Goal: Answer question/provide support: Share knowledge or assist other users

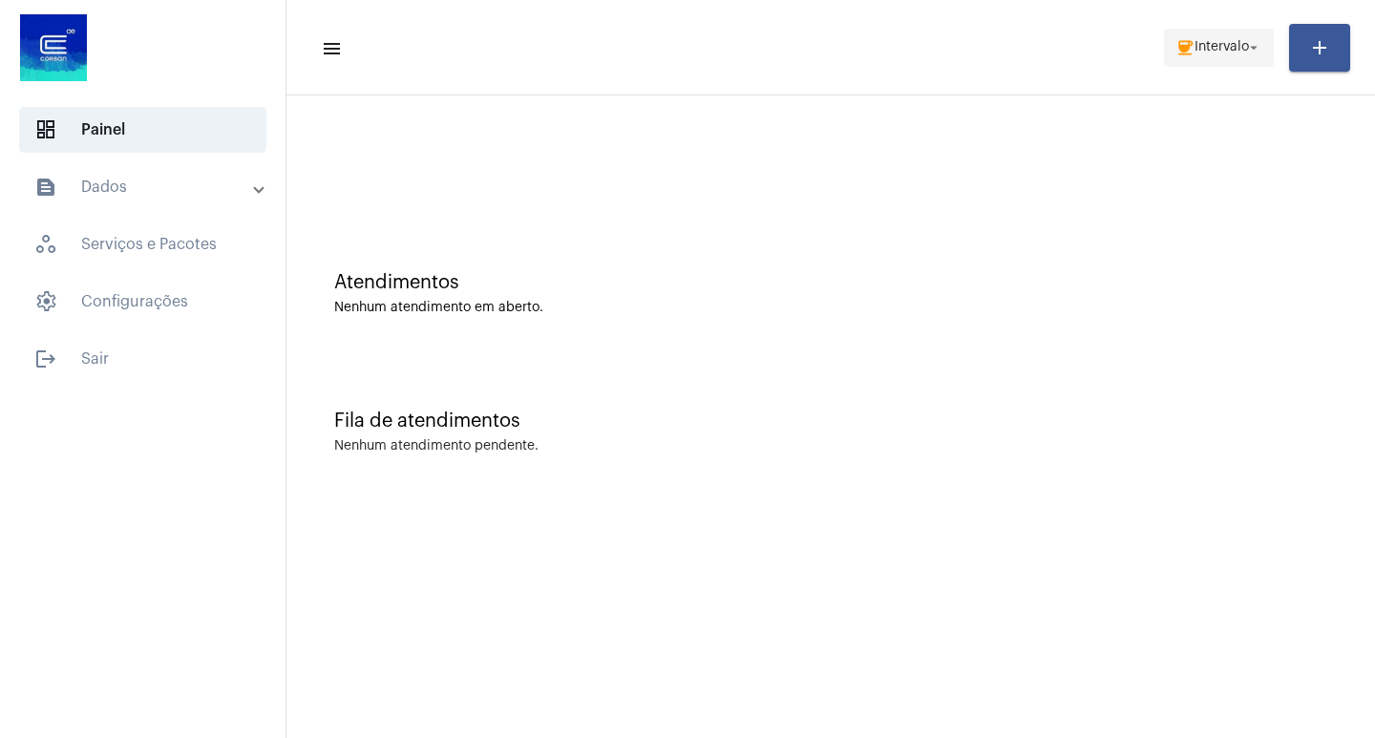
click at [1211, 44] on span "Intervalo" at bounding box center [1221, 47] width 54 height 13
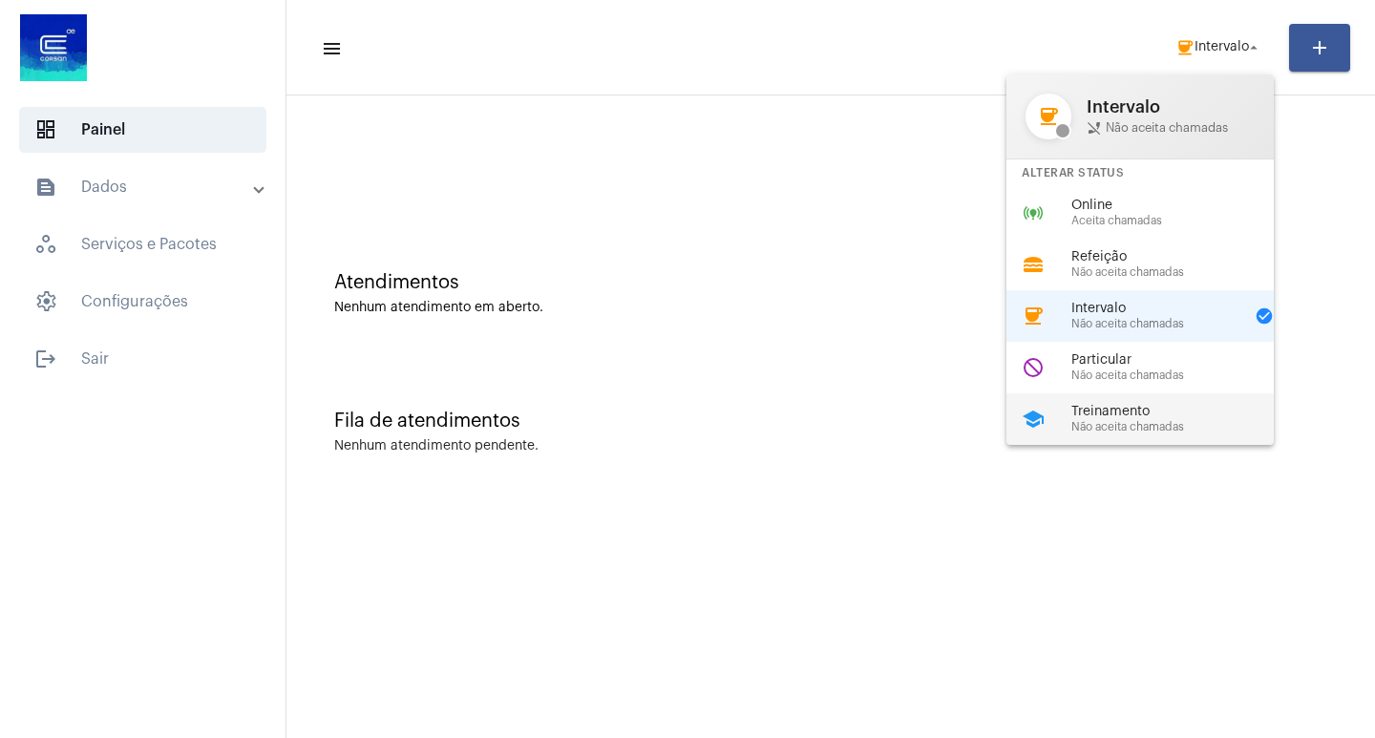
click at [1098, 418] on span "Treinamento" at bounding box center [1180, 412] width 218 height 14
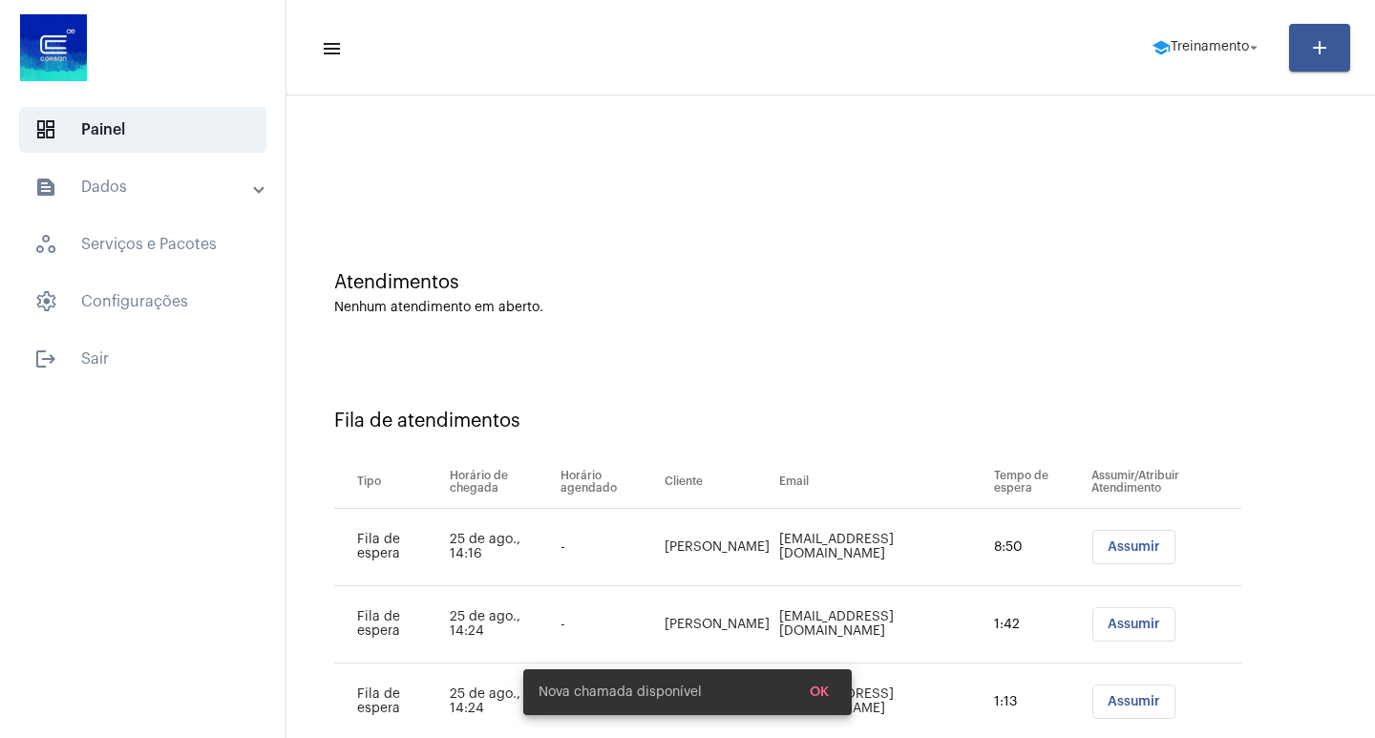
scroll to position [54, 0]
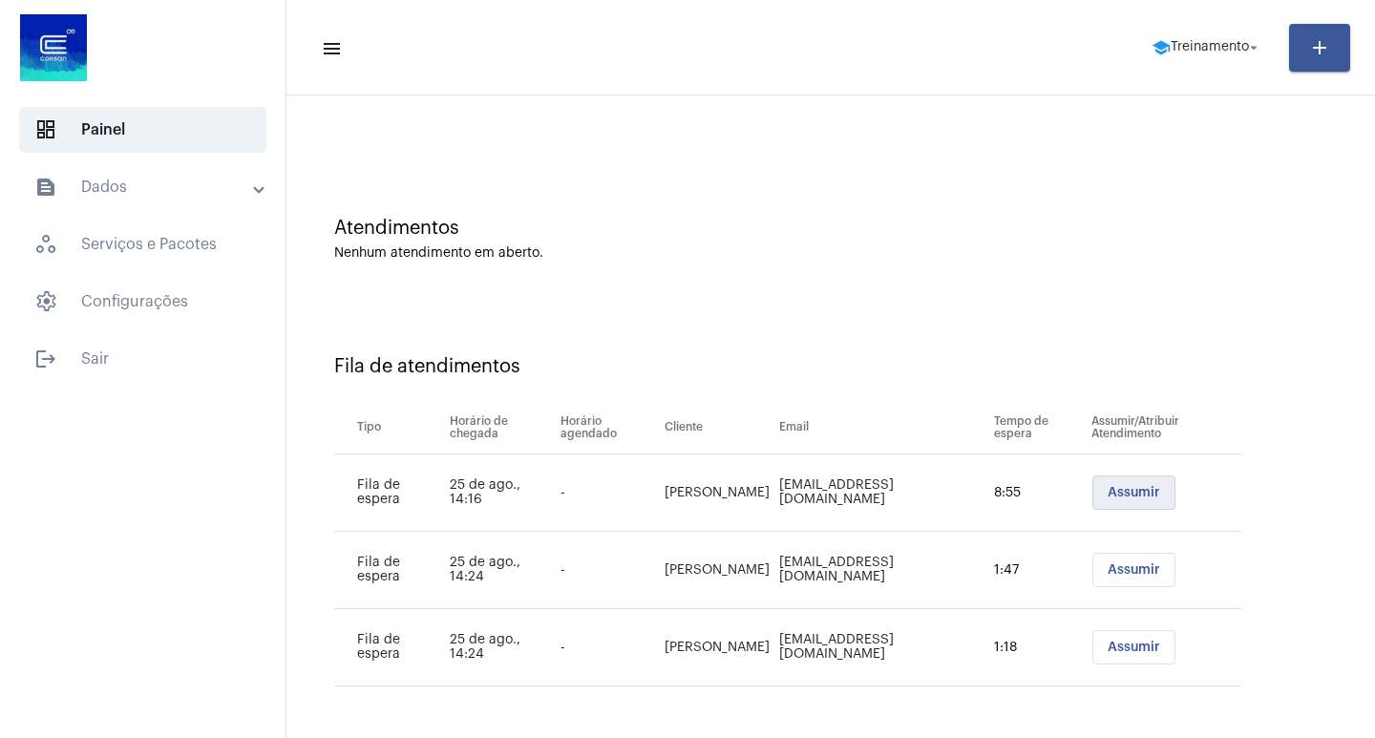
click at [1140, 488] on span "Assumir" at bounding box center [1133, 492] width 53 height 13
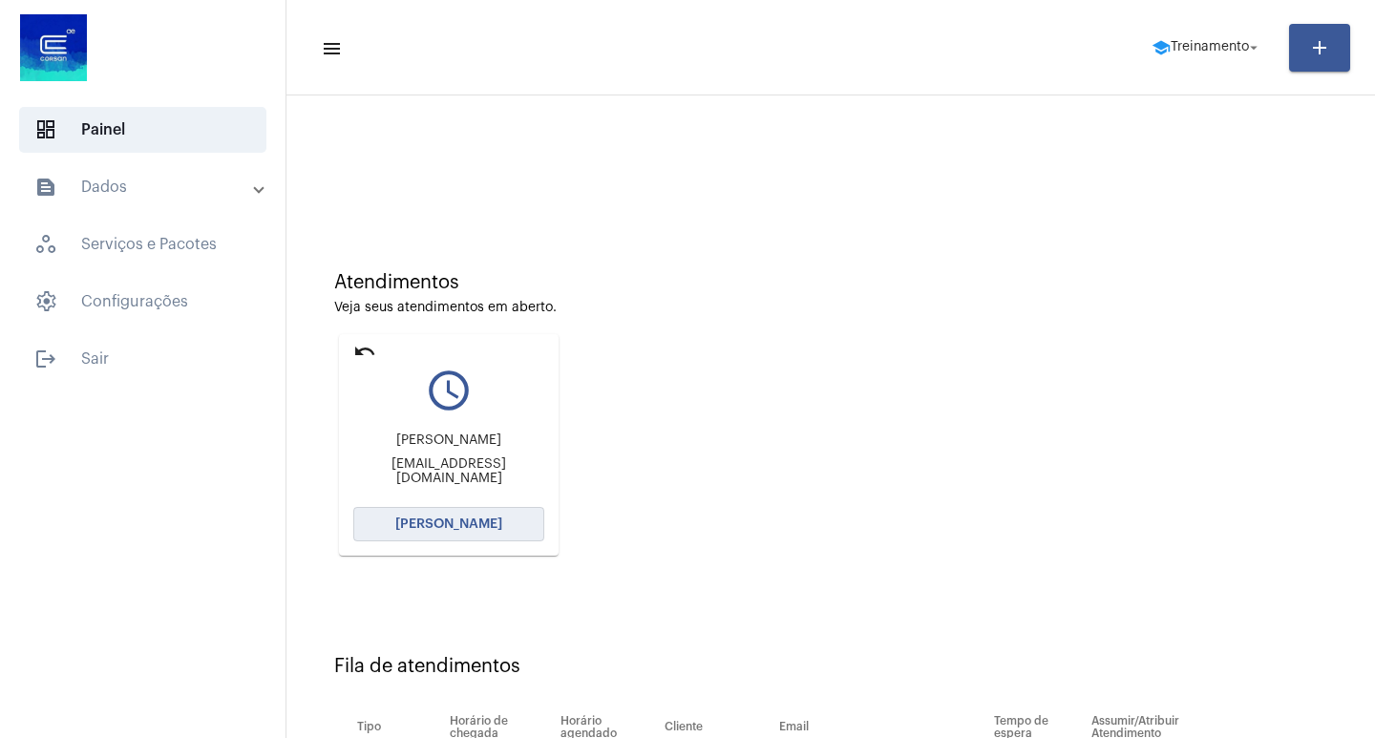
click at [459, 528] on span "[PERSON_NAME]" at bounding box center [448, 523] width 107 height 13
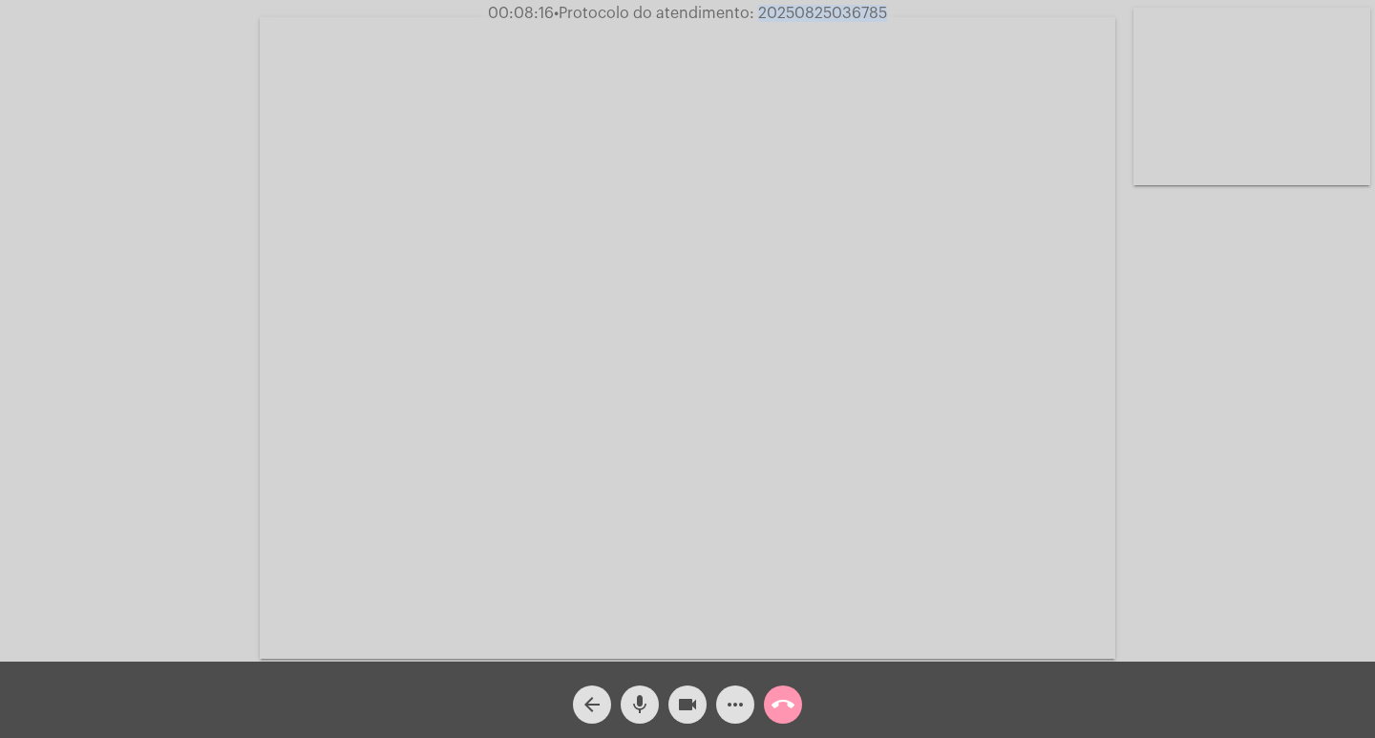
drag, startPoint x: 754, startPoint y: 7, endPoint x: 894, endPoint y: -4, distance: 139.8
click at [894, 0] on html "00:08:16 • Protocolo do atendimento: 20250825036785 Acessando Câmera e Microfon…" at bounding box center [687, 369] width 1375 height 738
click at [751, 9] on span "• Protocolo do atendimento: 20250825036785" at bounding box center [722, 13] width 333 height 15
drag, startPoint x: 757, startPoint y: 10, endPoint x: 888, endPoint y: 22, distance: 131.4
click at [888, 22] on span "00:08:29 • Protocolo do atendimento: 20250825036785" at bounding box center [687, 13] width 417 height 19
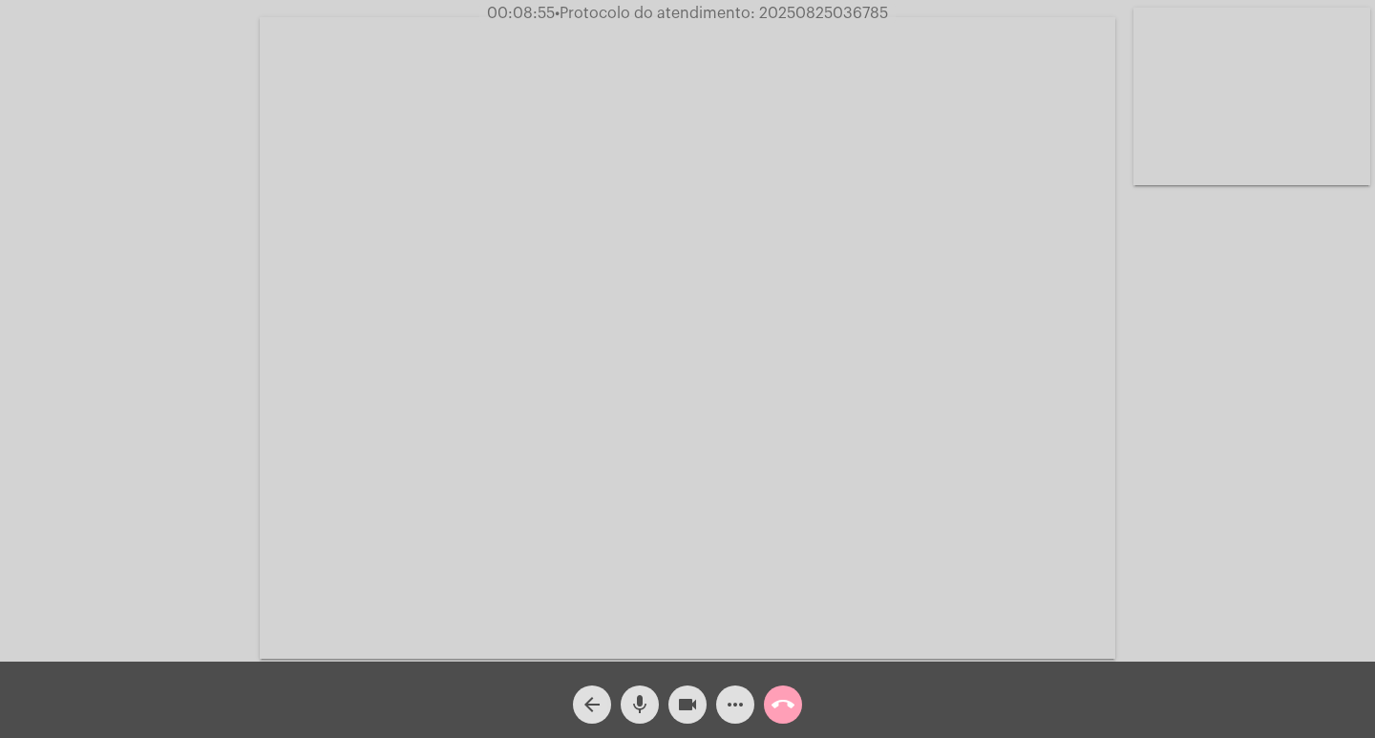
click at [791, 715] on mat-icon "call_end" at bounding box center [782, 704] width 23 height 23
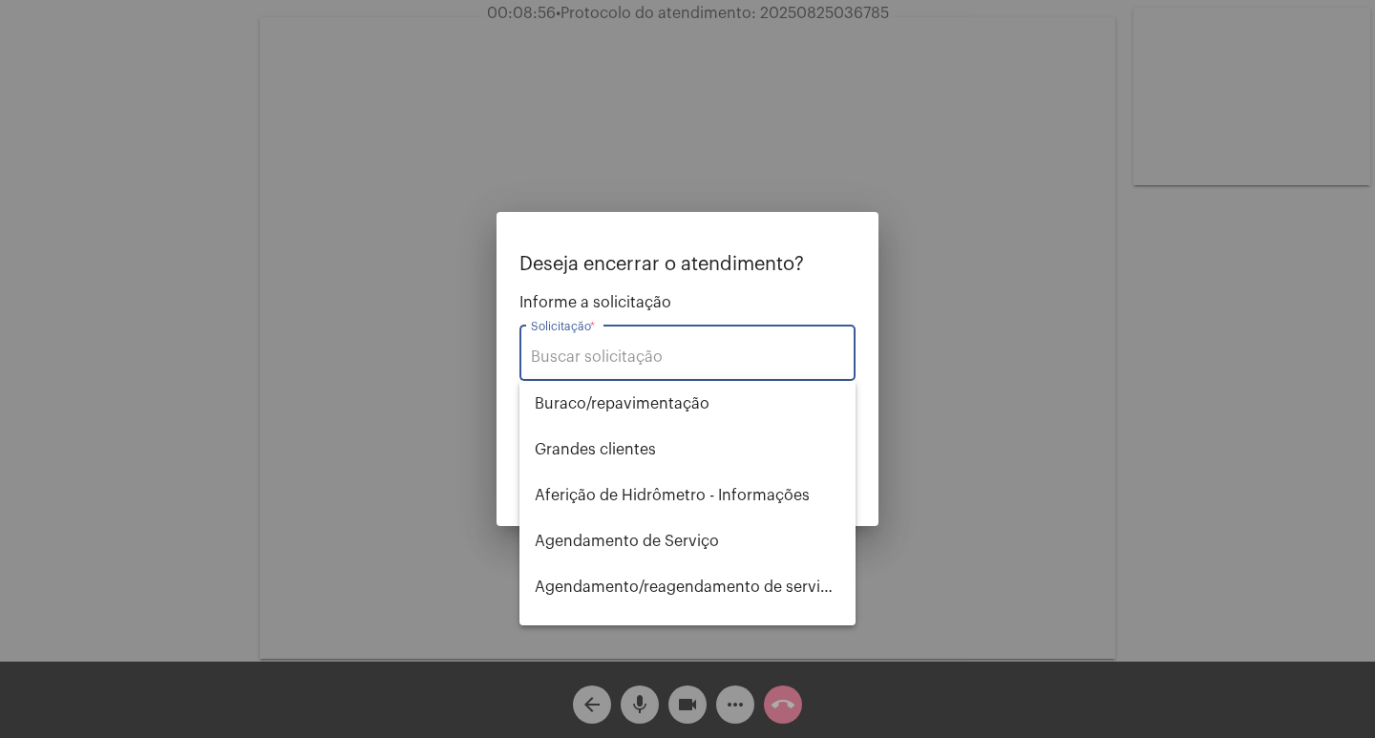
click at [661, 361] on input "Solicitação *" at bounding box center [687, 356] width 313 height 17
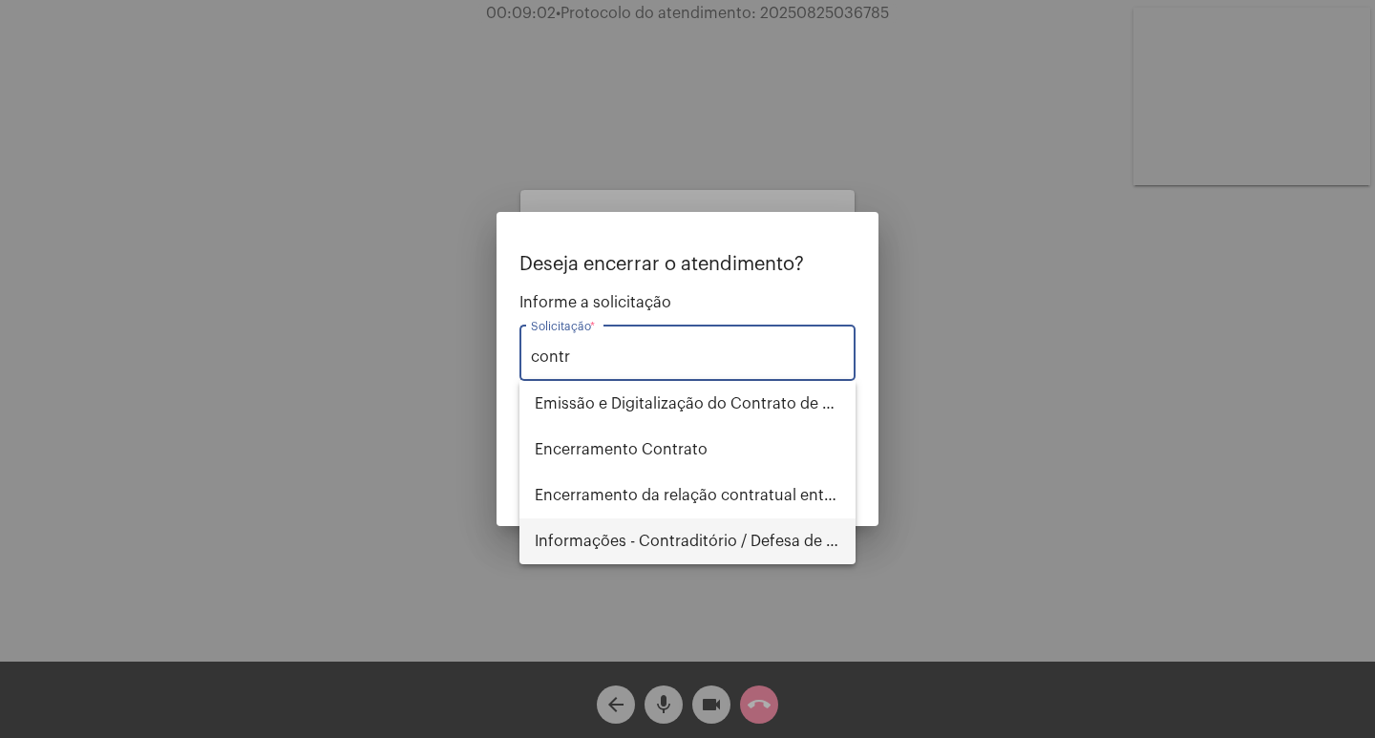
click at [705, 555] on span "Informações - Contraditório / Defesa de infração" at bounding box center [688, 541] width 306 height 46
type input "Informações - Contraditório / Defesa de infração"
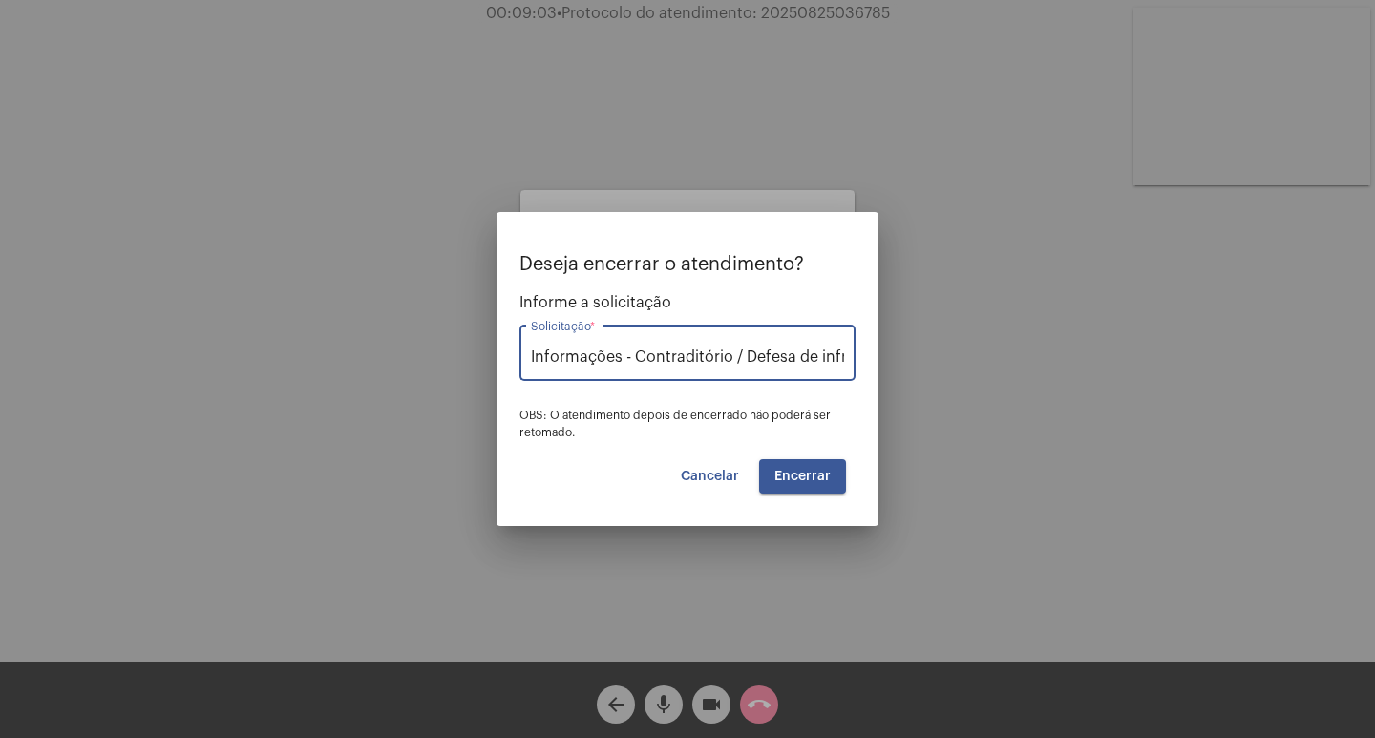
click at [779, 475] on span "Encerrar" at bounding box center [802, 476] width 56 height 13
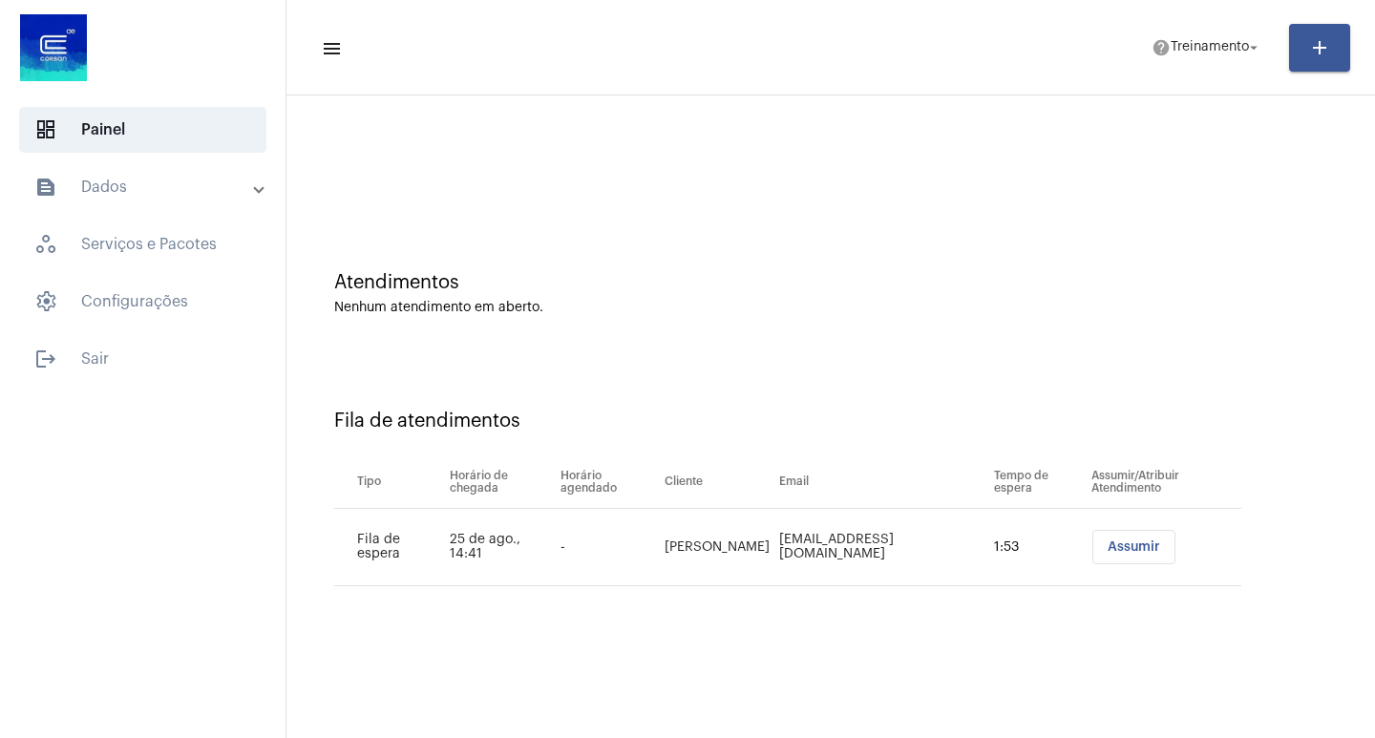
click at [1231, 429] on div "Fila de atendimentos" at bounding box center [830, 421] width 993 height 21
click at [1223, 56] on span "help Treinamento arrow_drop_down" at bounding box center [1206, 47] width 111 height 34
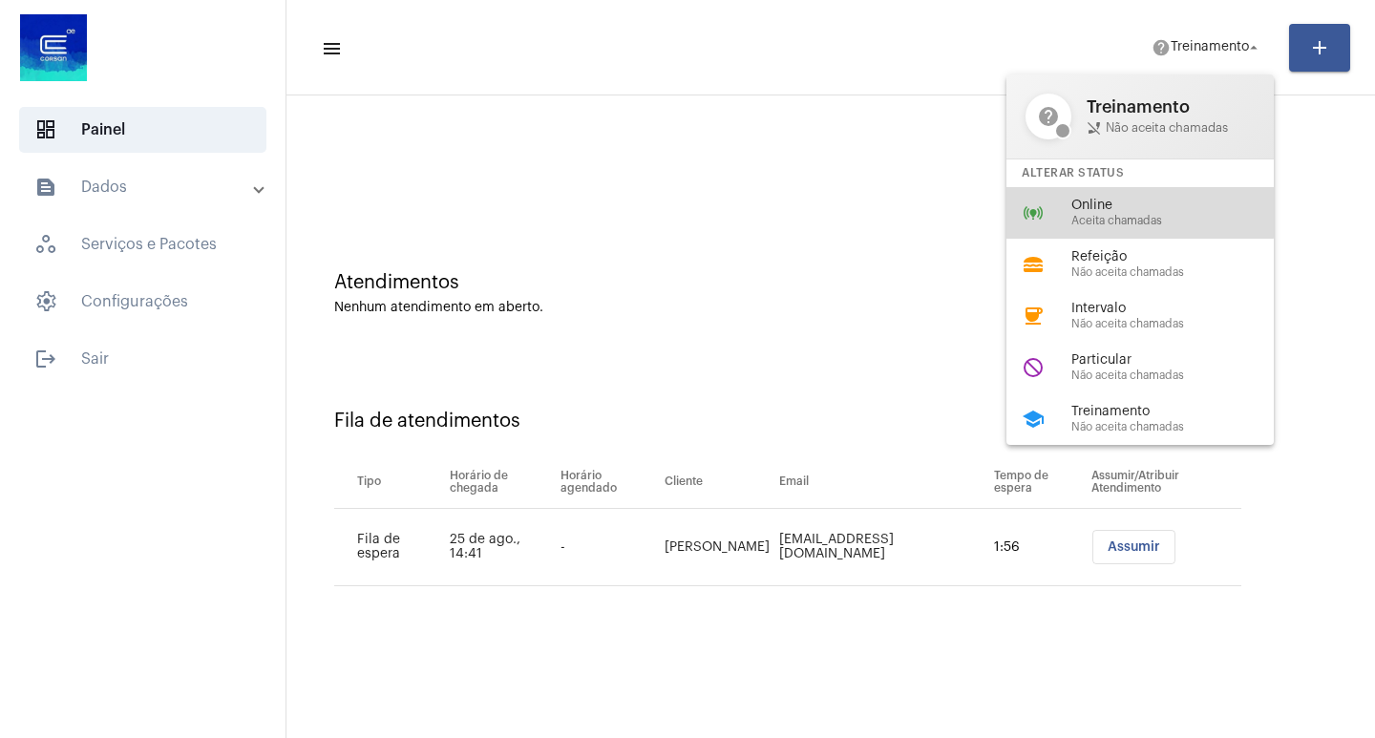
click at [1092, 211] on span "Online" at bounding box center [1180, 206] width 218 height 14
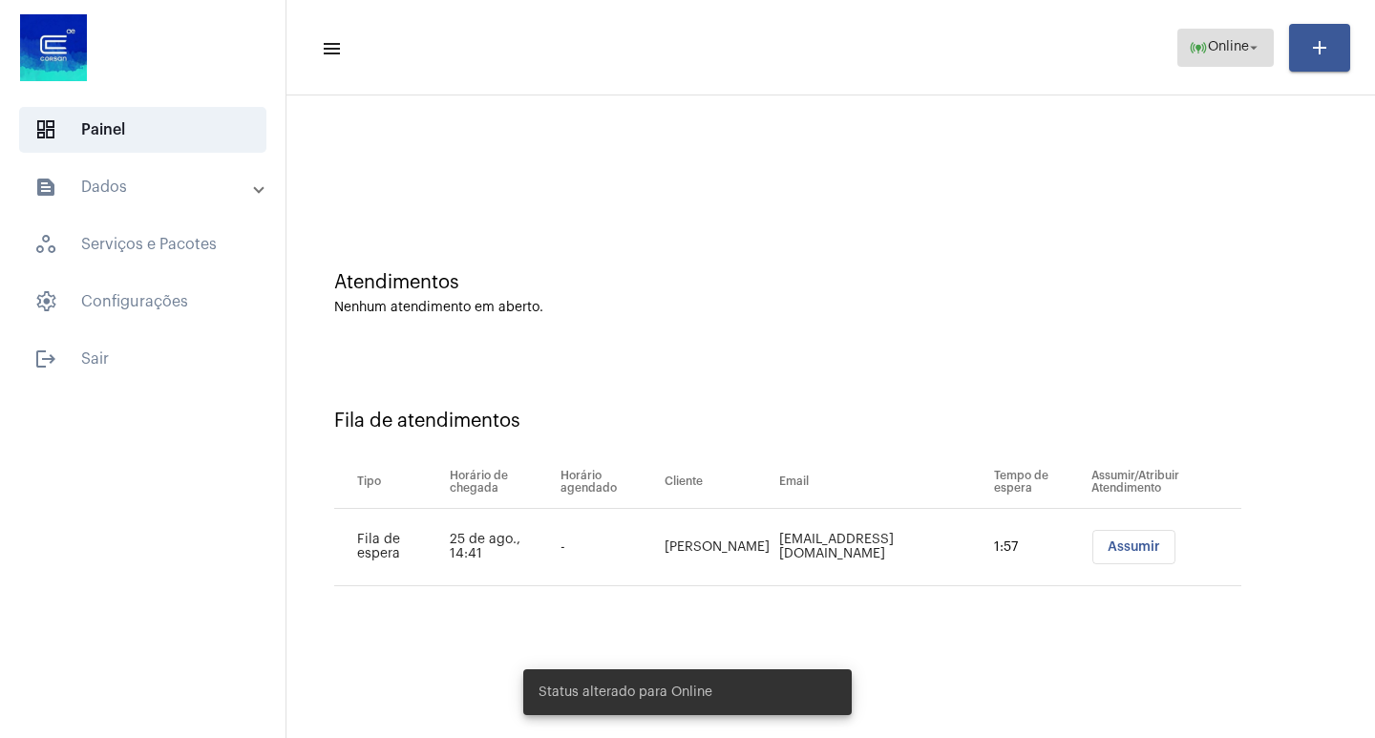
click at [1221, 54] on span "online_prediction Online arrow_drop_down" at bounding box center [1226, 47] width 74 height 34
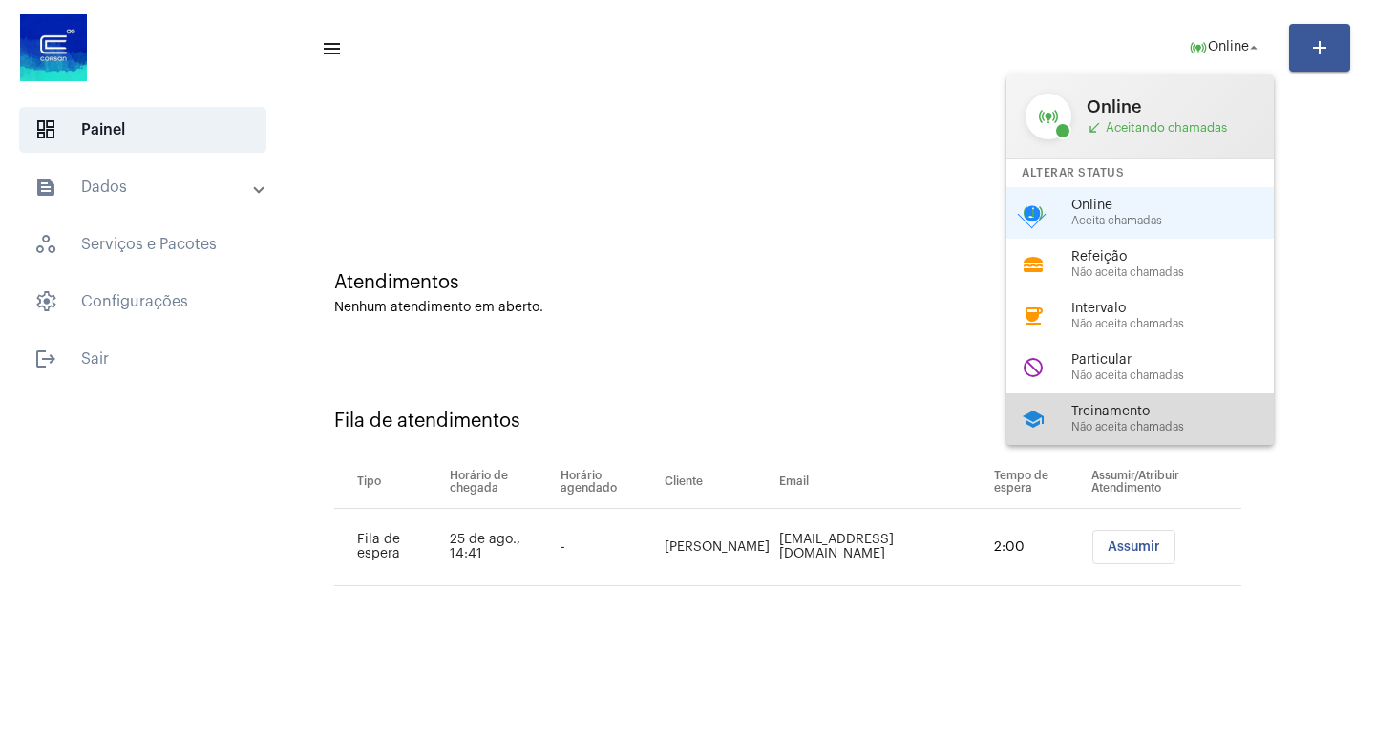
click at [1133, 415] on span "Treinamento" at bounding box center [1180, 412] width 218 height 14
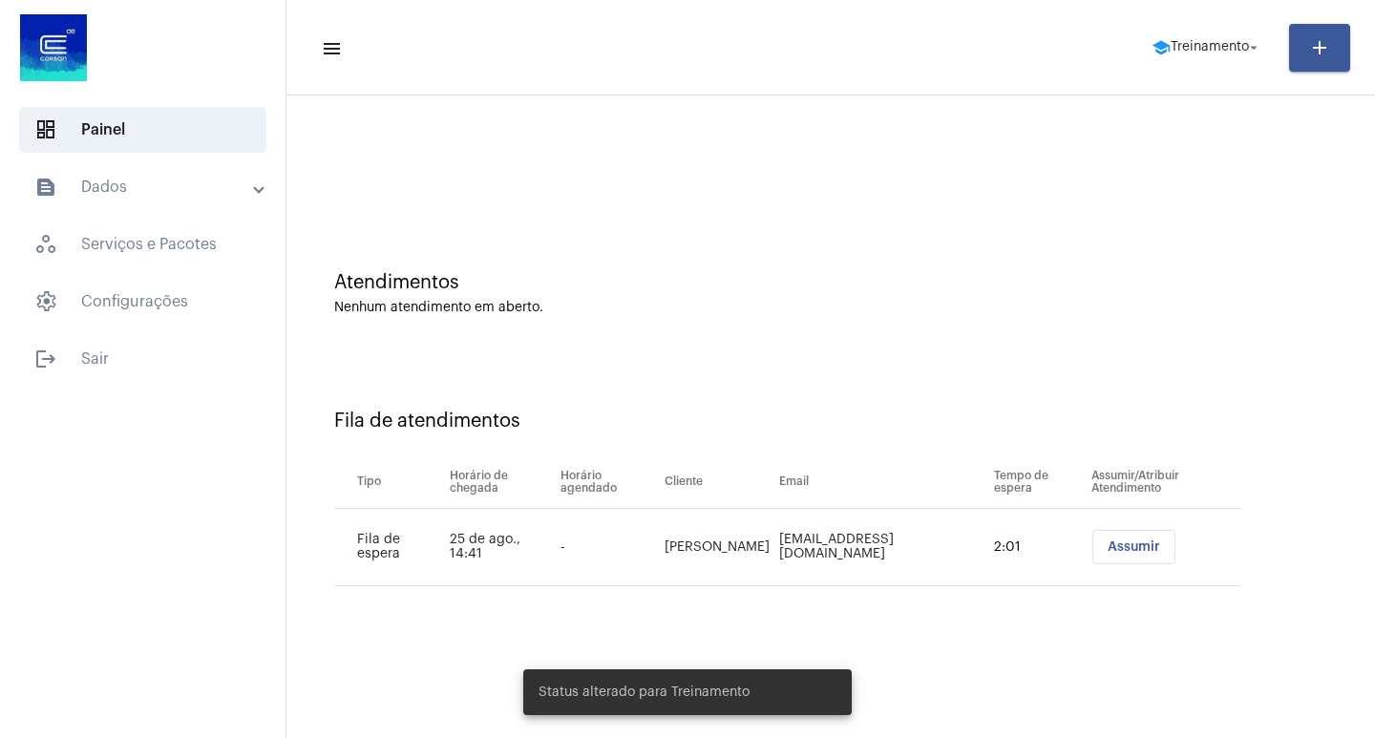
click at [724, 253] on div "Atendimentos Nenhum atendimento em aberto." at bounding box center [830, 284] width 1069 height 138
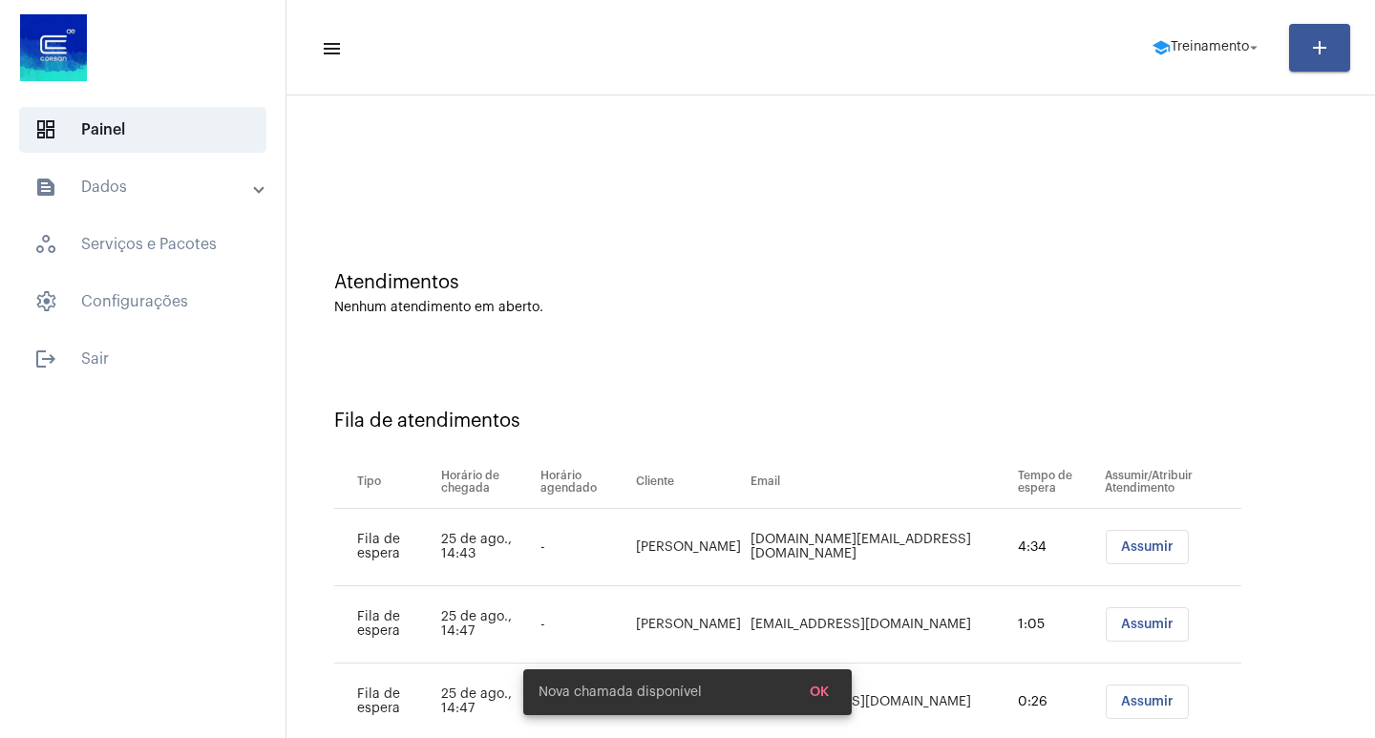
scroll to position [54, 0]
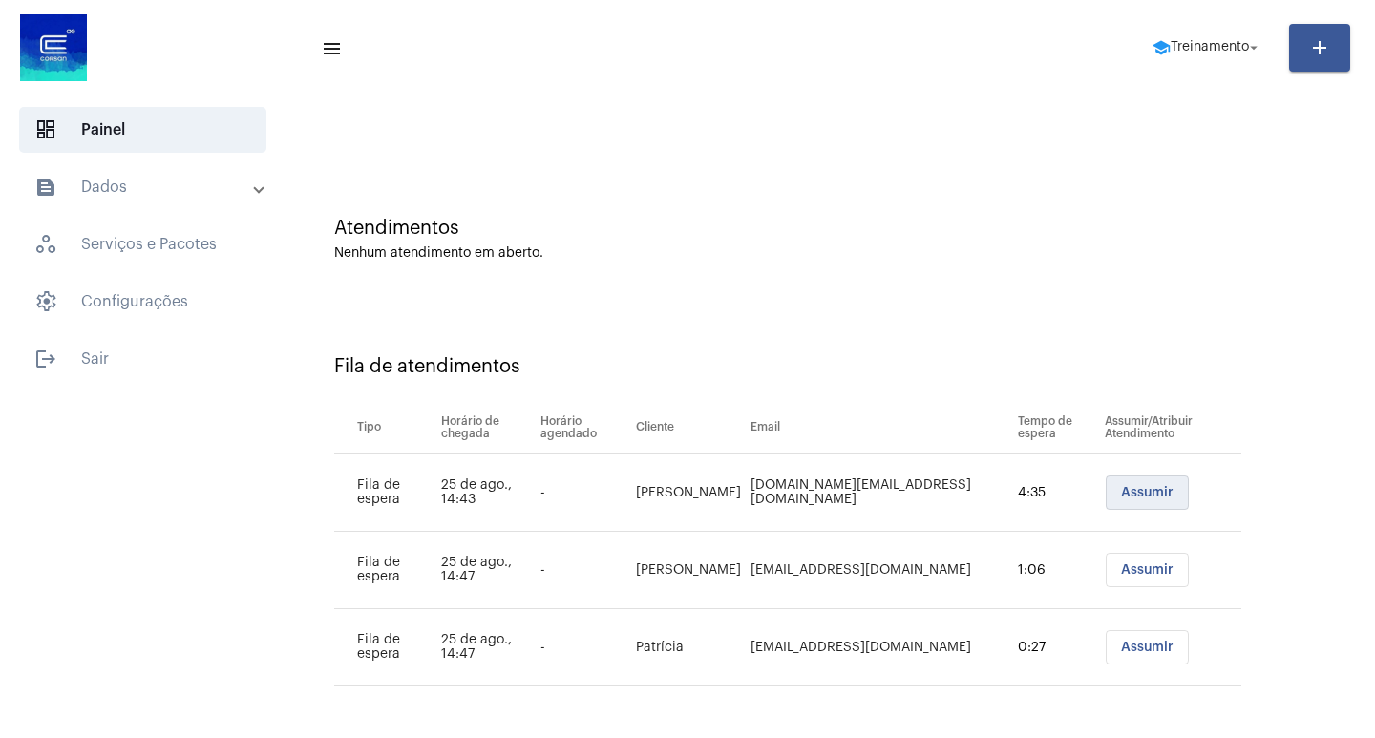
click at [1106, 504] on button "Assumir" at bounding box center [1147, 492] width 83 height 34
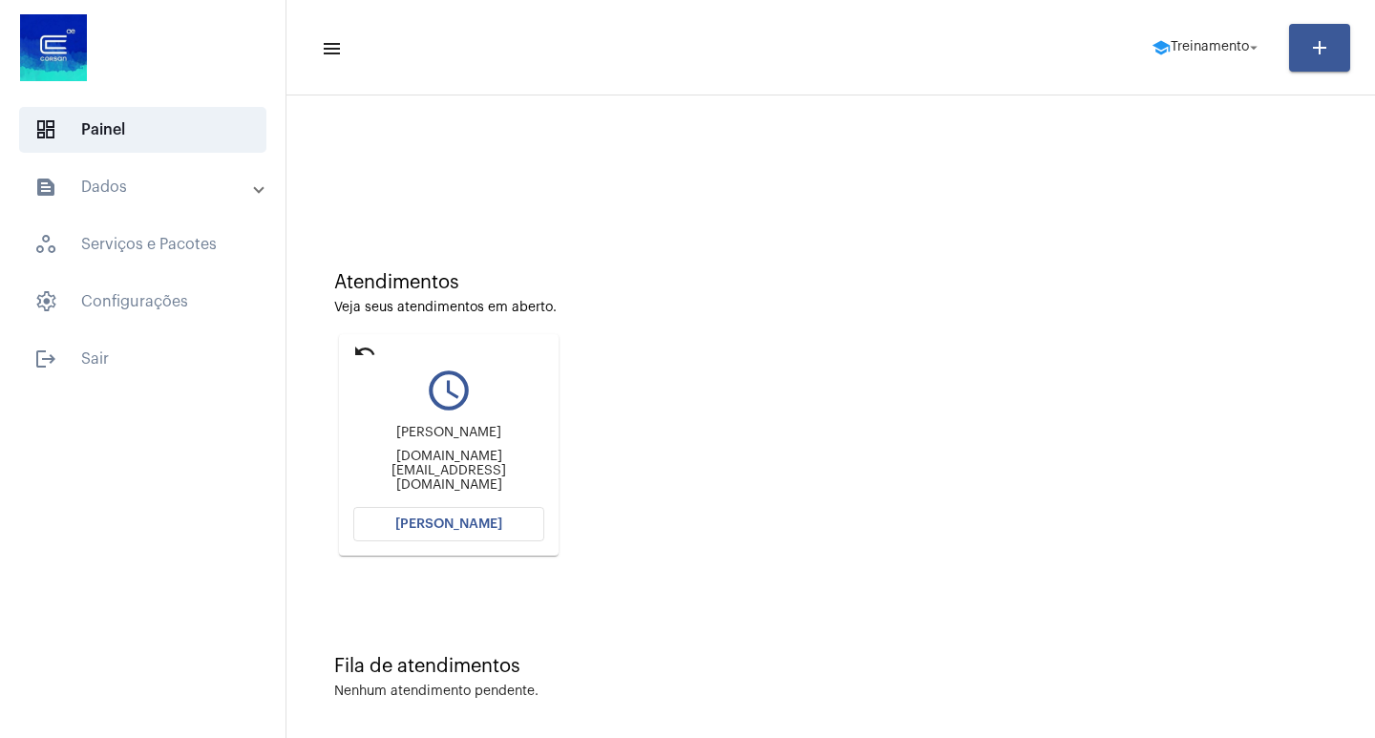
click at [497, 512] on button "[PERSON_NAME]" at bounding box center [448, 524] width 191 height 34
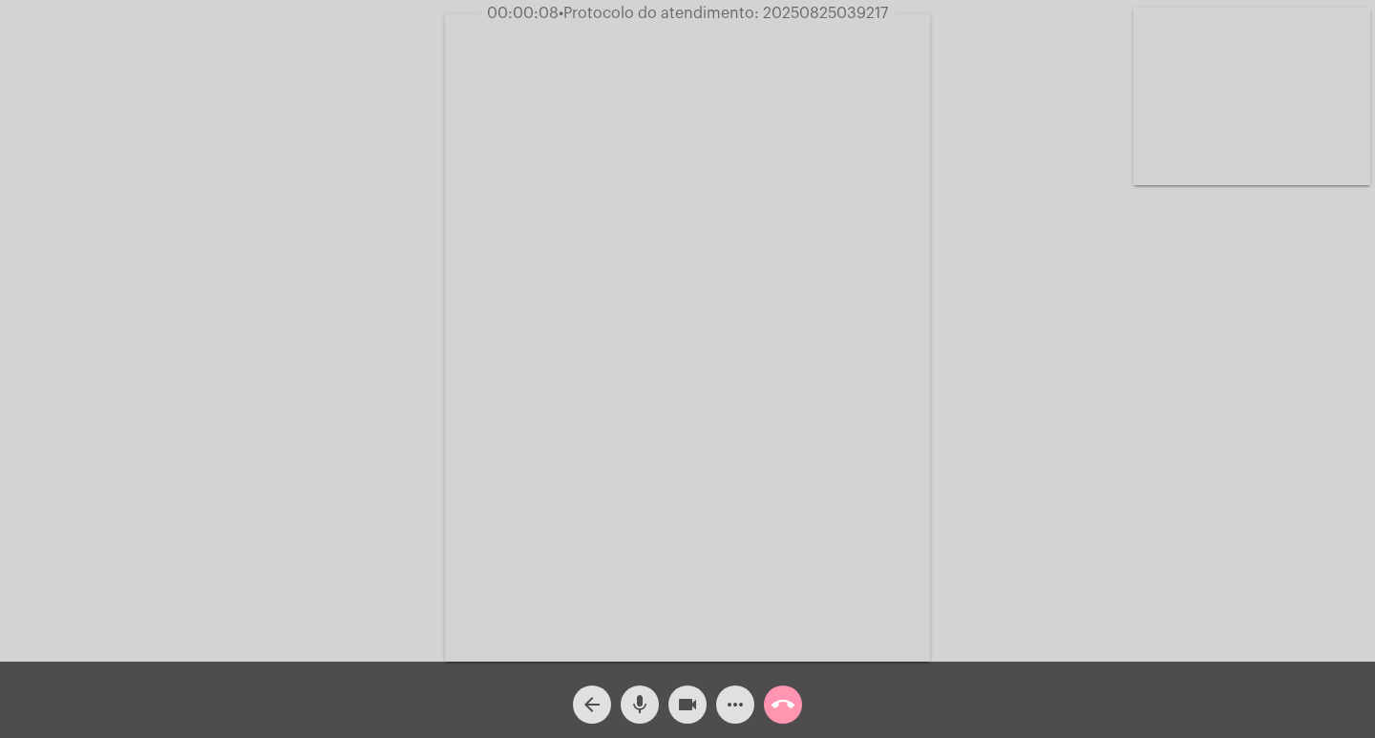
click at [1128, 448] on div "Acessando Câmera e Microfone..." at bounding box center [687, 336] width 1371 height 662
click at [769, 715] on button "call_end" at bounding box center [783, 704] width 38 height 38
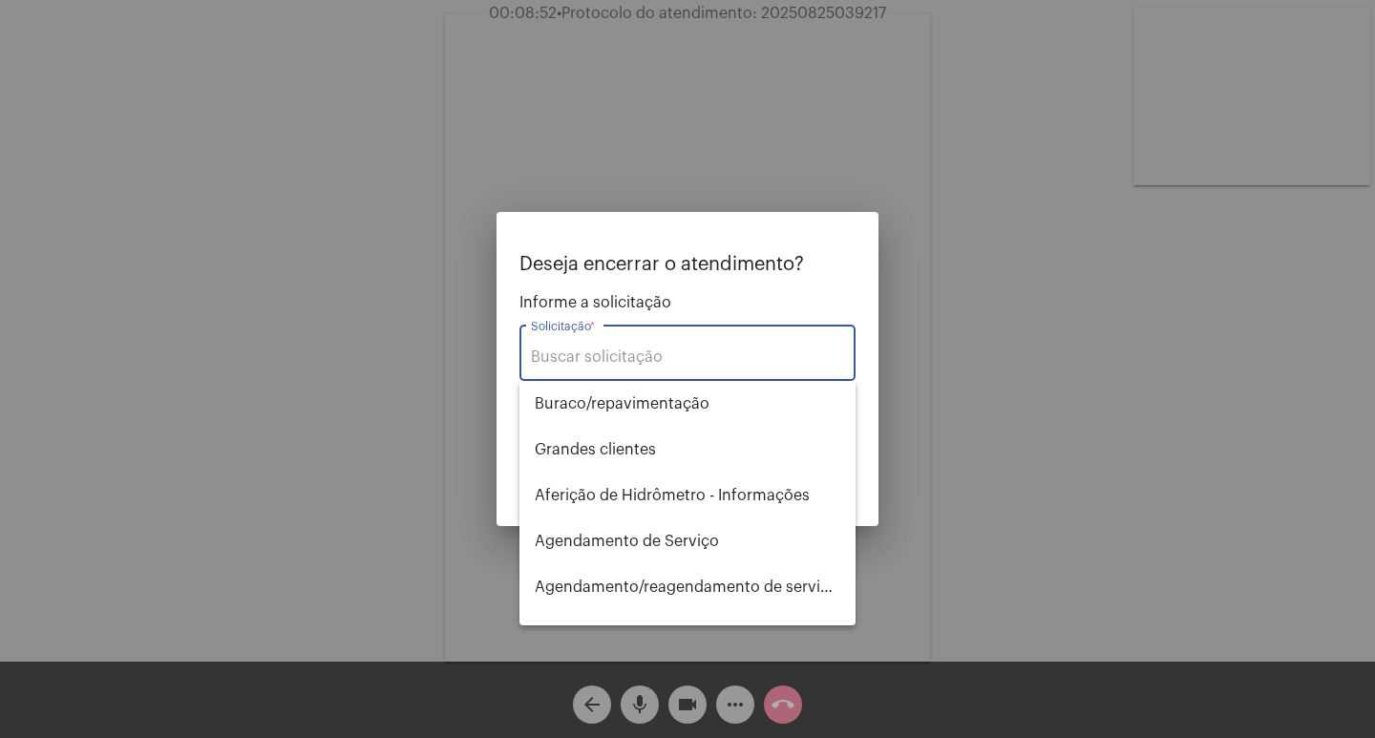
click at [635, 359] on input "Solicitação *" at bounding box center [687, 356] width 313 height 17
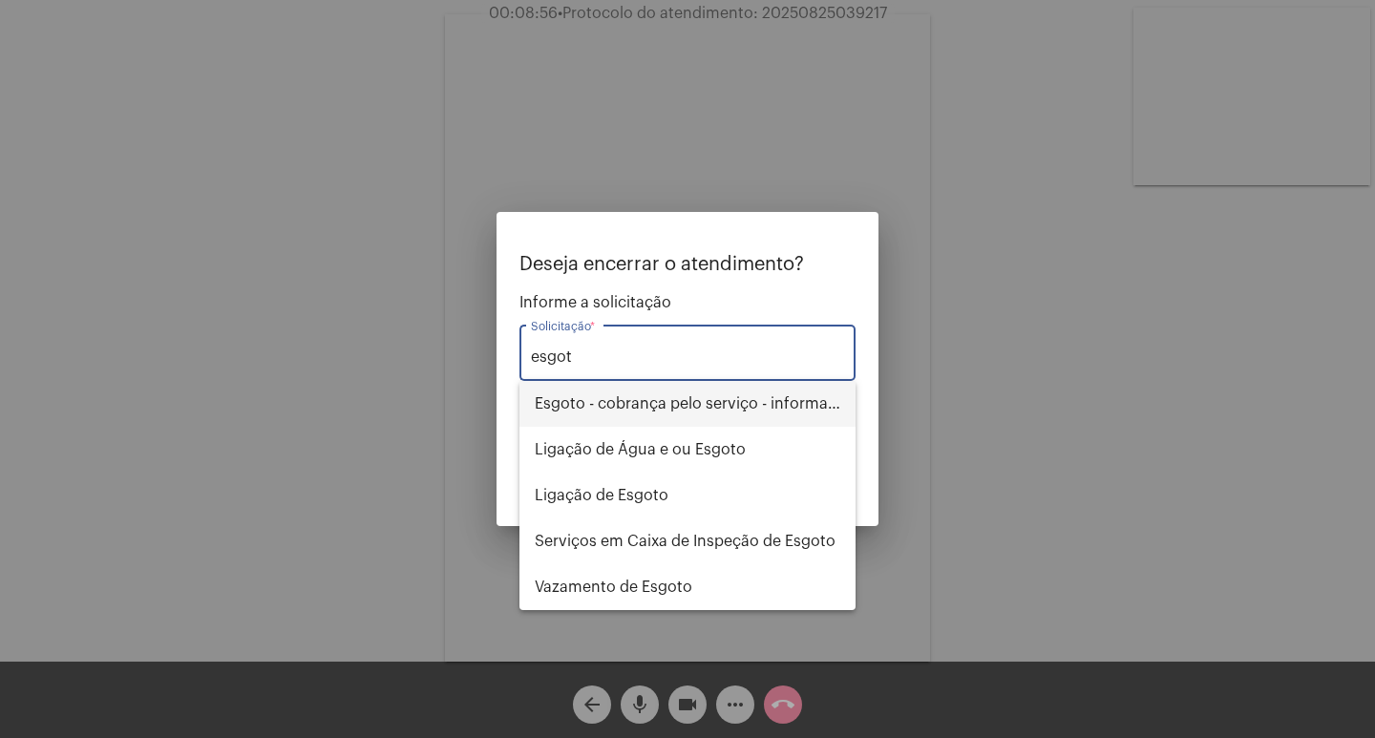
click at [704, 397] on span "Esgoto - cobrança pelo serviço - informações" at bounding box center [688, 404] width 306 height 46
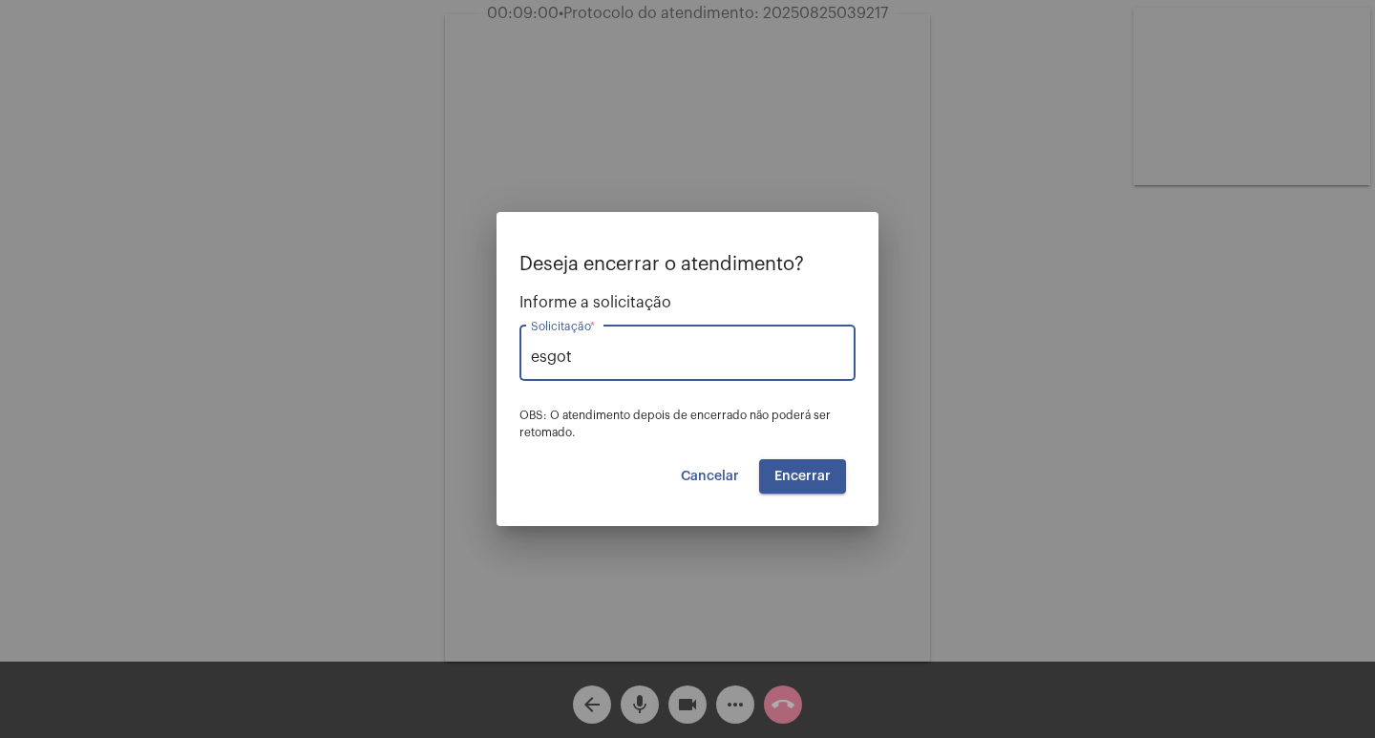
type input "Esgoto - cobrança pelo serviço - informações"
click at [835, 477] on button "Encerrar" at bounding box center [802, 476] width 87 height 34
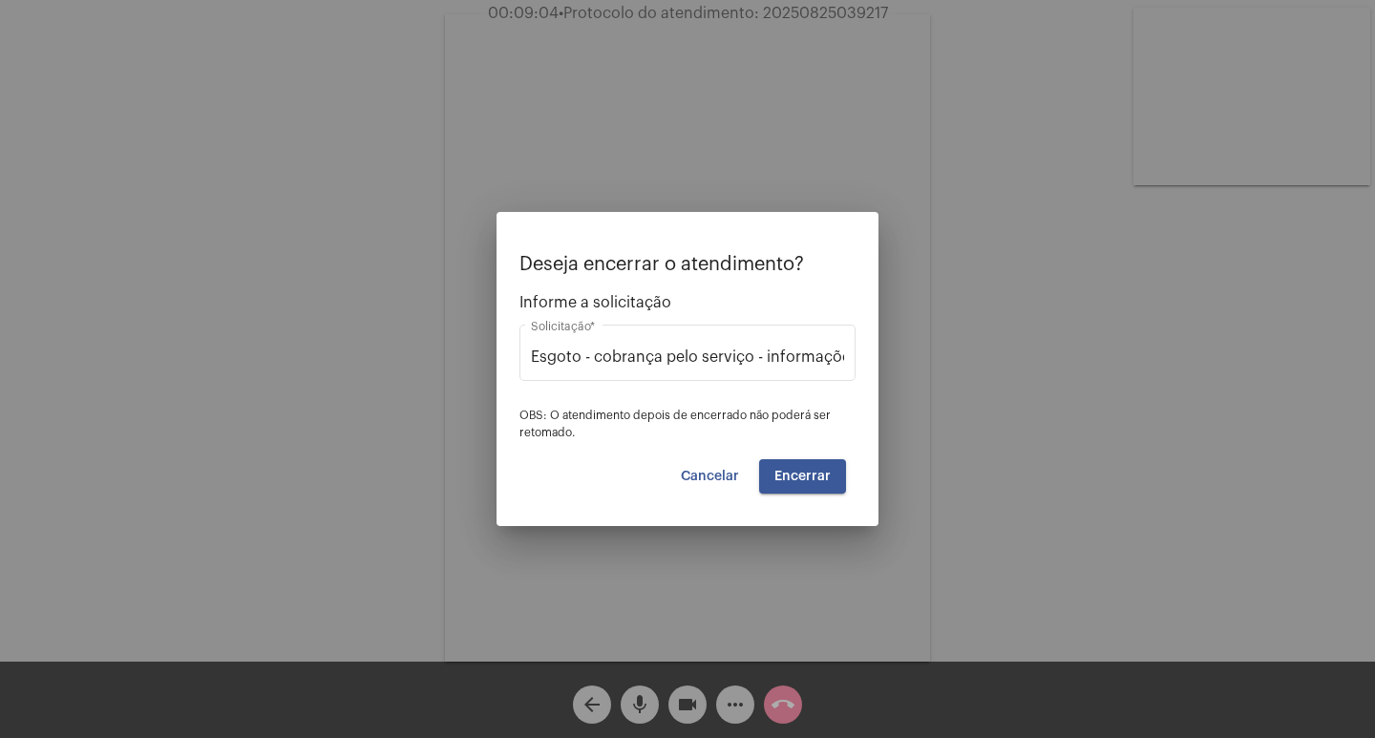
click at [812, 473] on span "Encerrar" at bounding box center [802, 476] width 56 height 13
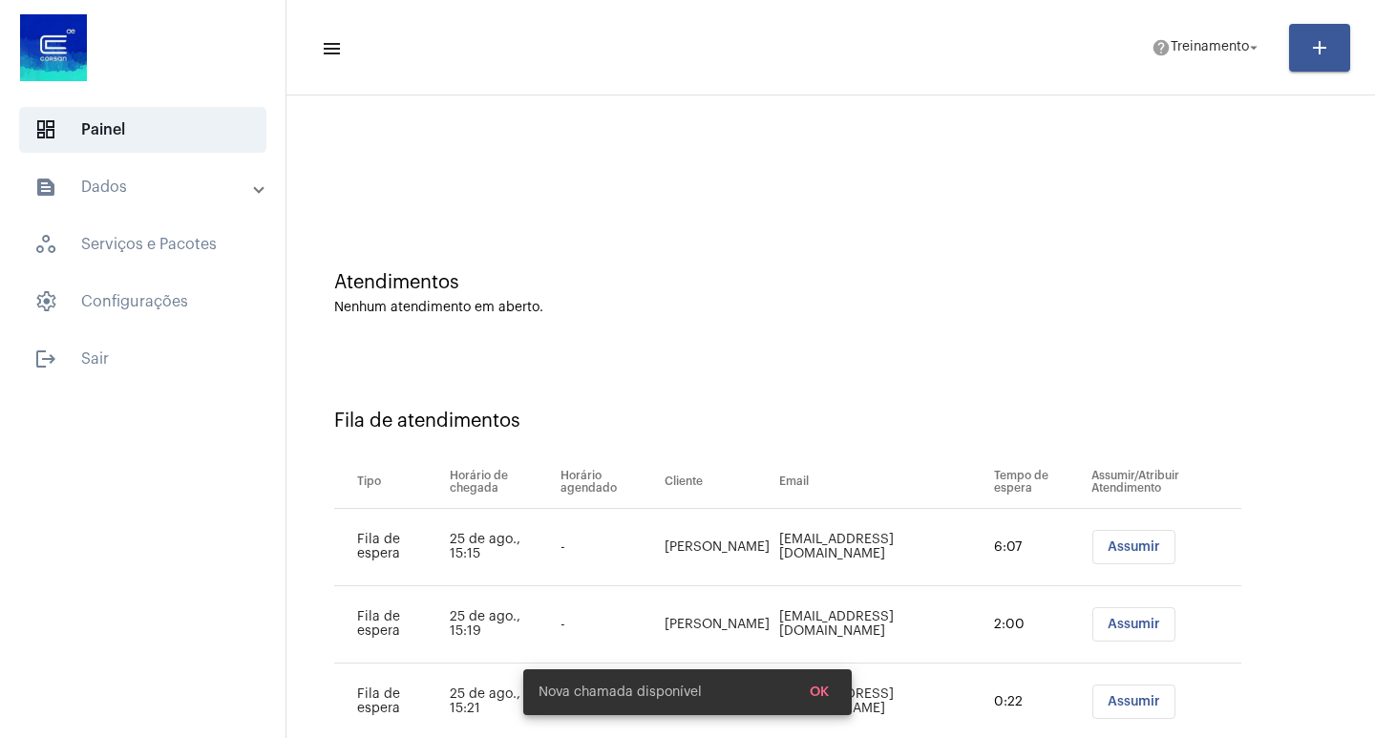
click at [1117, 553] on span "Assumir" at bounding box center [1133, 546] width 53 height 13
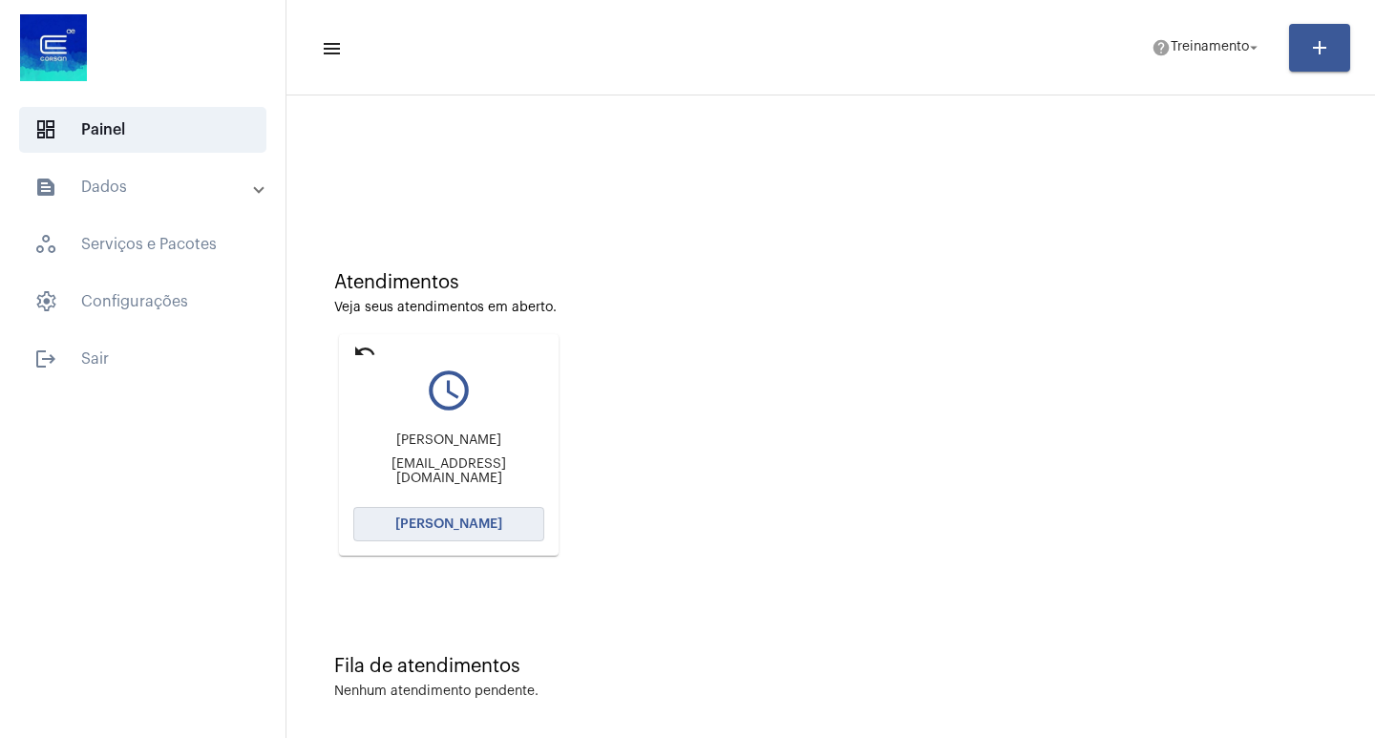
click at [417, 537] on button "[PERSON_NAME]" at bounding box center [448, 524] width 191 height 34
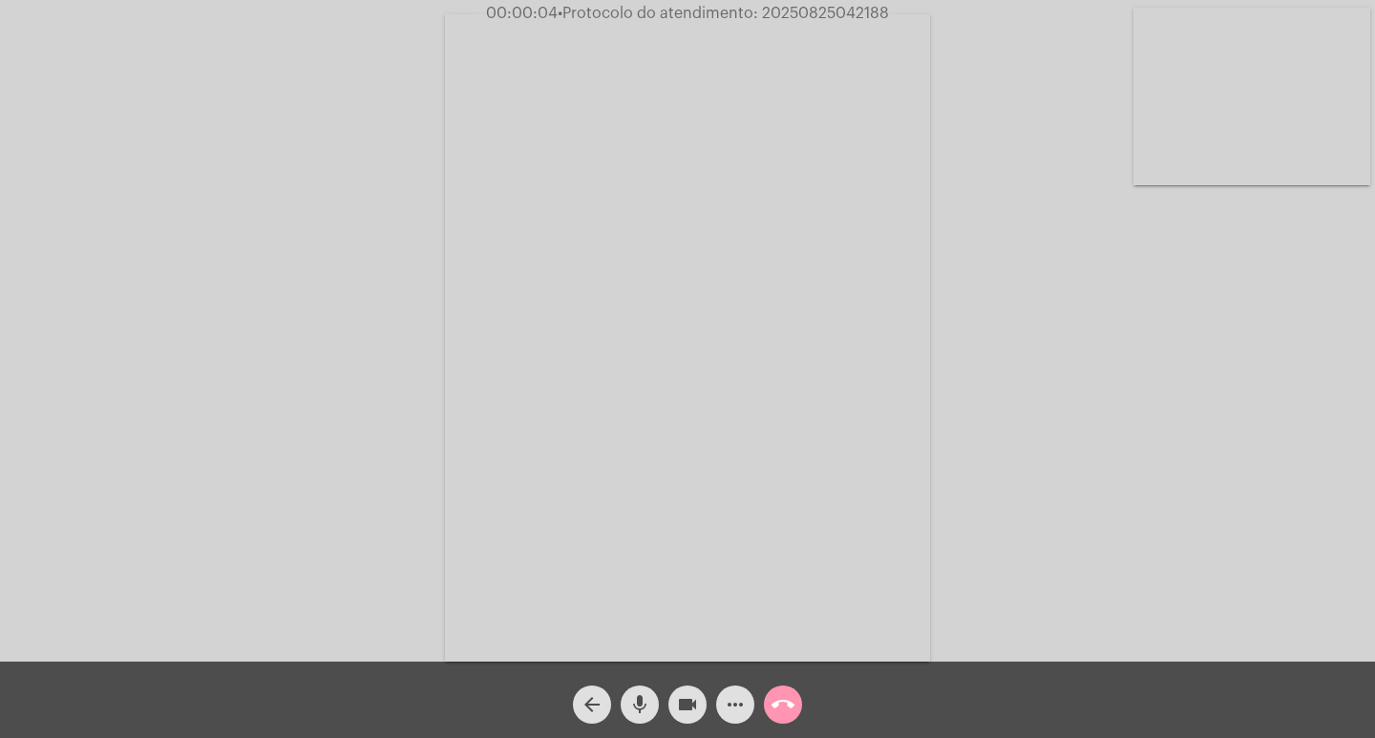
click at [1212, 493] on div "Acessando Câmera e Microfone..." at bounding box center [687, 336] width 1371 height 662
click at [727, 710] on mat-icon "more_horiz" at bounding box center [735, 704] width 23 height 23
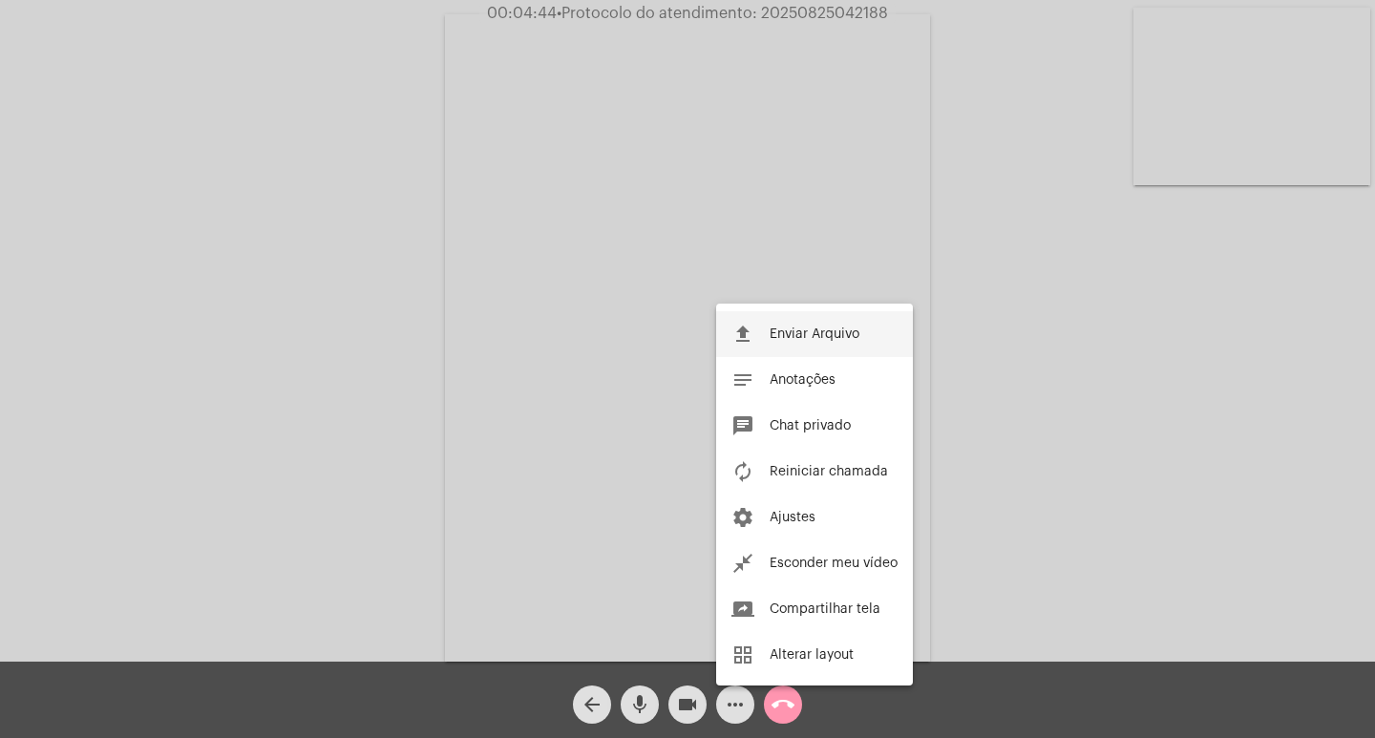
click at [801, 335] on span "Enviar Arquivo" at bounding box center [814, 333] width 90 height 13
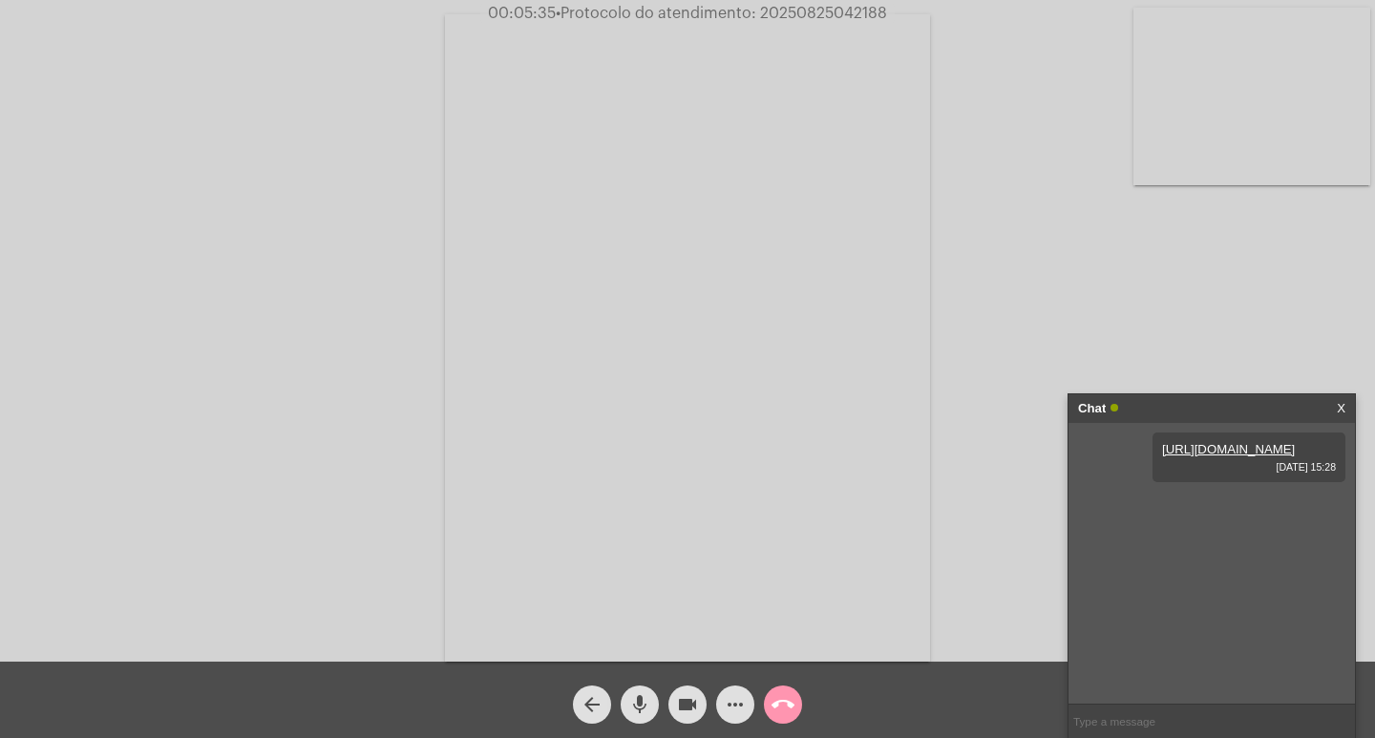
click at [843, 13] on span "• Protocolo do atendimento: 20250825042188" at bounding box center [721, 13] width 331 height 15
copy span "20250825042188"
click at [791, 712] on mat-icon "call_end" at bounding box center [782, 704] width 23 height 23
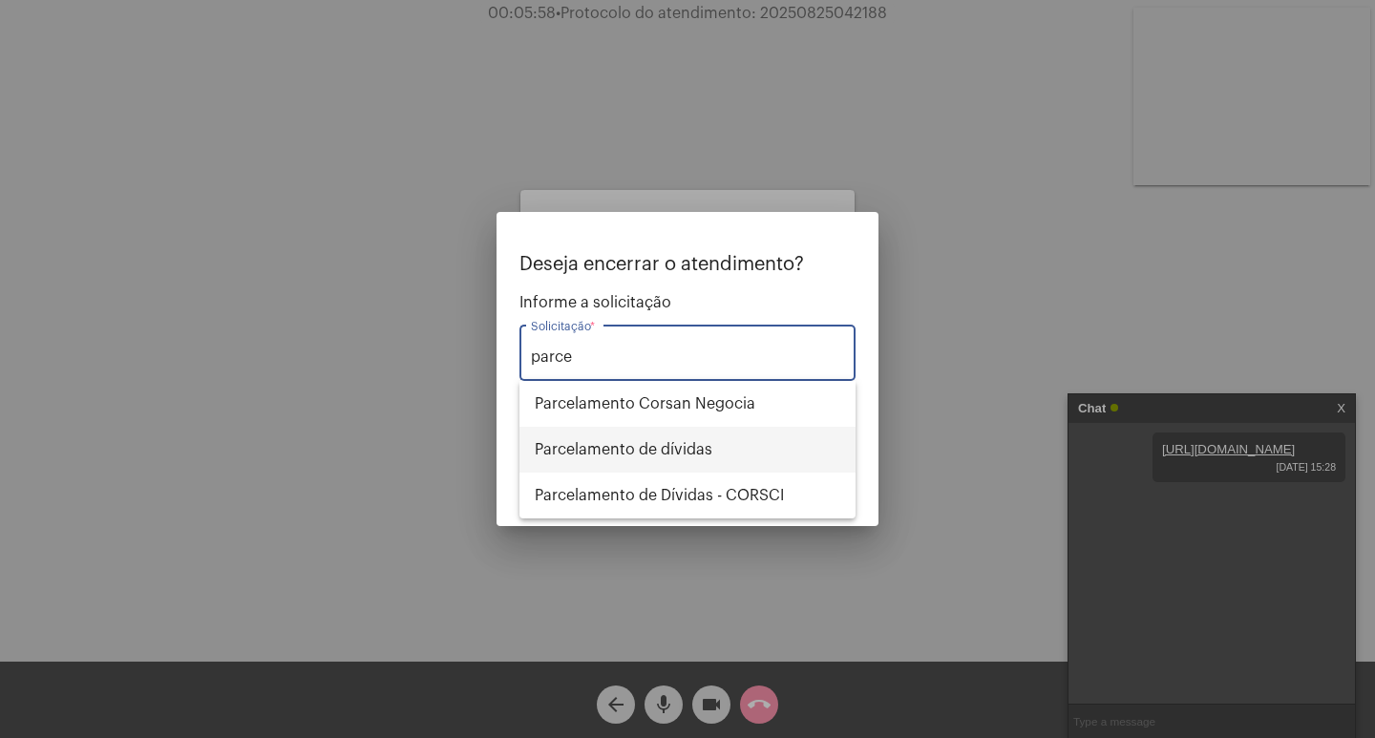
click at [684, 460] on span "Parcelamento de dívidas" at bounding box center [688, 450] width 306 height 46
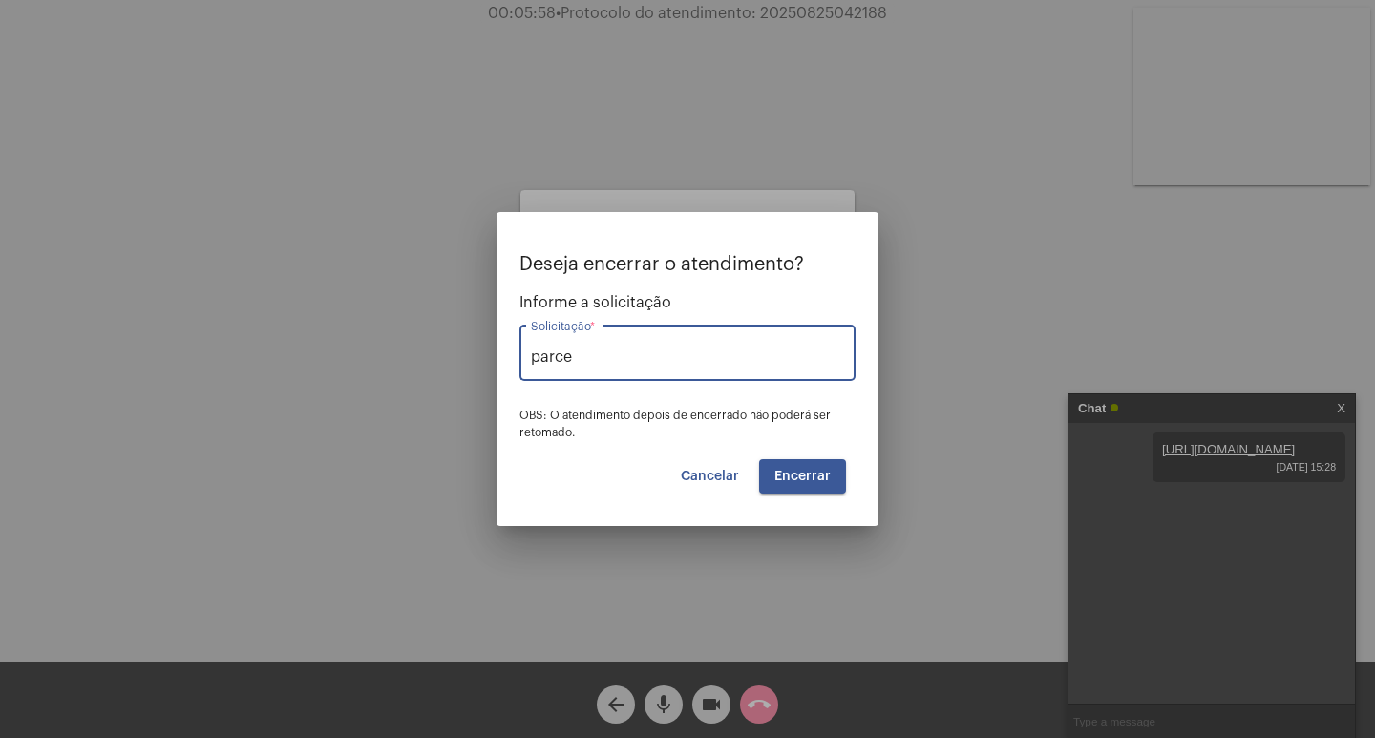
type input "Parcelamento de dívidas"
click at [769, 460] on button "Encerrar" at bounding box center [802, 476] width 87 height 34
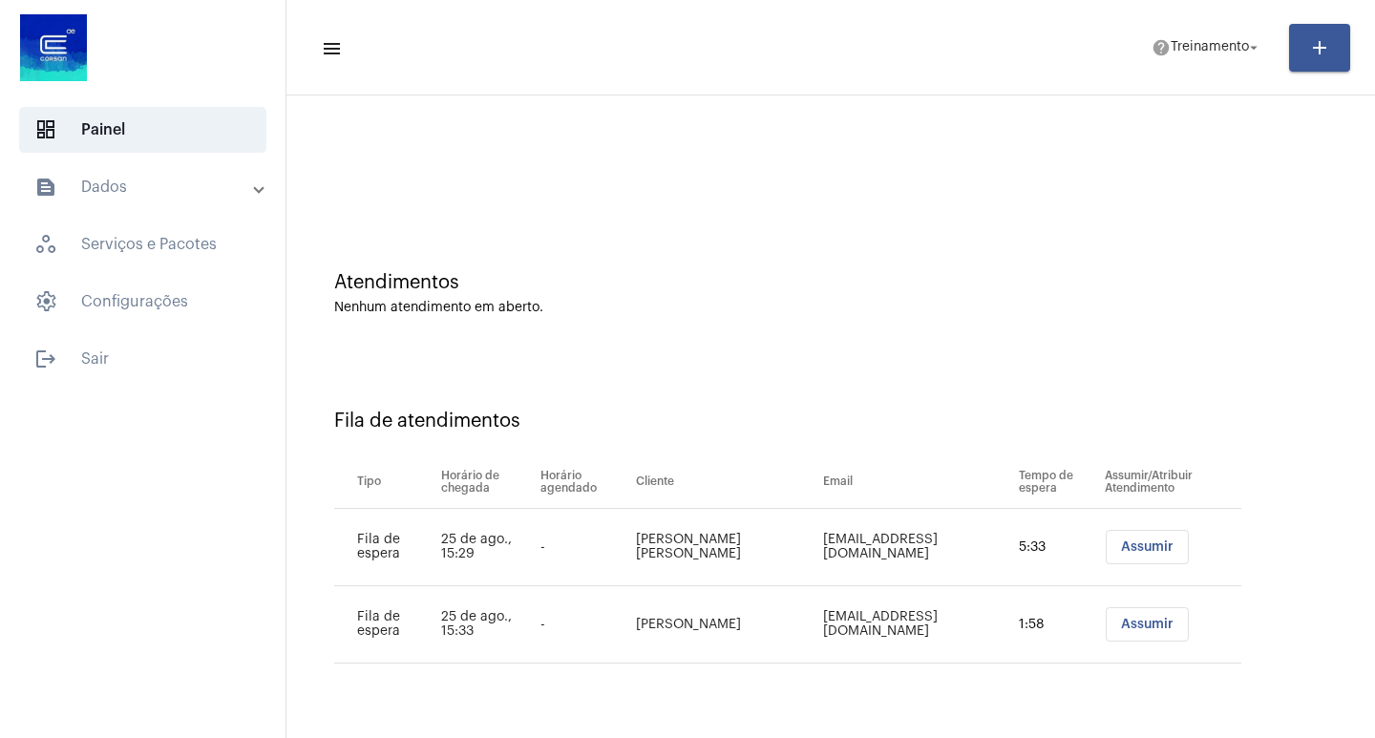
click at [1130, 543] on span "Assumir" at bounding box center [1147, 546] width 53 height 13
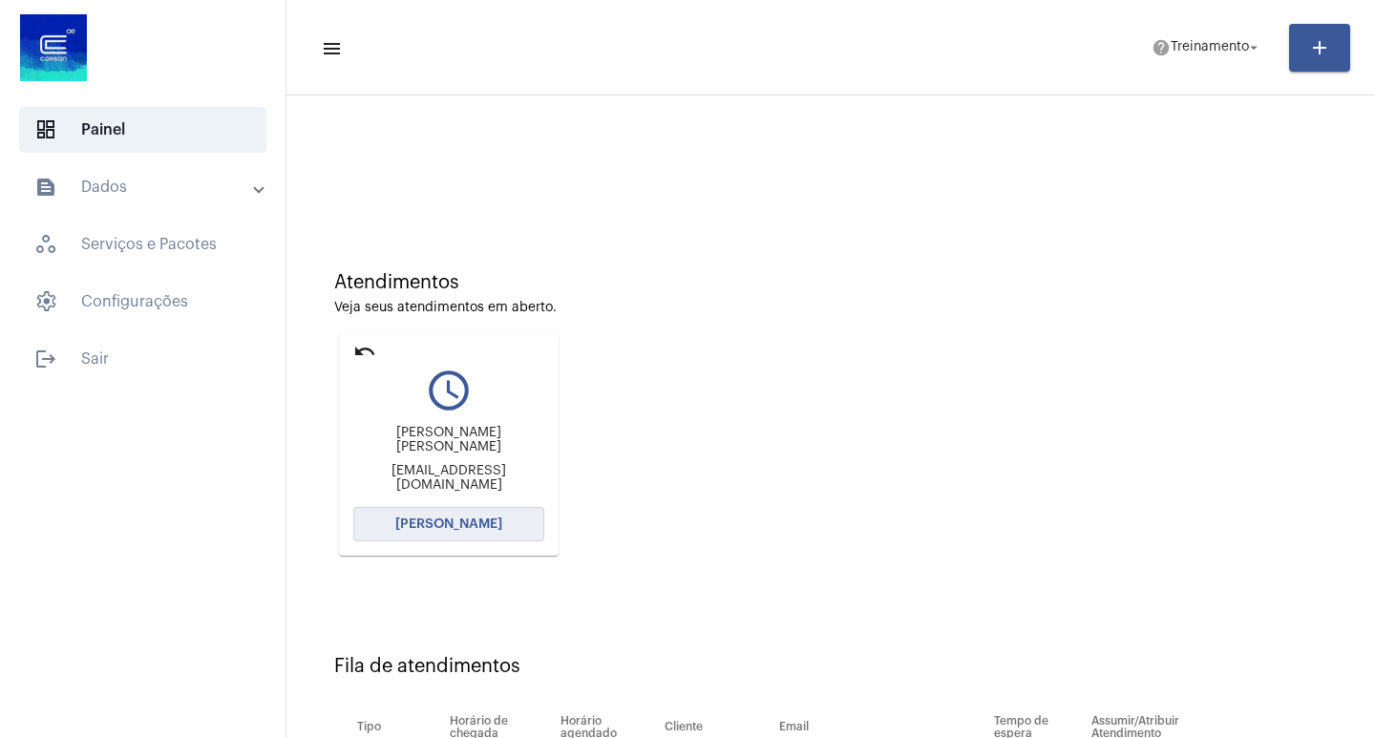
click at [513, 516] on button "[PERSON_NAME]" at bounding box center [448, 524] width 191 height 34
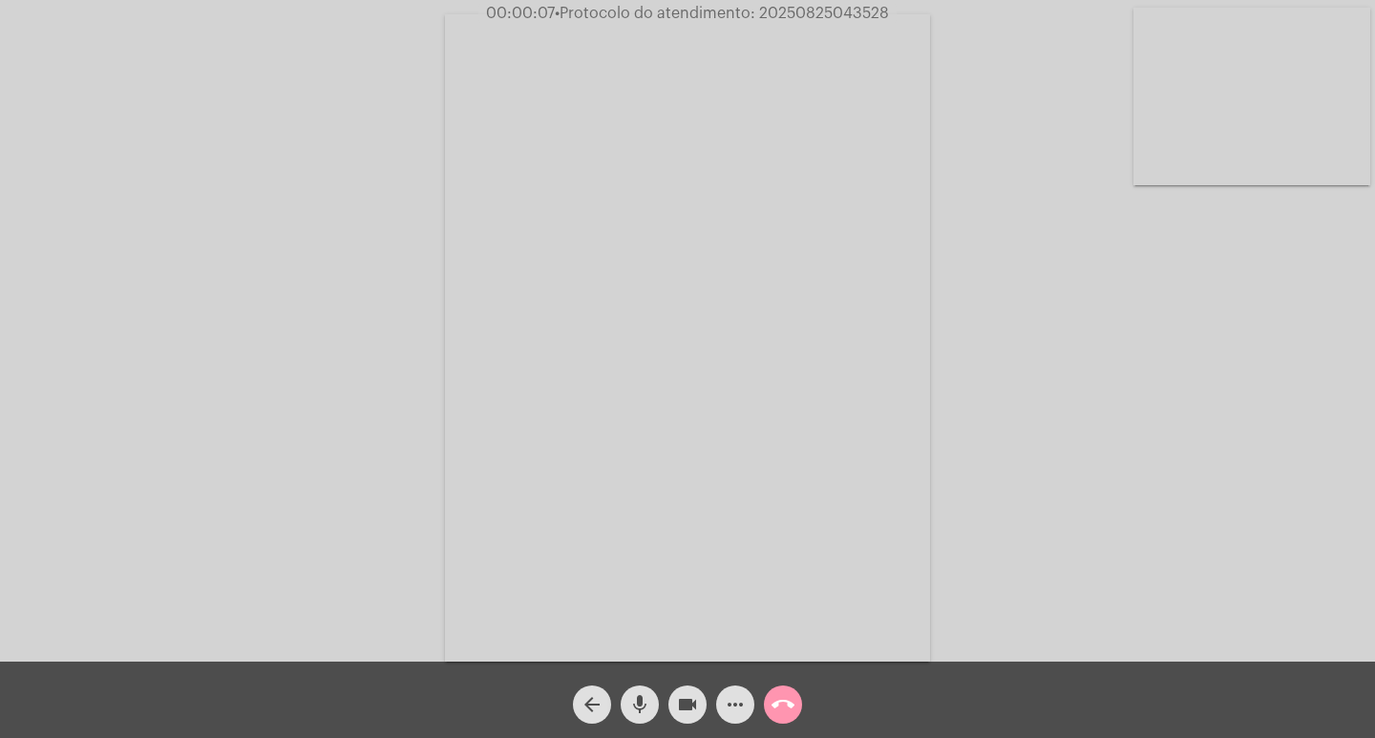
click at [181, 352] on div "Acessando Câmera e Microfone..." at bounding box center [687, 336] width 1371 height 662
click at [637, 699] on mat-icon "mic" at bounding box center [639, 704] width 23 height 23
click at [636, 701] on mat-icon "mic_off" at bounding box center [639, 704] width 23 height 23
click at [634, 701] on mat-icon "mic" at bounding box center [639, 704] width 23 height 23
click at [683, 710] on mat-icon "videocam" at bounding box center [687, 704] width 23 height 23
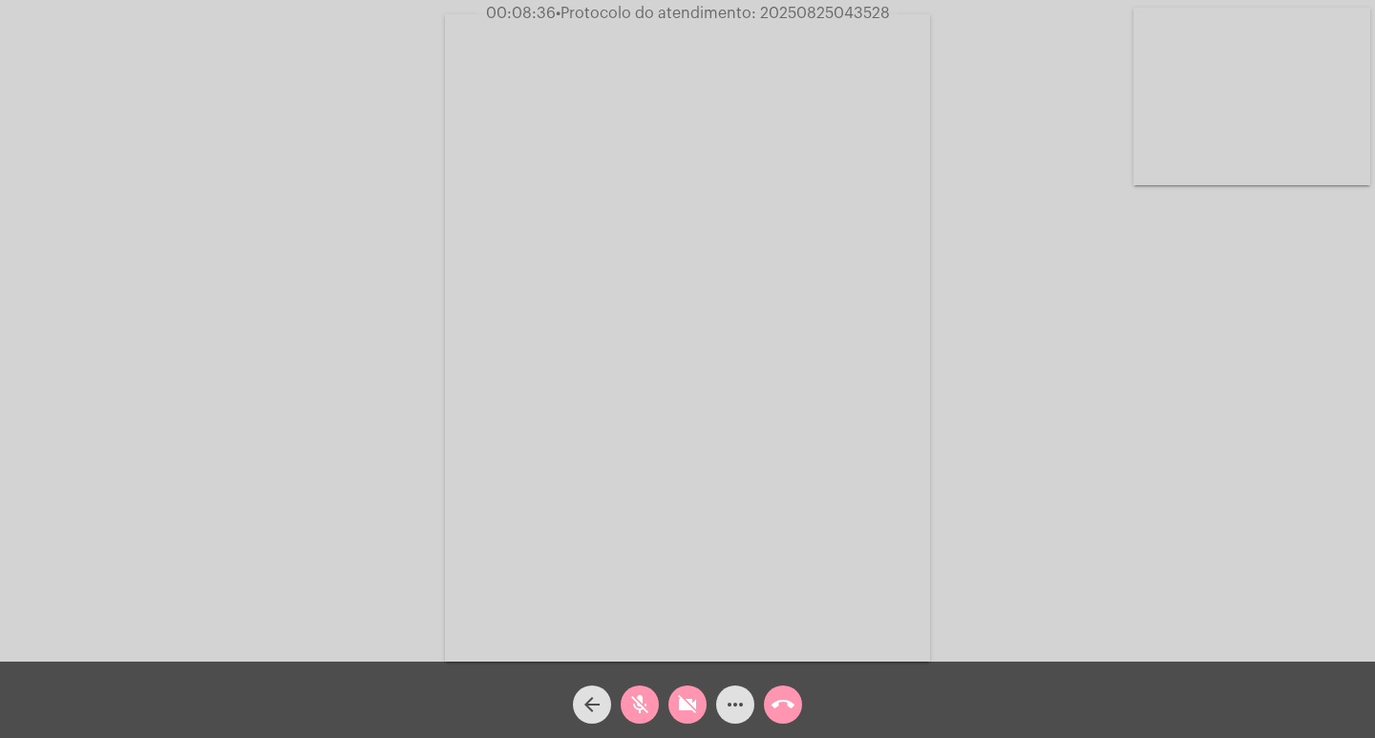
click at [649, 719] on span "mic_off" at bounding box center [639, 704] width 23 height 38
click at [691, 701] on mat-icon "videocam_off" at bounding box center [687, 704] width 23 height 23
drag, startPoint x: 489, startPoint y: 15, endPoint x: 855, endPoint y: 23, distance: 366.7
click at [855, 23] on app-call "00:09:20 • Protocolo do atendimento: 20250825043528 Acessando Câmera e Microfon…" at bounding box center [687, 369] width 1375 height 738
click at [1022, 161] on div "Acessando Câmera e Microfone..." at bounding box center [687, 336] width 1371 height 662
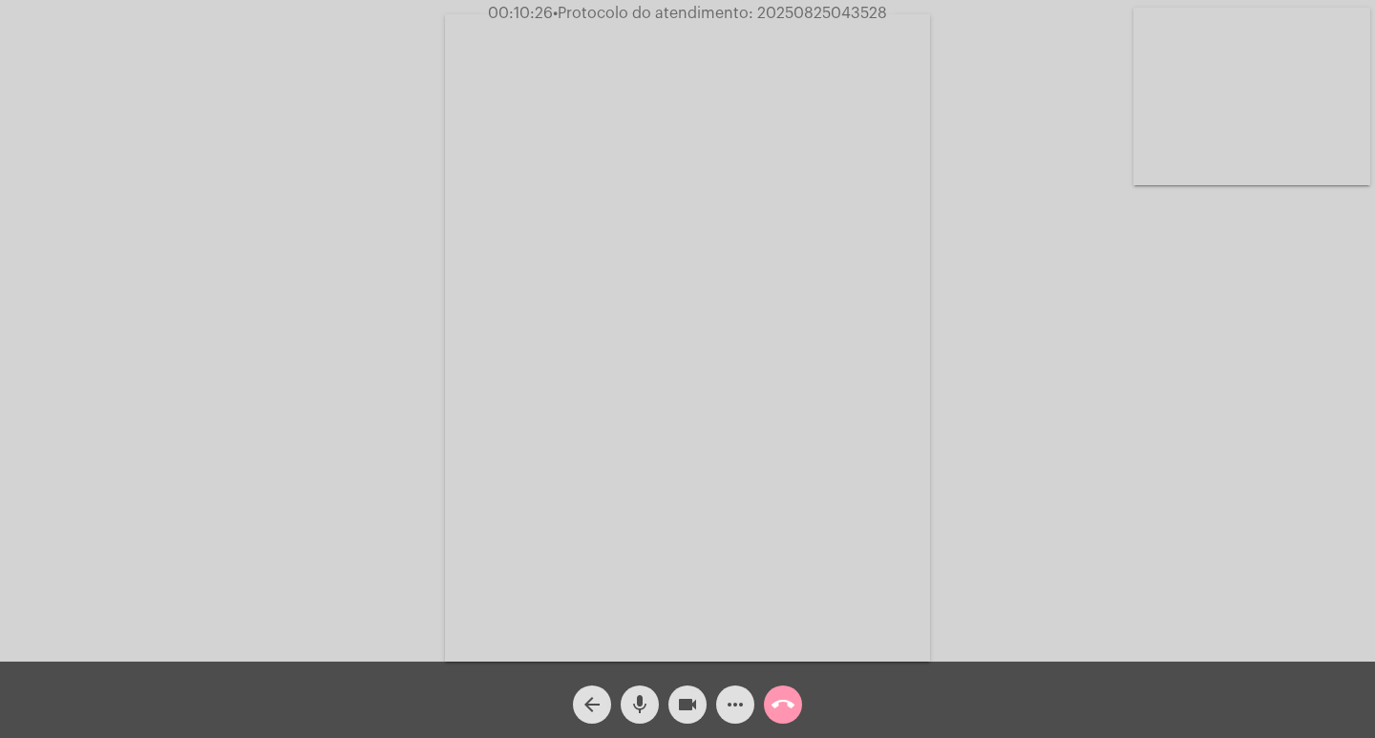
drag, startPoint x: 488, startPoint y: 9, endPoint x: 916, endPoint y: 19, distance: 427.8
click at [916, 19] on div "00:10:26 • Protocolo do atendimento: 20250825043528" at bounding box center [687, 13] width 1375 height 17
click at [980, 100] on div "Acessando Câmera e Microfone..." at bounding box center [687, 336] width 1371 height 662
click at [829, 25] on video at bounding box center [687, 337] width 485 height 647
click at [819, 20] on span "• Protocolo do atendimento: 20250825043528" at bounding box center [716, 13] width 334 height 15
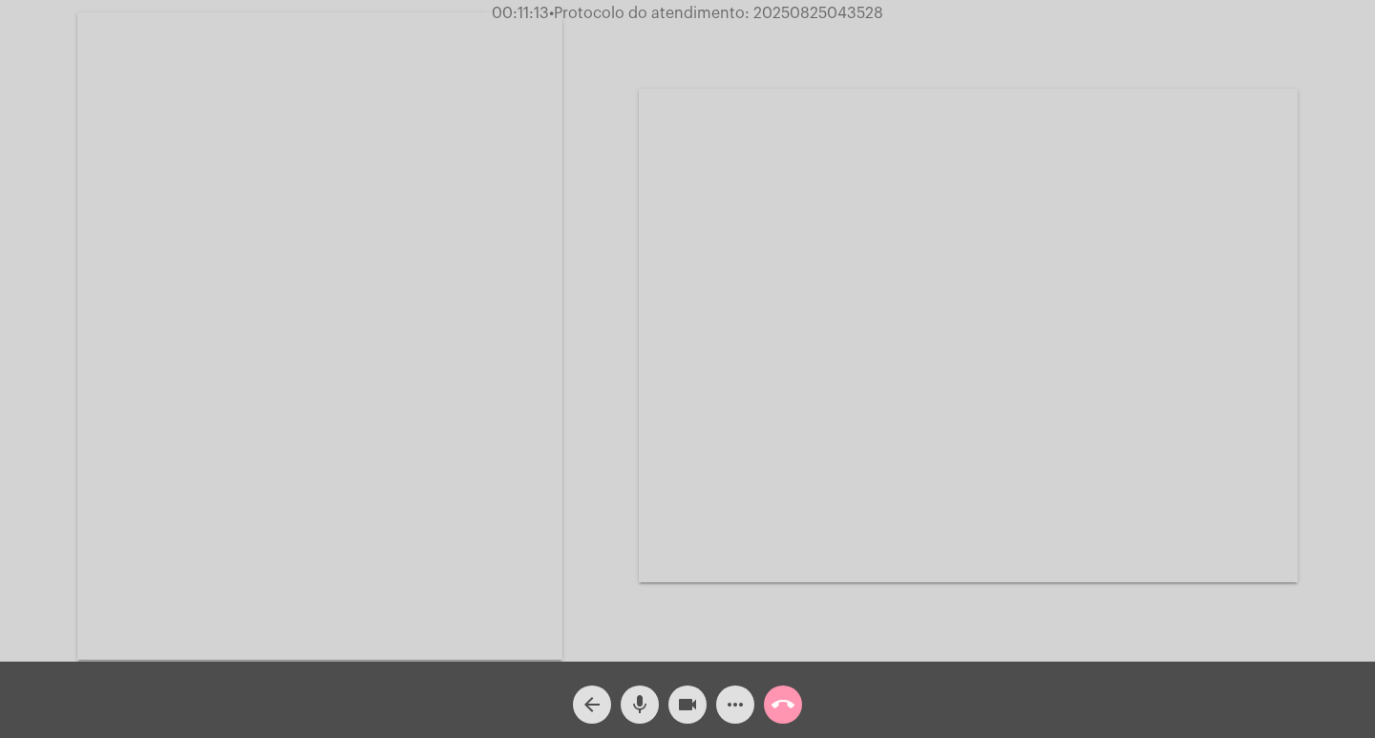
click at [819, 20] on span "• Protocolo do atendimento: 20250825043528" at bounding box center [716, 13] width 334 height 15
copy span "20250825043528"
click at [795, 711] on button "call_end" at bounding box center [783, 704] width 38 height 38
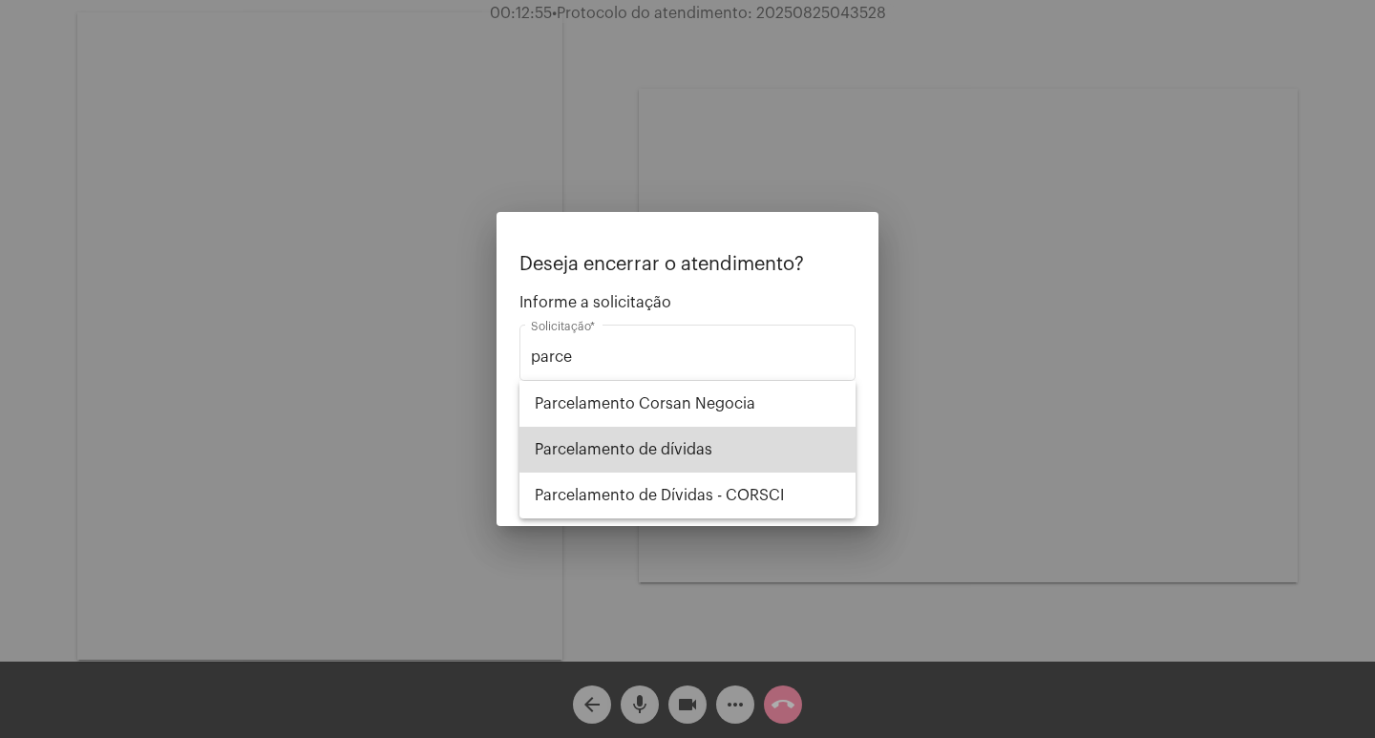
click at [714, 444] on span "Parcelamento de dívidas" at bounding box center [688, 450] width 306 height 46
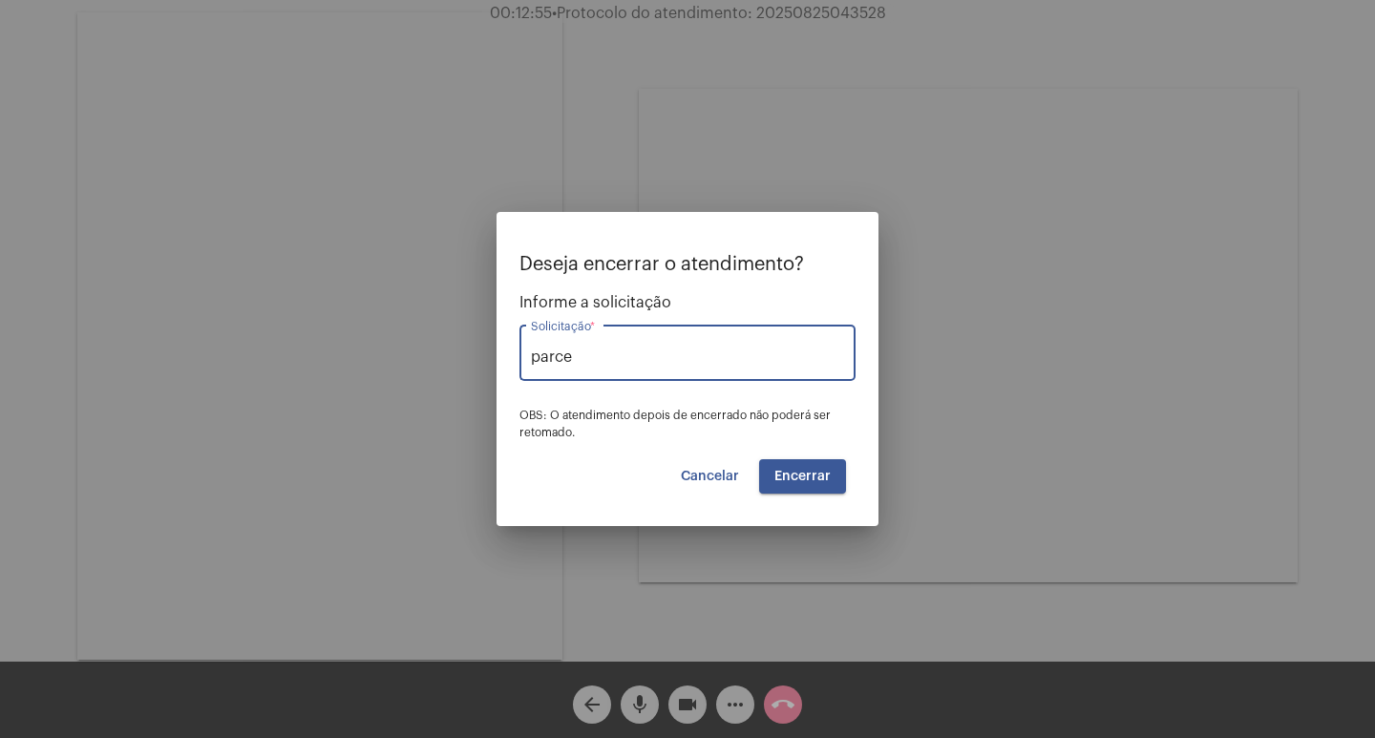
type input "Parcelamento de dívidas"
click at [805, 474] on span "Encerrar" at bounding box center [802, 476] width 56 height 13
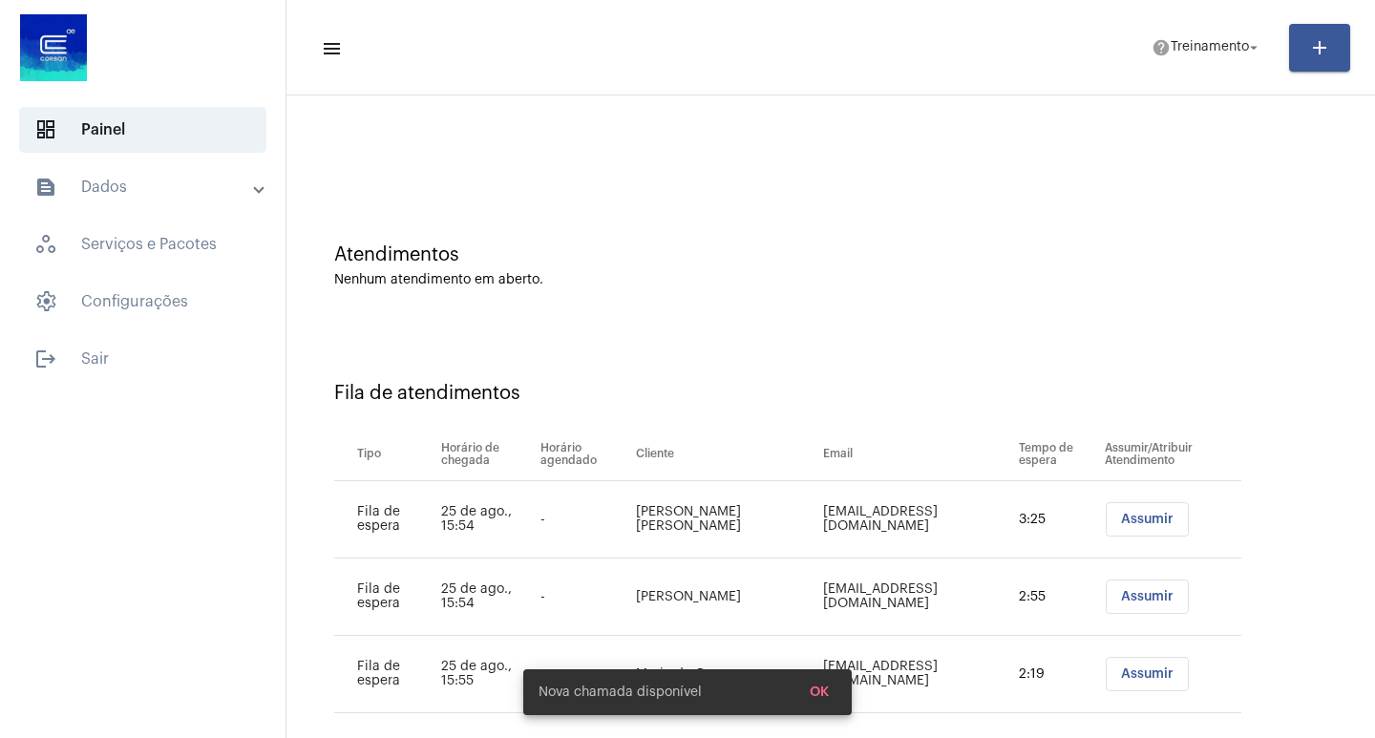
scroll to position [54, 0]
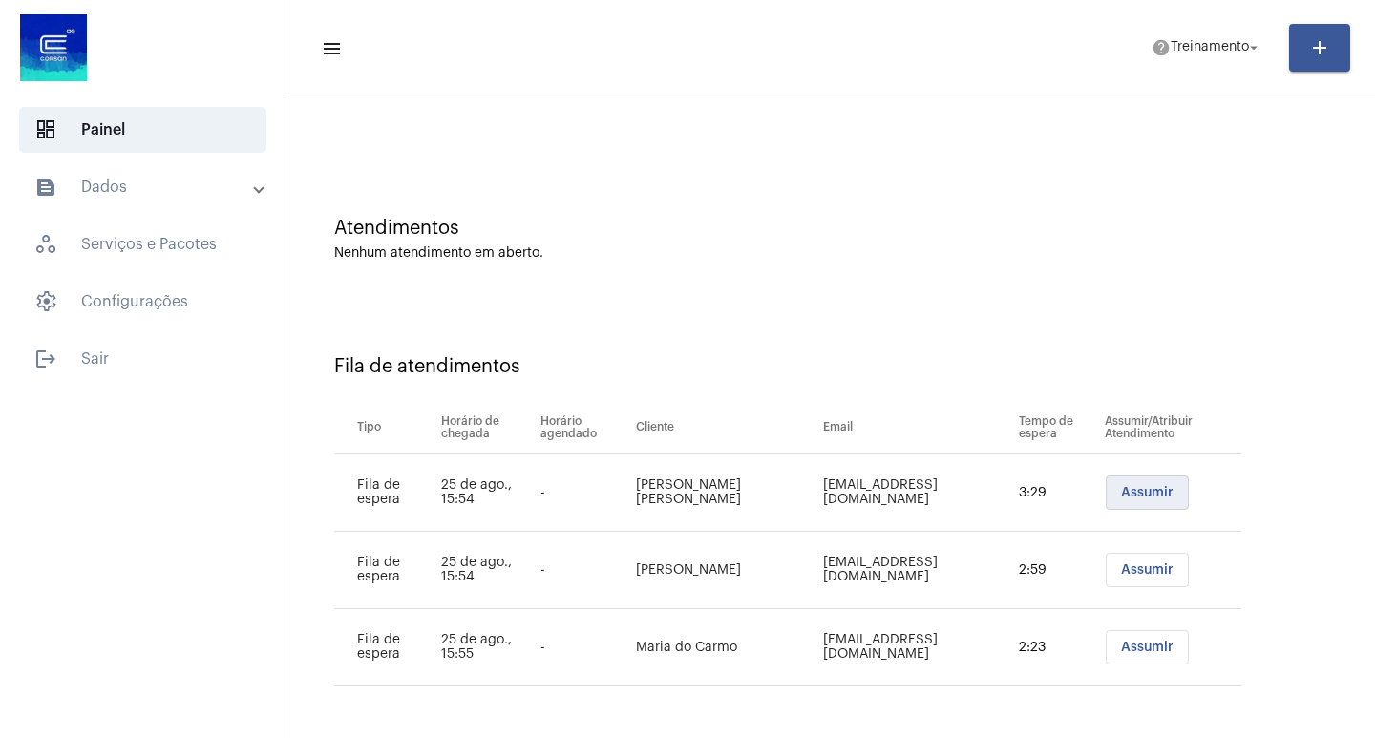
click at [1121, 492] on span "Assumir" at bounding box center [1147, 492] width 53 height 13
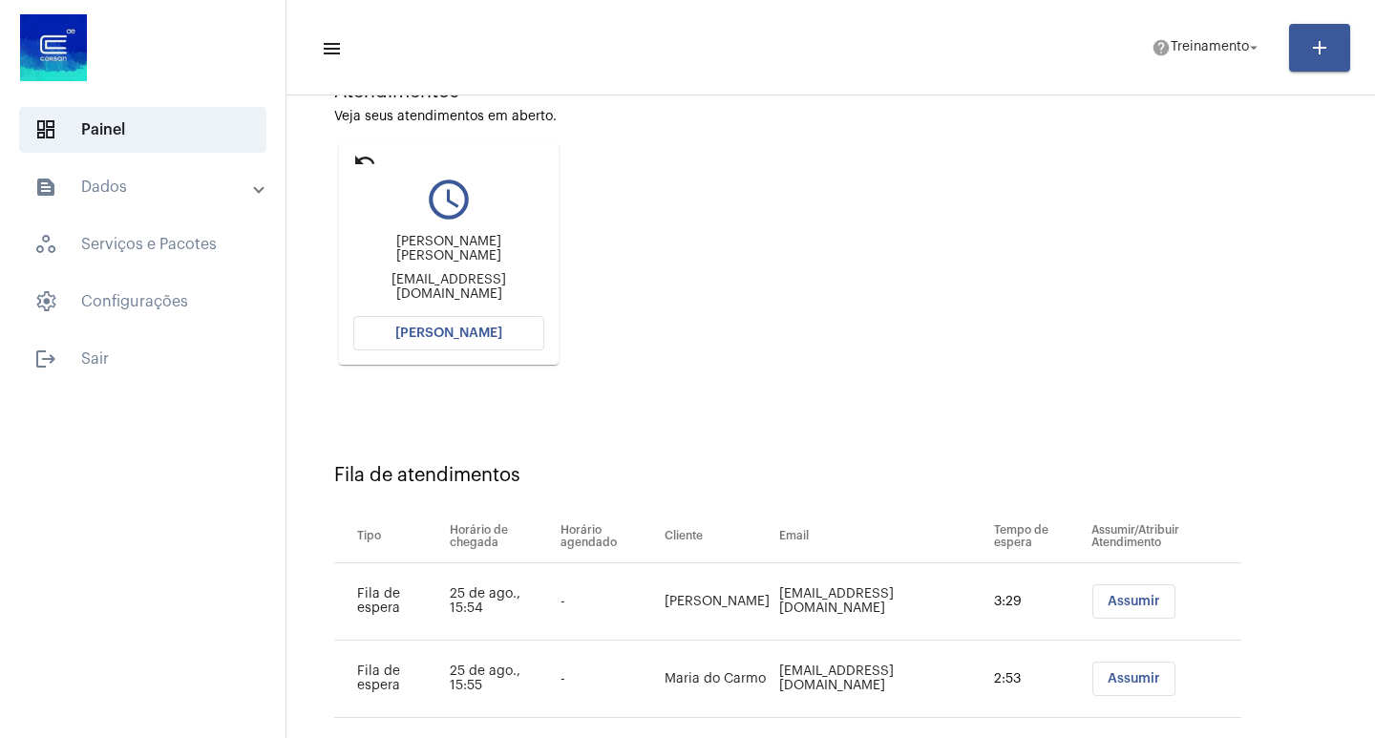
scroll to position [0, 0]
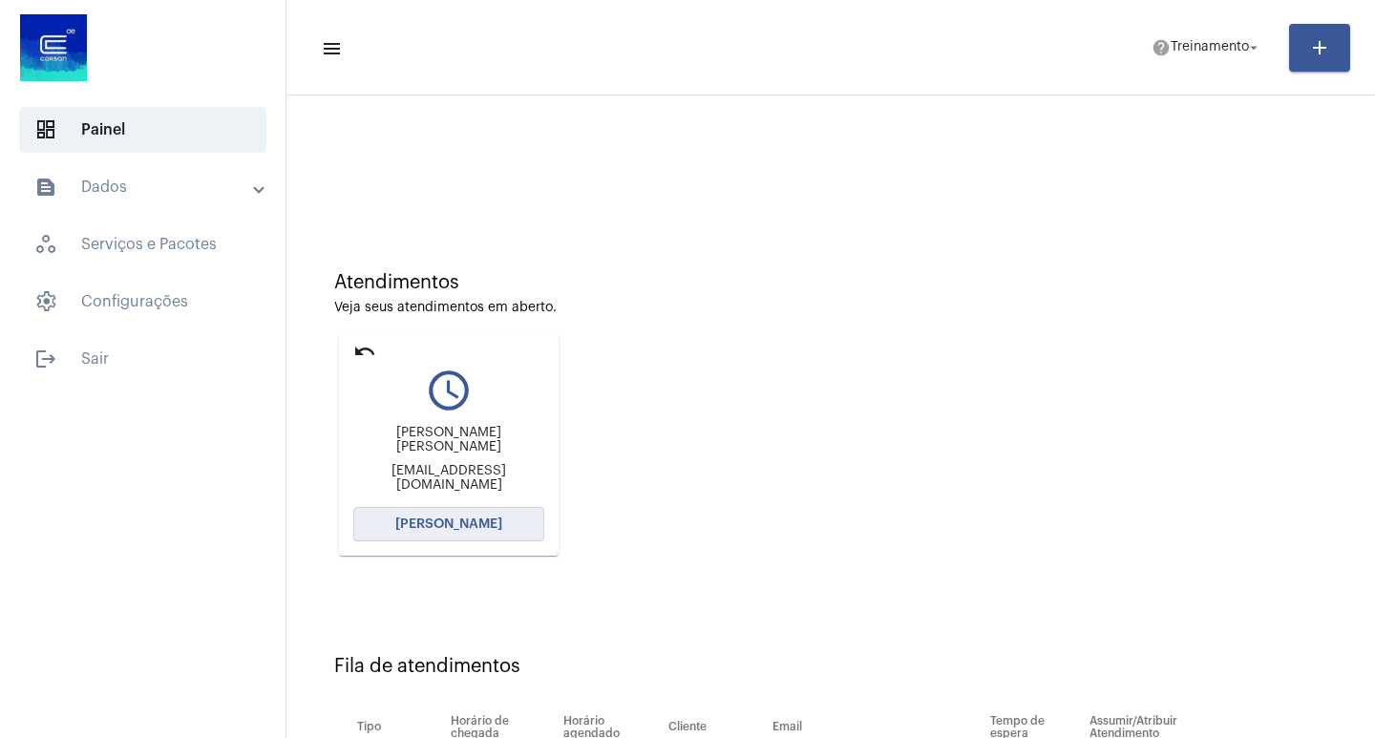
click at [463, 520] on span "[PERSON_NAME]" at bounding box center [448, 523] width 107 height 13
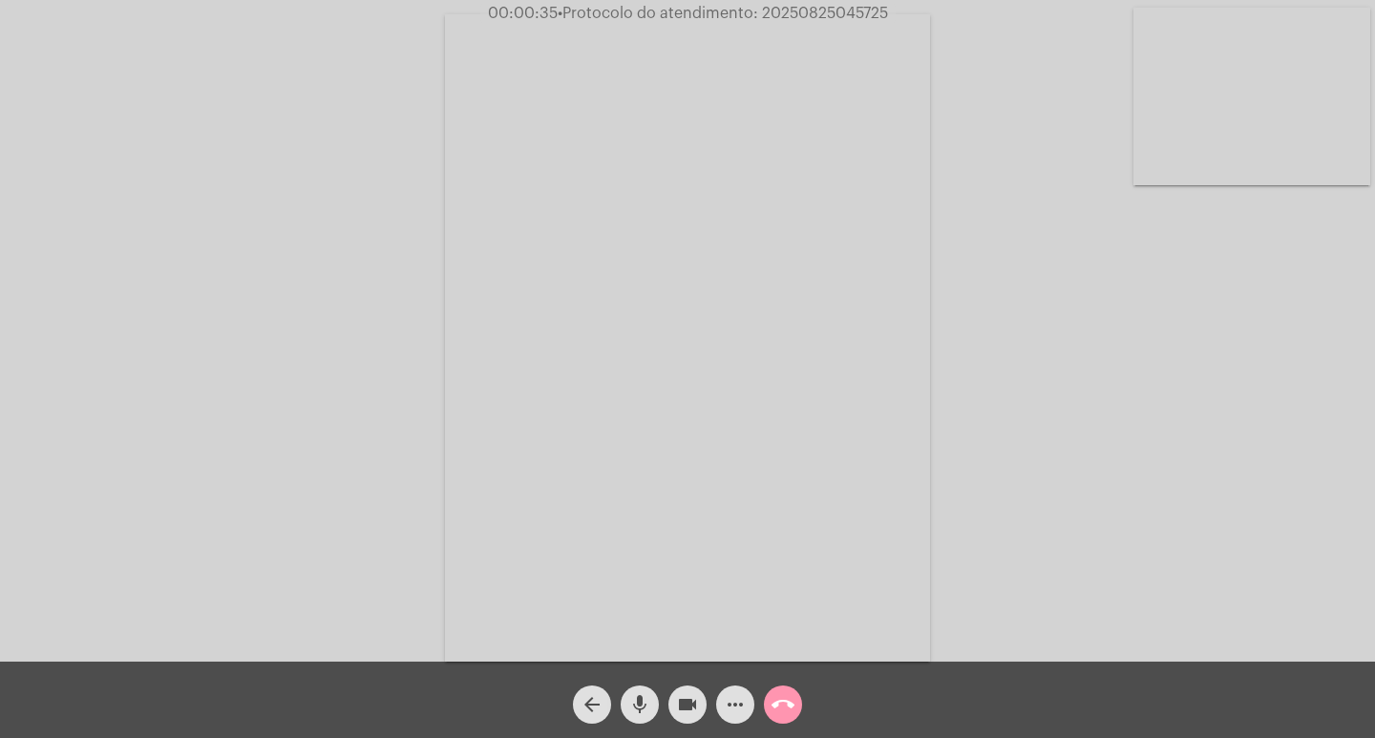
drag, startPoint x: 488, startPoint y: 14, endPoint x: 917, endPoint y: 11, distance: 429.6
click at [917, 11] on div "00:00:35 • Protocolo do atendimento: 20250825045725" at bounding box center [687, 13] width 1375 height 17
click at [1024, 150] on div "Acessando Câmera e Microfone..." at bounding box center [687, 336] width 1371 height 662
click at [839, 14] on span "• Protocolo do atendimento: 20250825045725" at bounding box center [722, 13] width 330 height 15
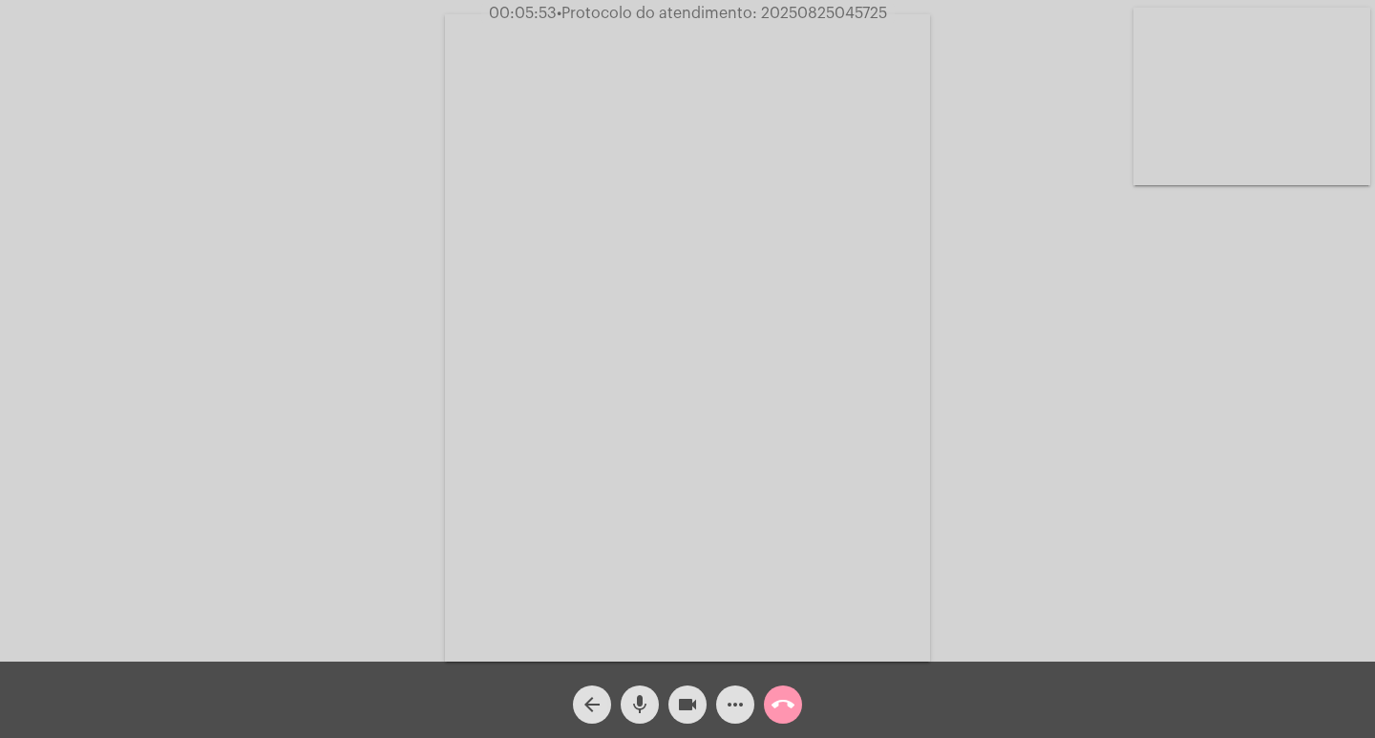
click at [771, 720] on span "call_end" at bounding box center [782, 704] width 23 height 38
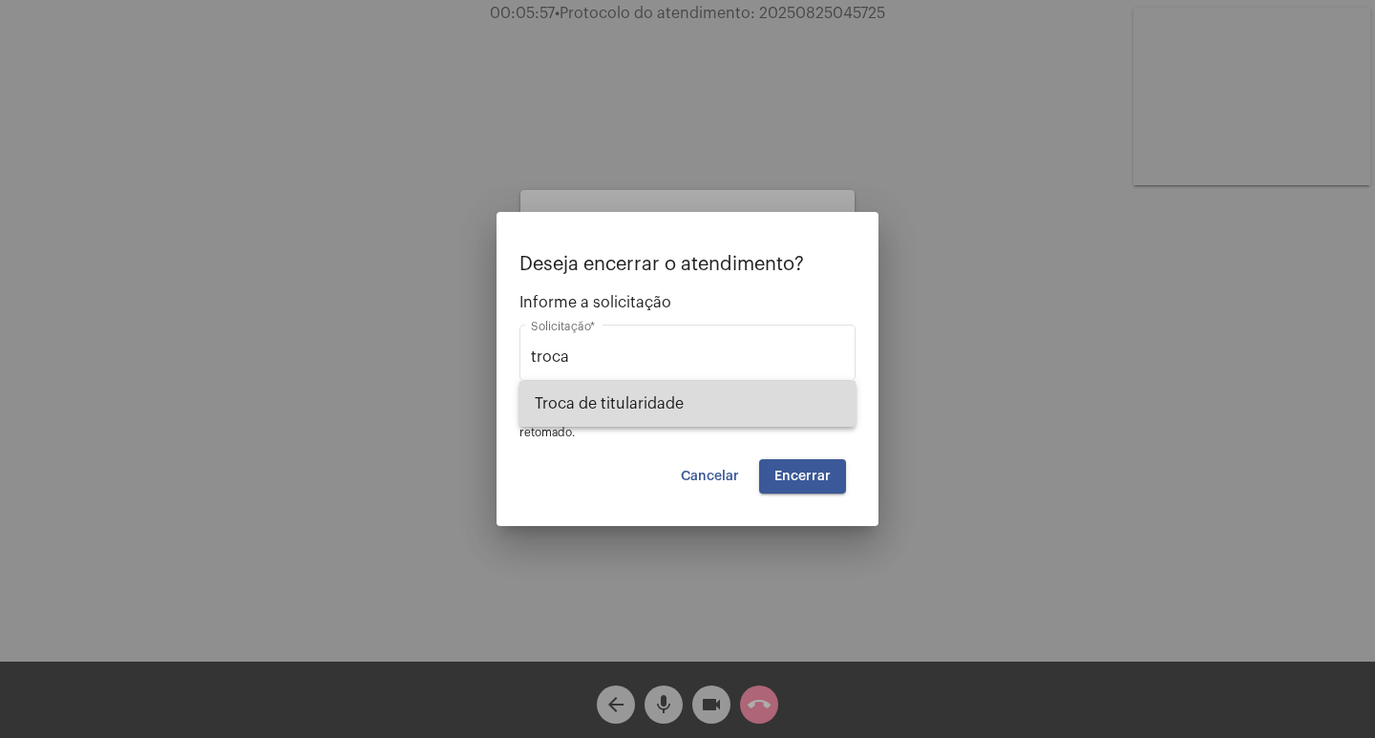
click at [696, 412] on span "Troca de titularidade" at bounding box center [688, 404] width 306 height 46
type input "Troca de titularidade"
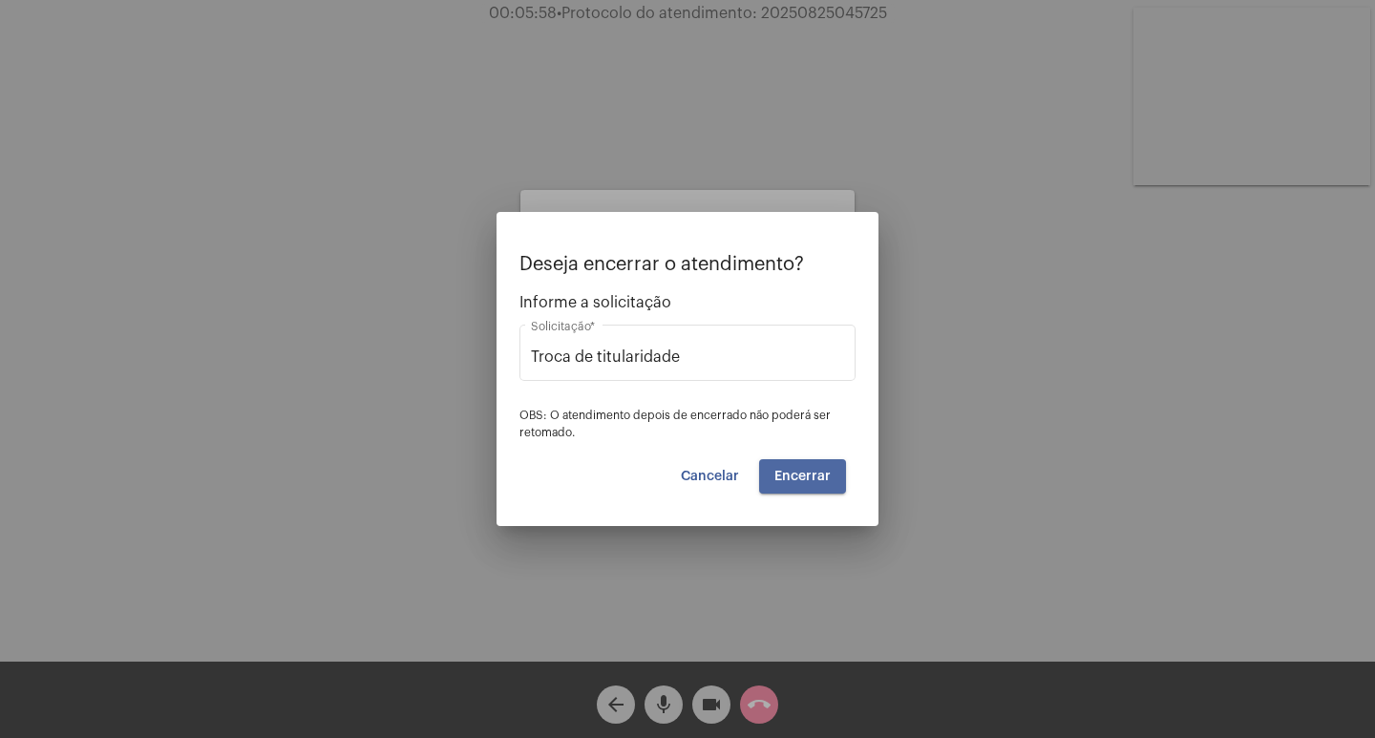
click at [816, 476] on span "Encerrar" at bounding box center [802, 476] width 56 height 13
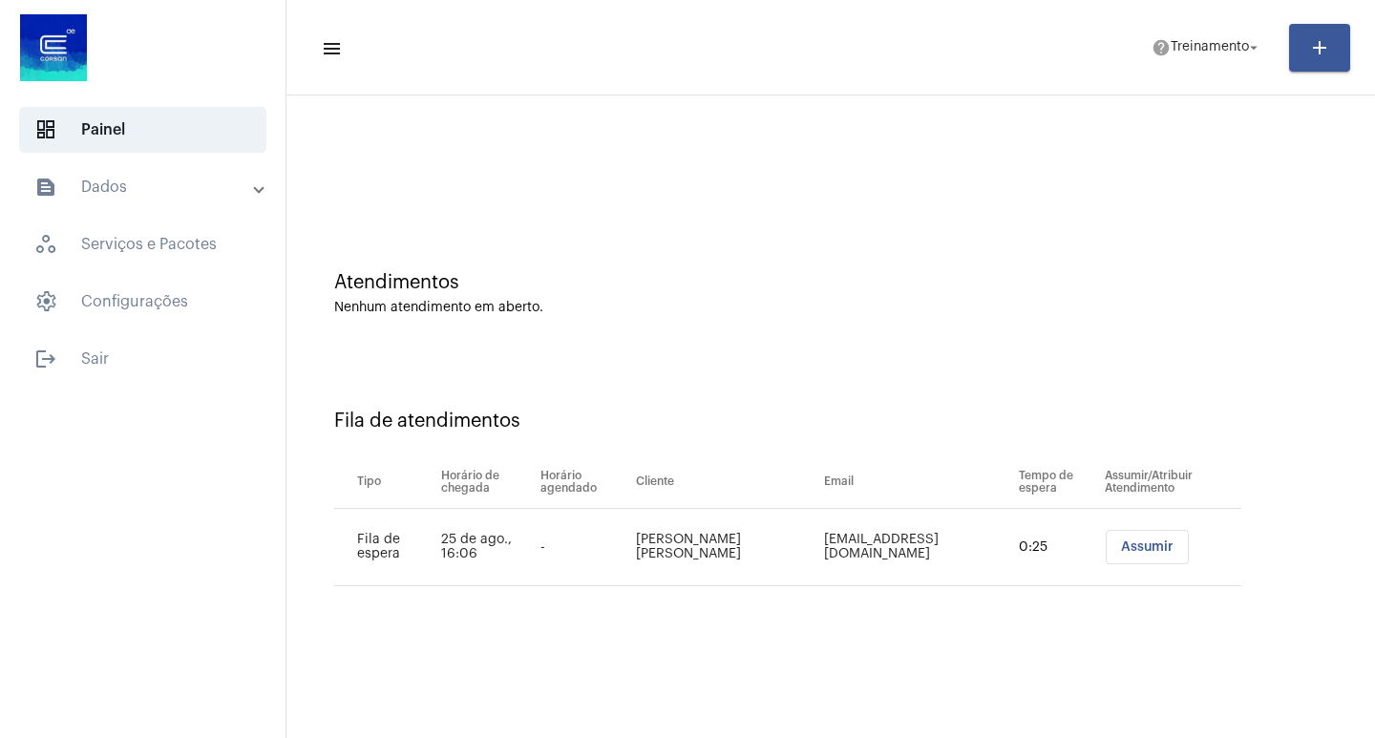
click at [1125, 558] on button "Assumir" at bounding box center [1147, 547] width 83 height 34
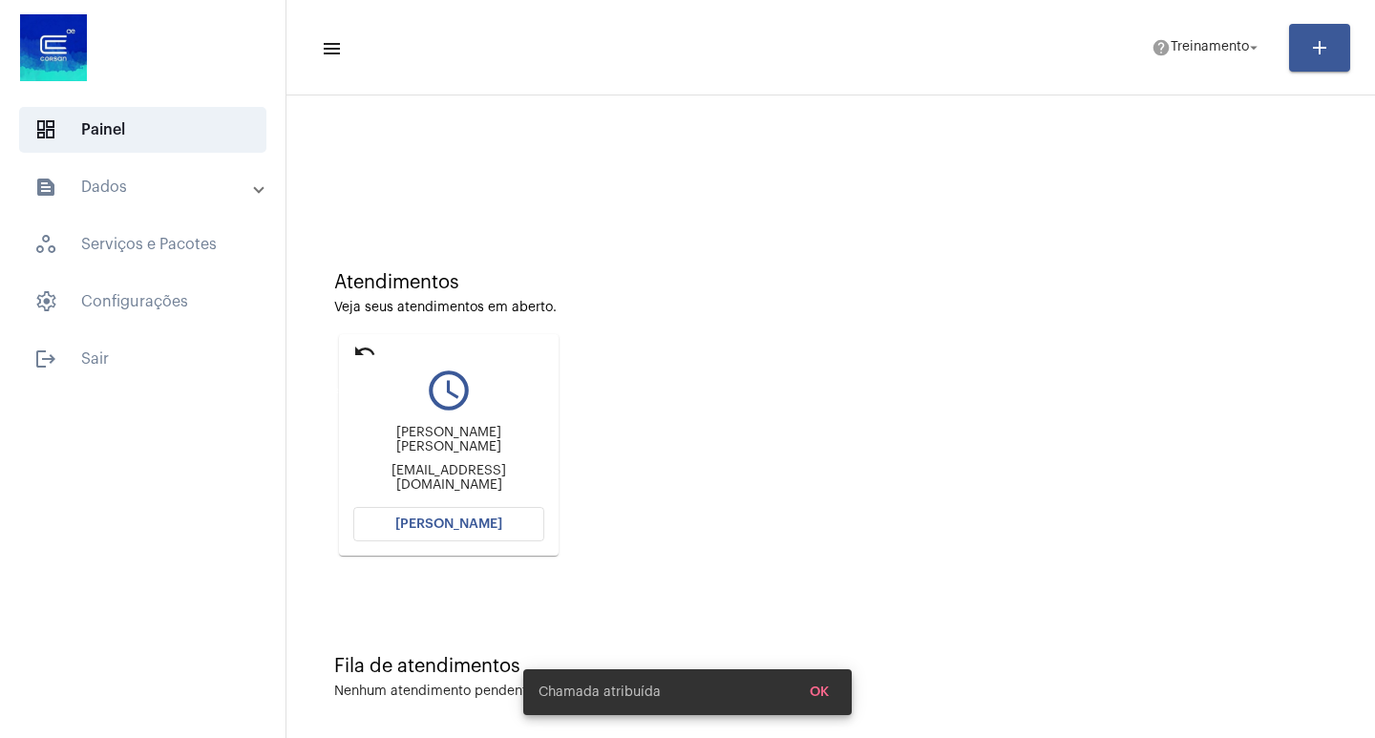
click at [353, 353] on mat-icon "undo" at bounding box center [364, 351] width 23 height 23
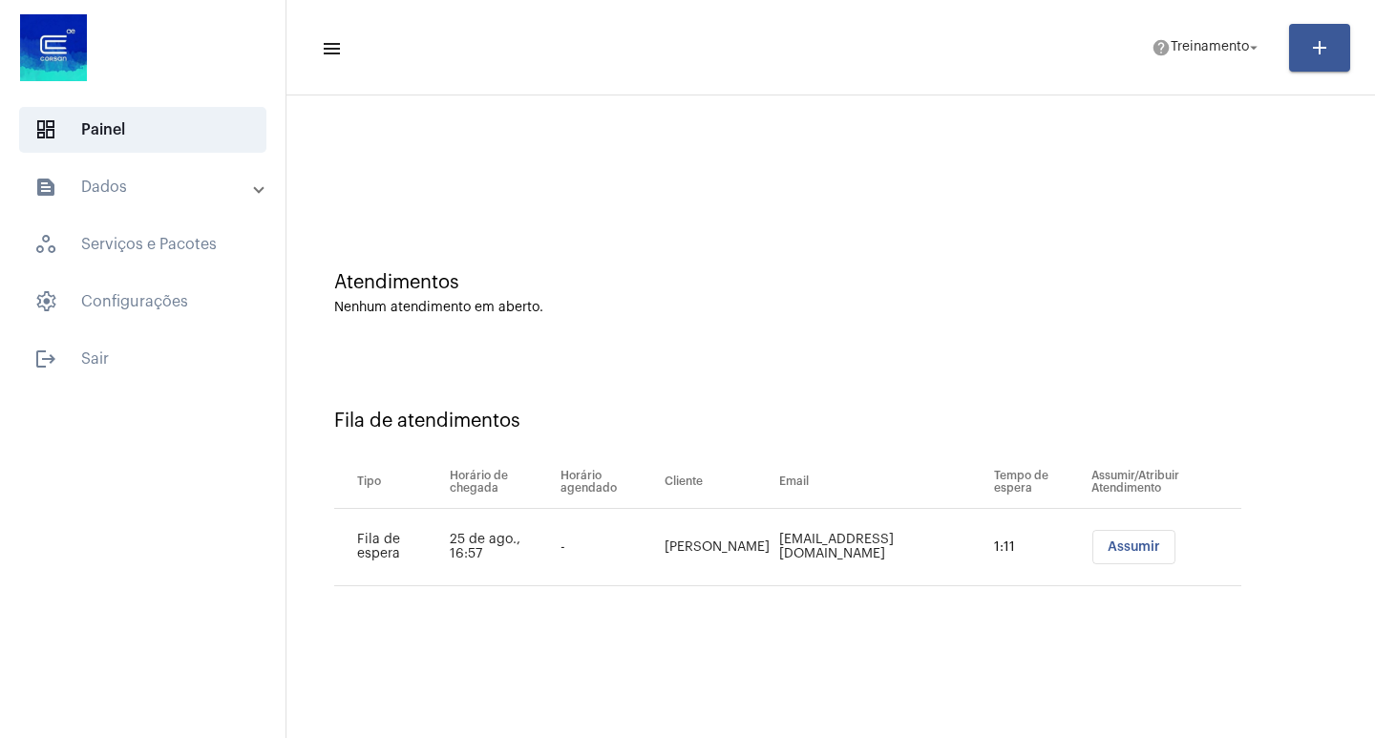
click at [1107, 542] on span "Assumir" at bounding box center [1133, 546] width 53 height 13
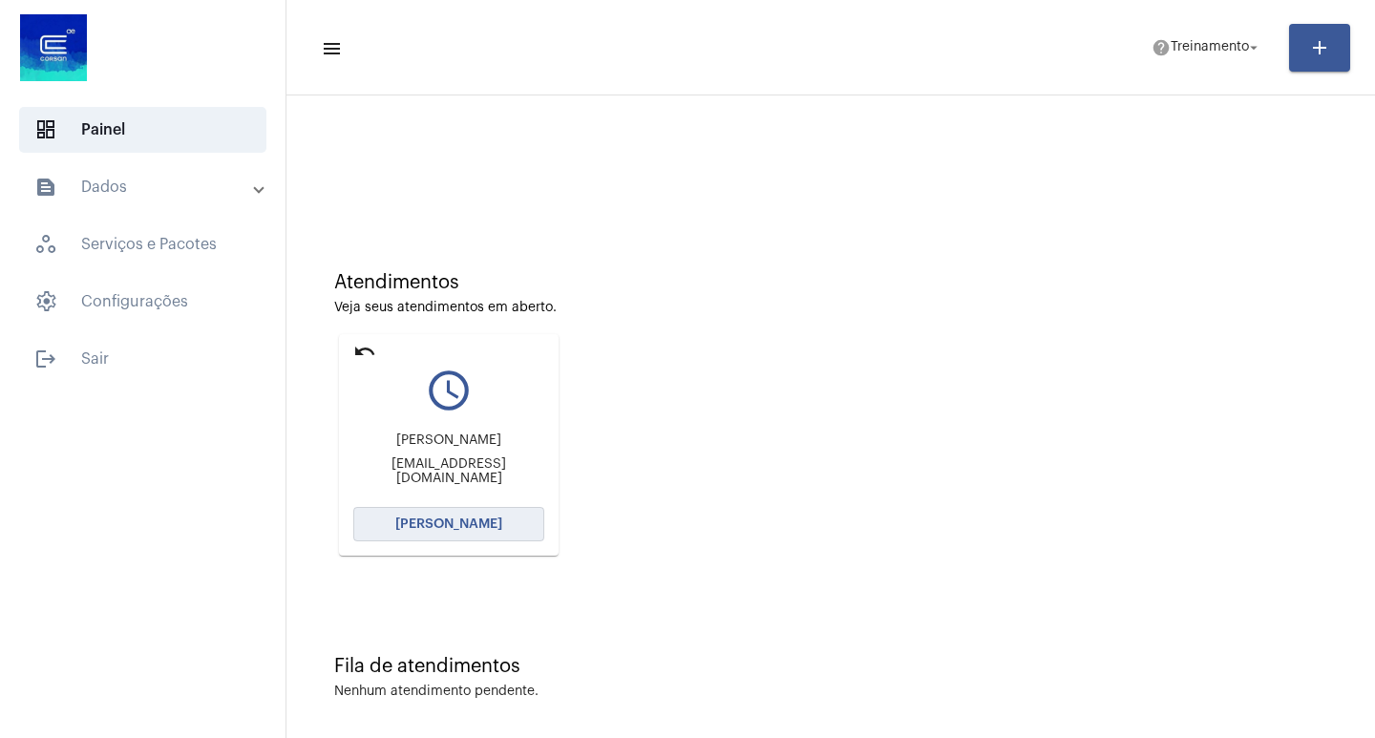
click at [418, 524] on span "[PERSON_NAME]" at bounding box center [448, 523] width 107 height 13
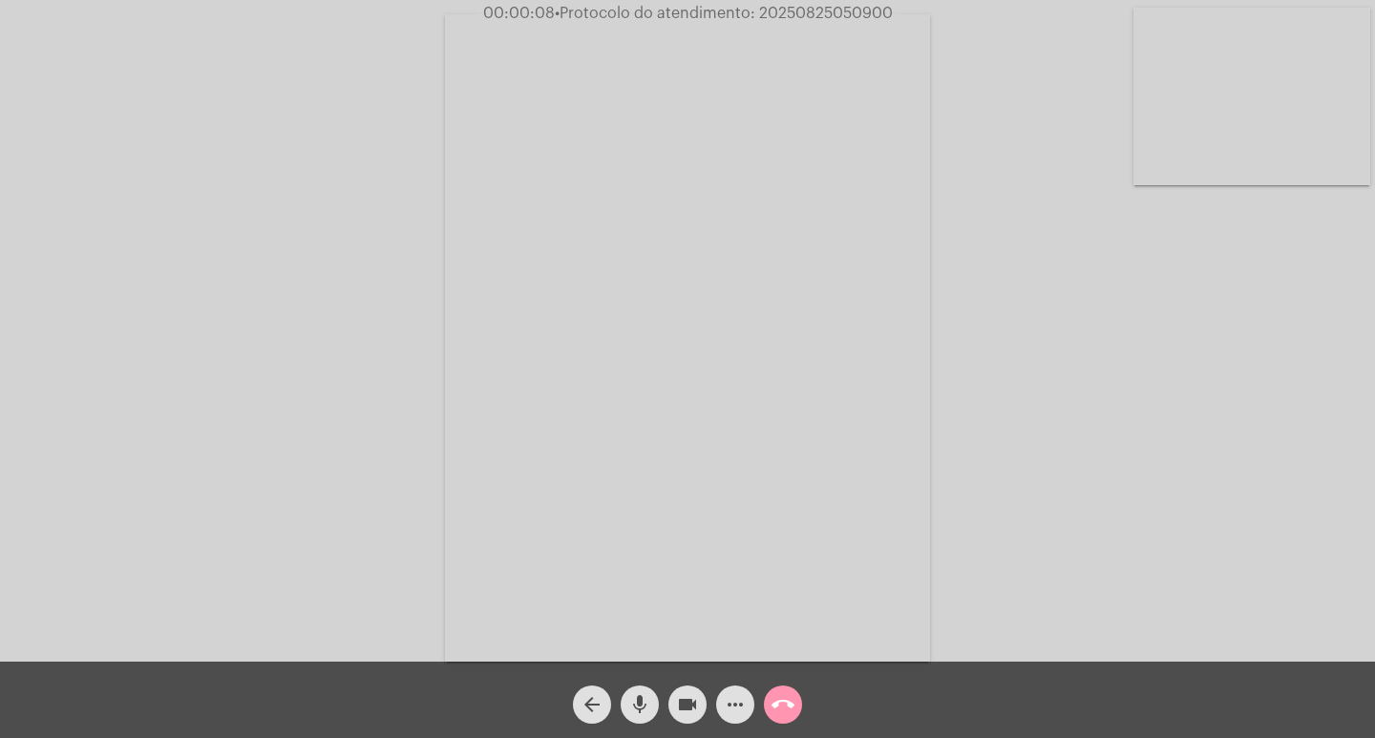
click at [1374, 521] on div "Acessando Câmera e Microfone..." at bounding box center [687, 331] width 1375 height 662
click at [644, 690] on span "mic" at bounding box center [639, 704] width 23 height 38
click at [691, 700] on mat-icon "videocam" at bounding box center [687, 704] width 23 height 23
click at [648, 695] on mat-icon "mic_off" at bounding box center [639, 704] width 23 height 23
click at [670, 706] on button "videocam_off" at bounding box center [687, 704] width 38 height 38
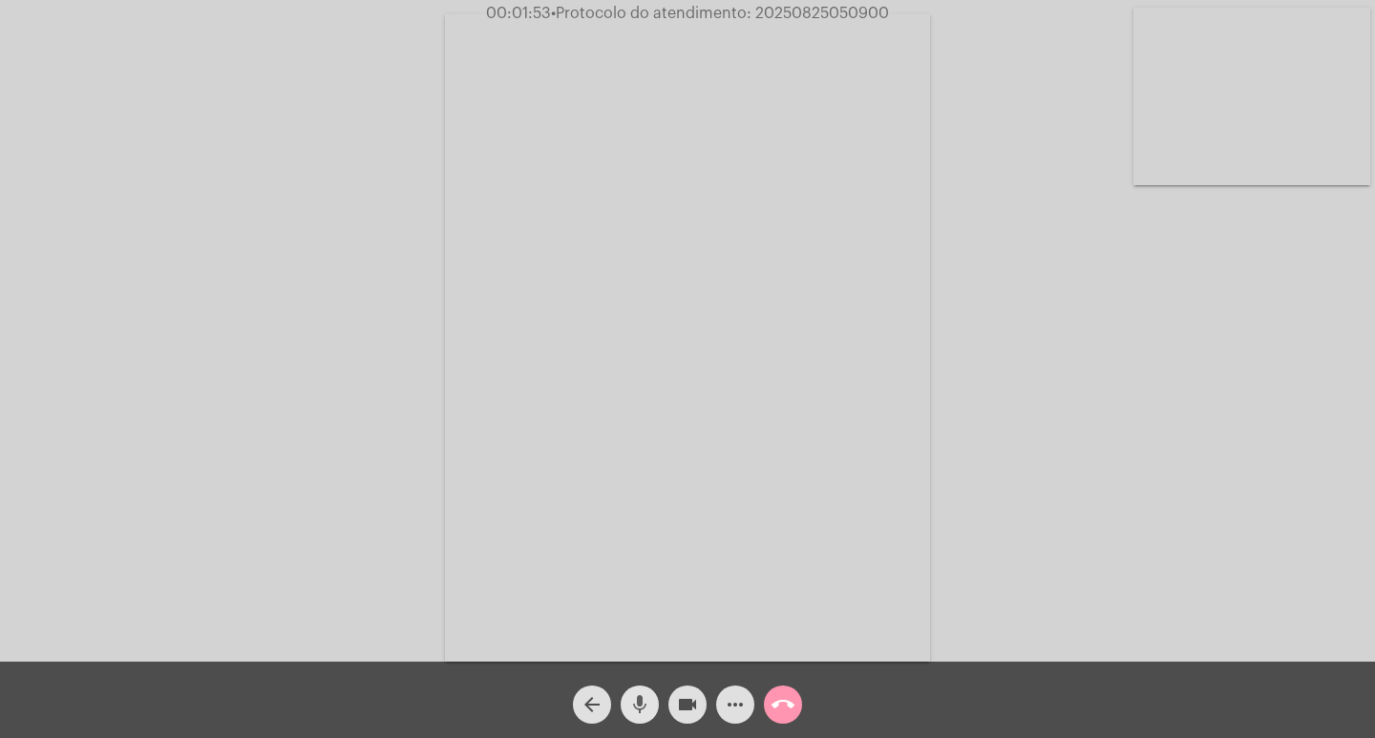
click at [644, 718] on span "mic" at bounding box center [639, 704] width 23 height 38
click at [684, 712] on mat-icon "videocam" at bounding box center [687, 704] width 23 height 23
click at [643, 702] on mat-icon "mic_off" at bounding box center [639, 704] width 23 height 23
click at [678, 702] on mat-icon "videocam_off" at bounding box center [687, 704] width 23 height 23
click at [1085, 515] on div "Acessando Câmera e Microfone..." at bounding box center [687, 336] width 1371 height 662
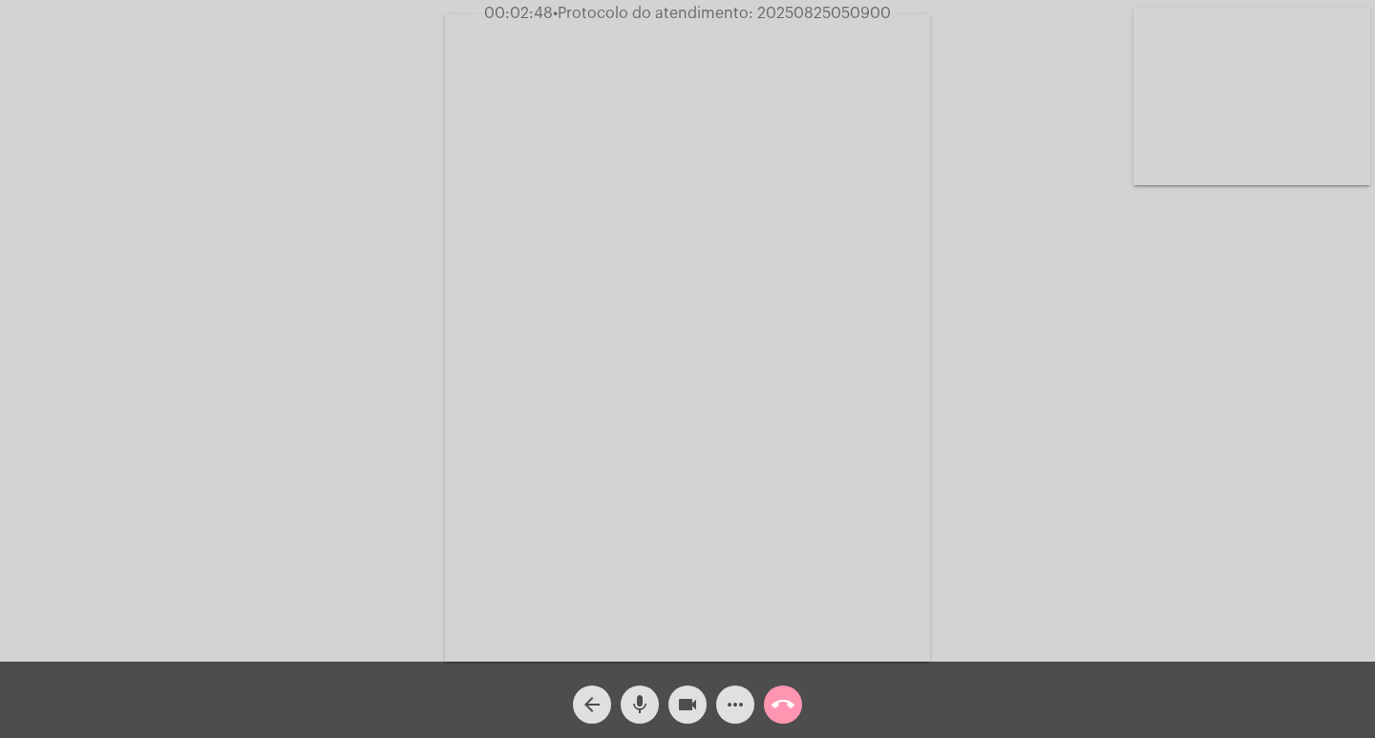
click at [981, 552] on div "Acessando Câmera e Microfone..." at bounding box center [687, 336] width 1371 height 662
click at [729, 705] on mat-icon "more_horiz" at bounding box center [735, 704] width 23 height 23
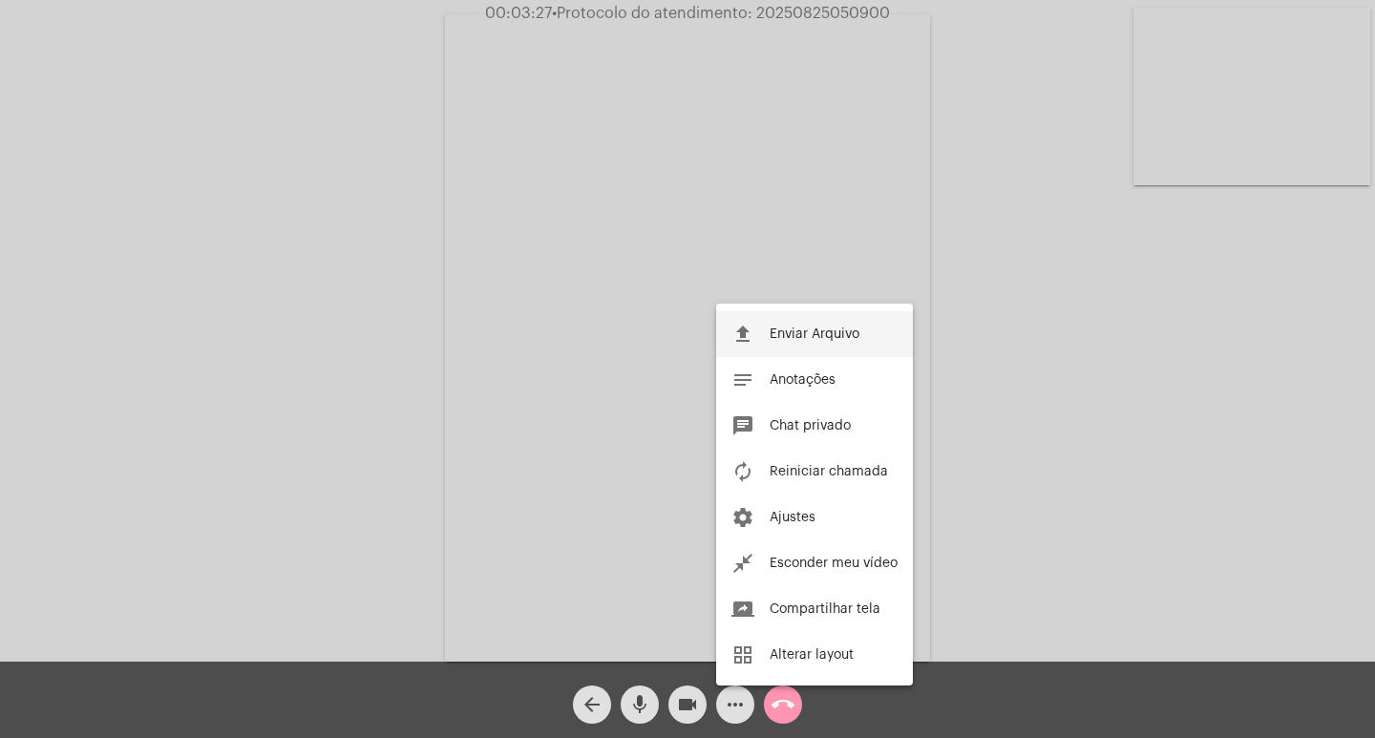
click at [816, 326] on button "file_upload Enviar Arquivo" at bounding box center [814, 334] width 197 height 46
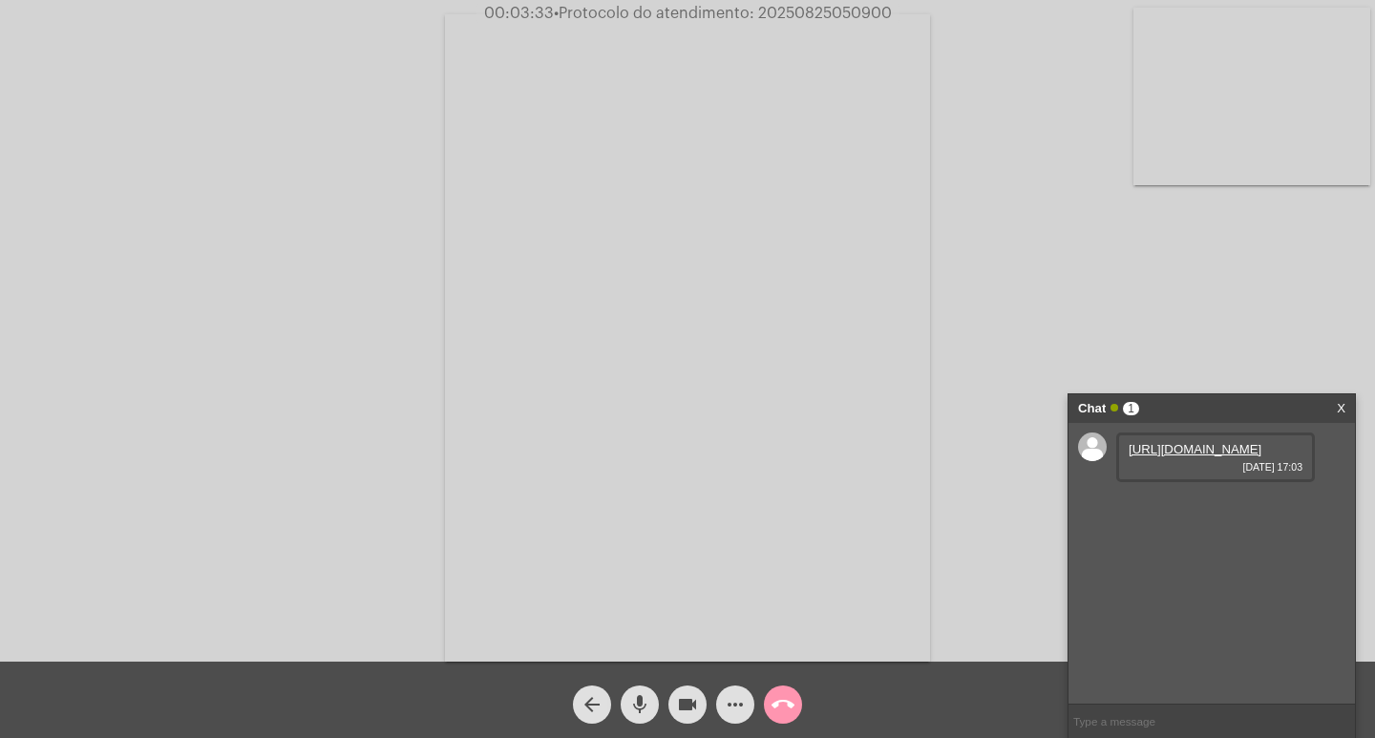
click at [1175, 456] on link "[URL][DOMAIN_NAME]" at bounding box center [1194, 449] width 133 height 14
click at [651, 704] on button "mic" at bounding box center [640, 704] width 38 height 38
click at [693, 704] on mat-icon "videocam" at bounding box center [687, 704] width 23 height 23
click at [638, 697] on mat-icon "mic_off" at bounding box center [639, 704] width 23 height 23
click at [694, 712] on mat-icon "videocam_off" at bounding box center [687, 704] width 23 height 23
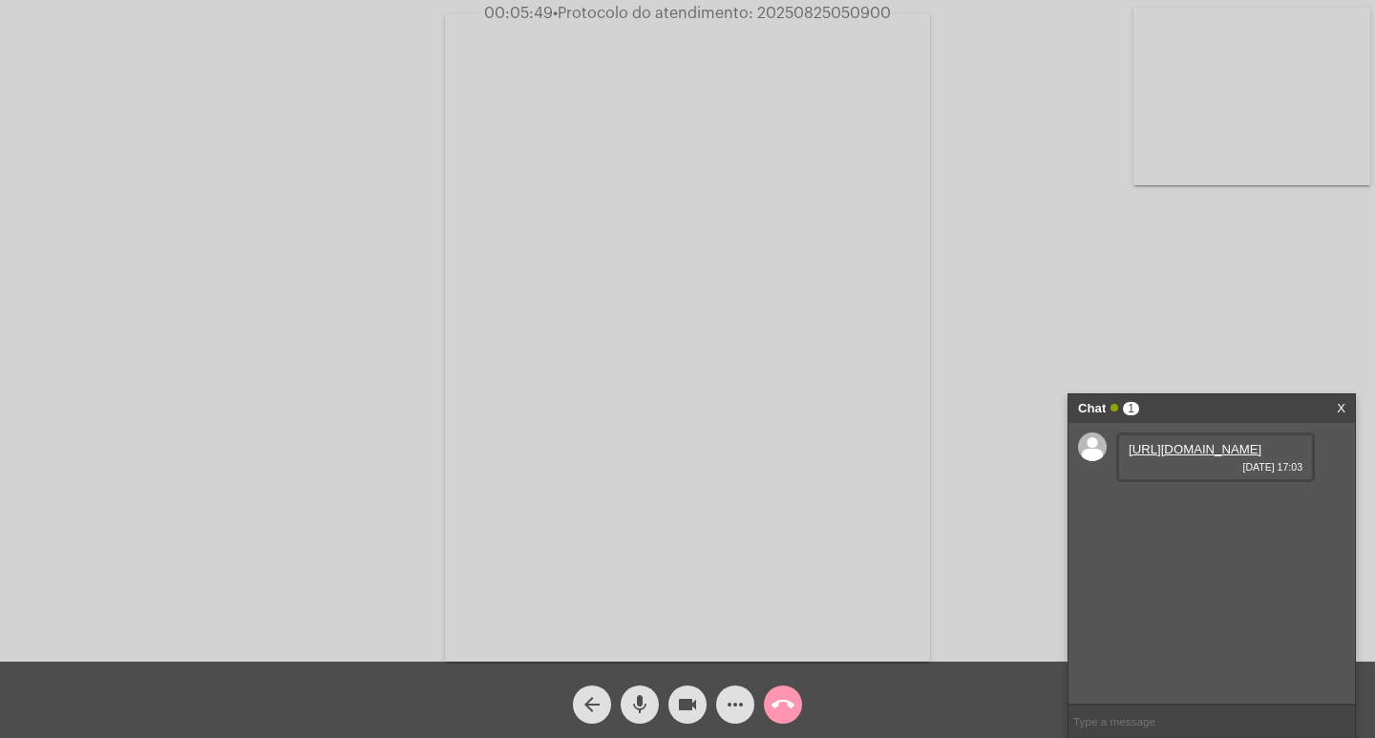
click at [682, 456] on video at bounding box center [687, 337] width 485 height 647
click at [776, 706] on mat-icon "call_end" at bounding box center [782, 704] width 23 height 23
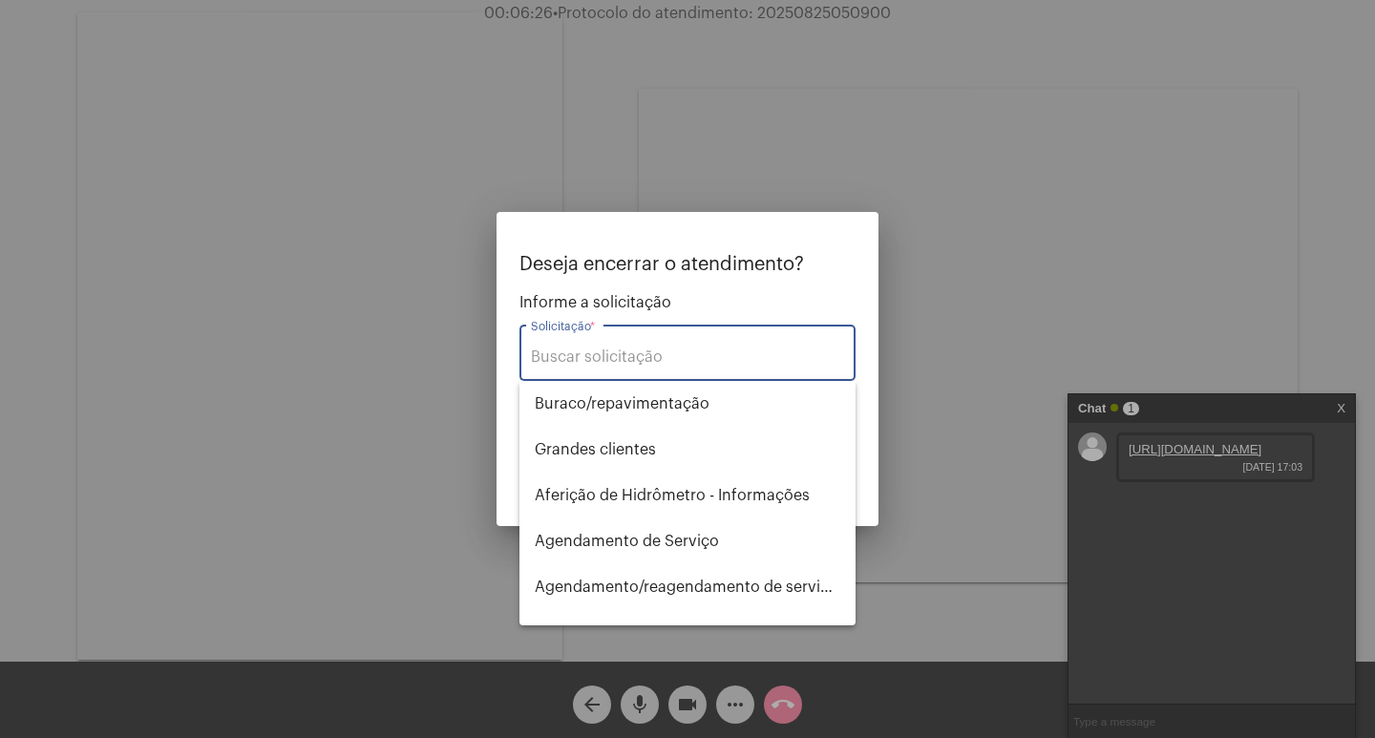
click at [622, 351] on input "Solicitação *" at bounding box center [687, 356] width 313 height 17
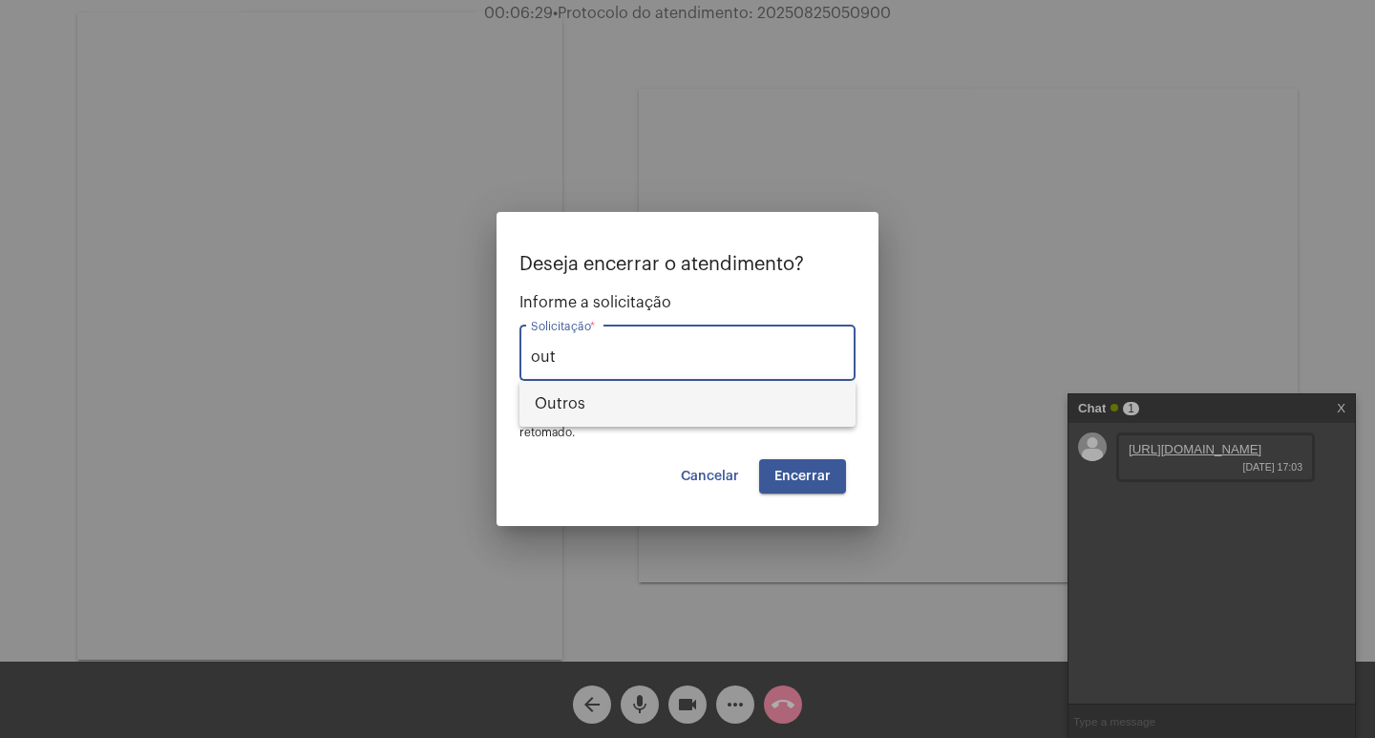
click at [611, 413] on span "Outros" at bounding box center [688, 404] width 306 height 46
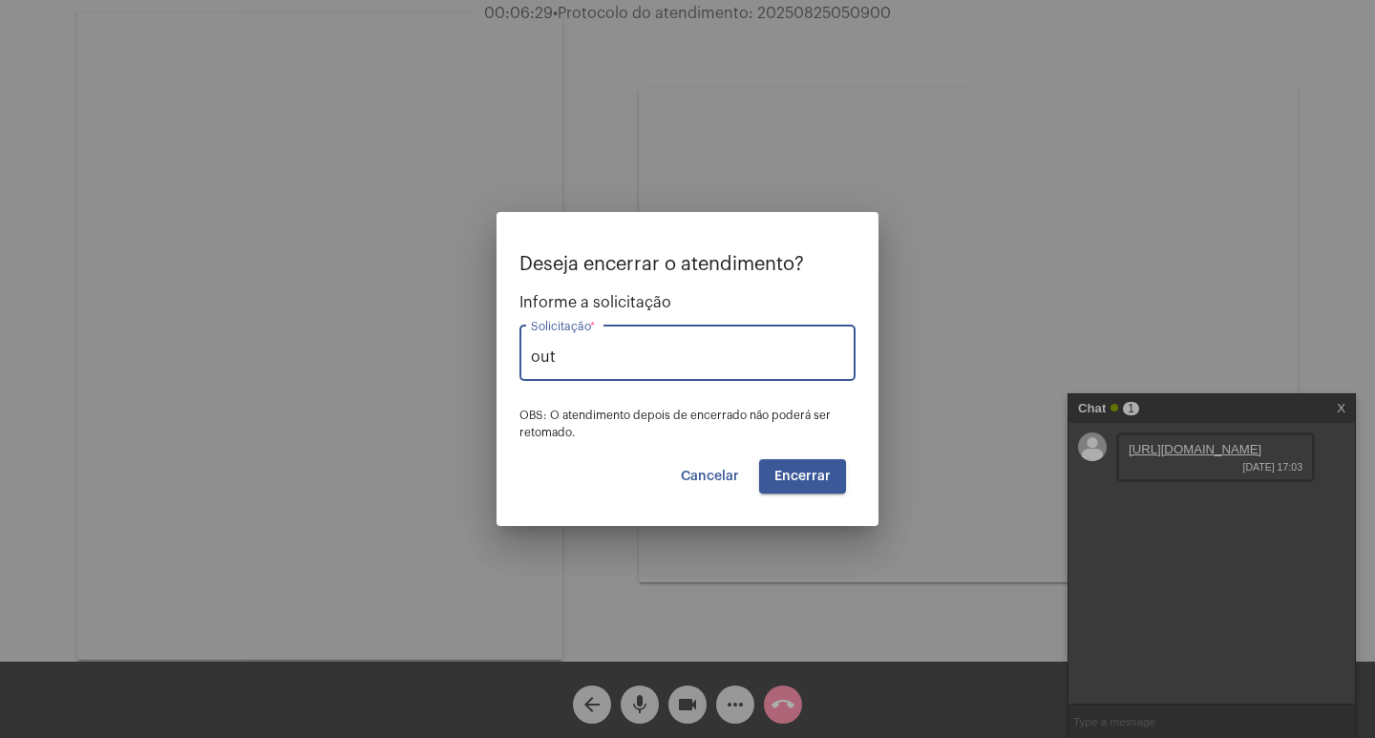
type input "Outros"
click at [812, 484] on button "Encerrar" at bounding box center [802, 476] width 87 height 34
click at [805, 481] on span "Encerrar" at bounding box center [802, 476] width 56 height 13
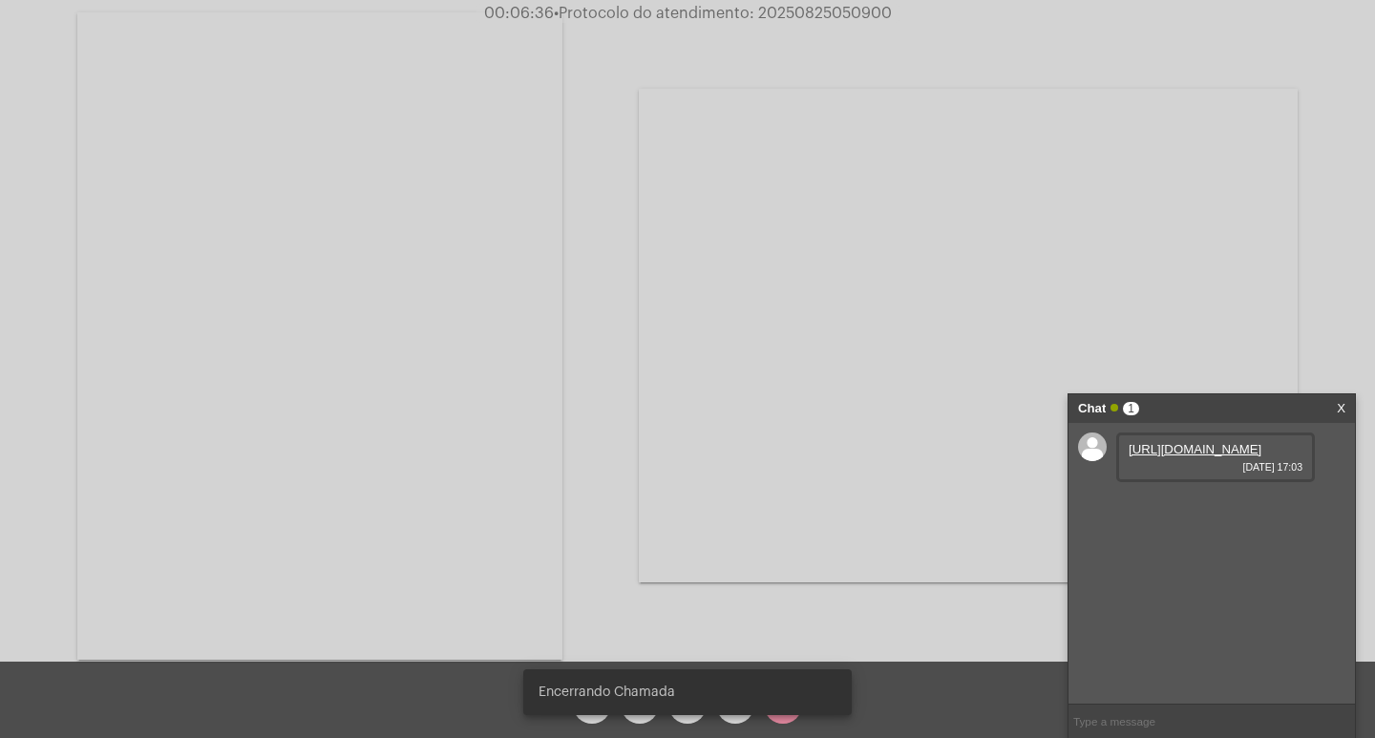
click at [1217, 404] on div "Chat 1" at bounding box center [1191, 408] width 227 height 29
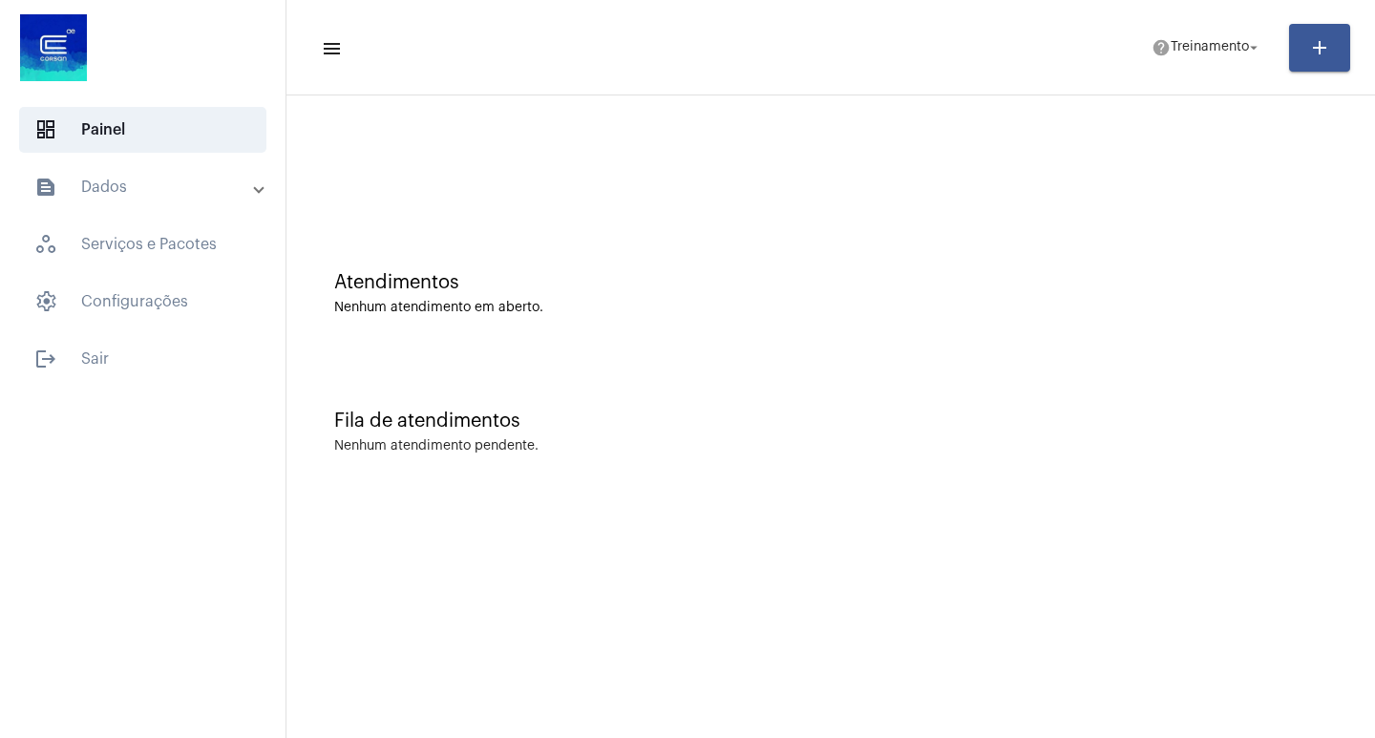
click at [135, 164] on mat-expansion-panel-header "text_snippet_outlined Dados" at bounding box center [148, 187] width 274 height 46
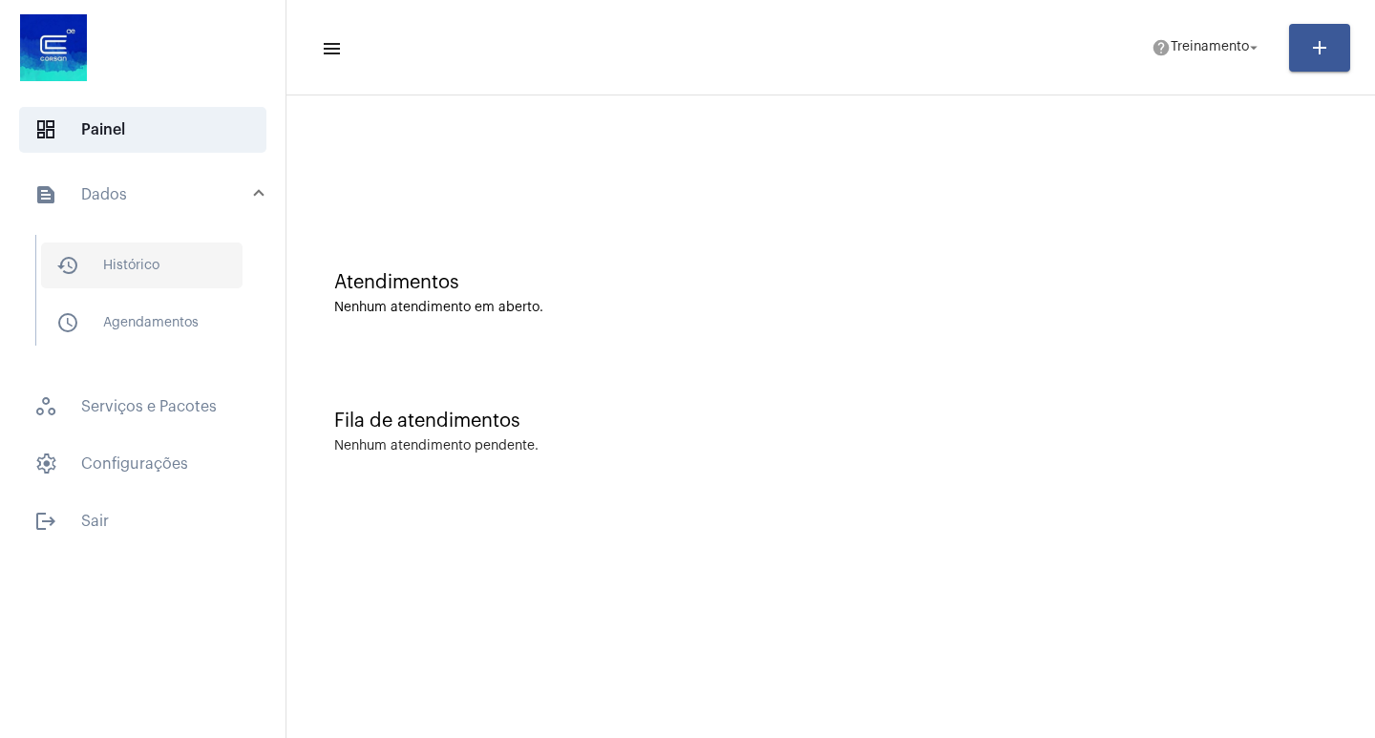
click at [147, 263] on span "history_outlined Histórico" at bounding box center [141, 265] width 201 height 46
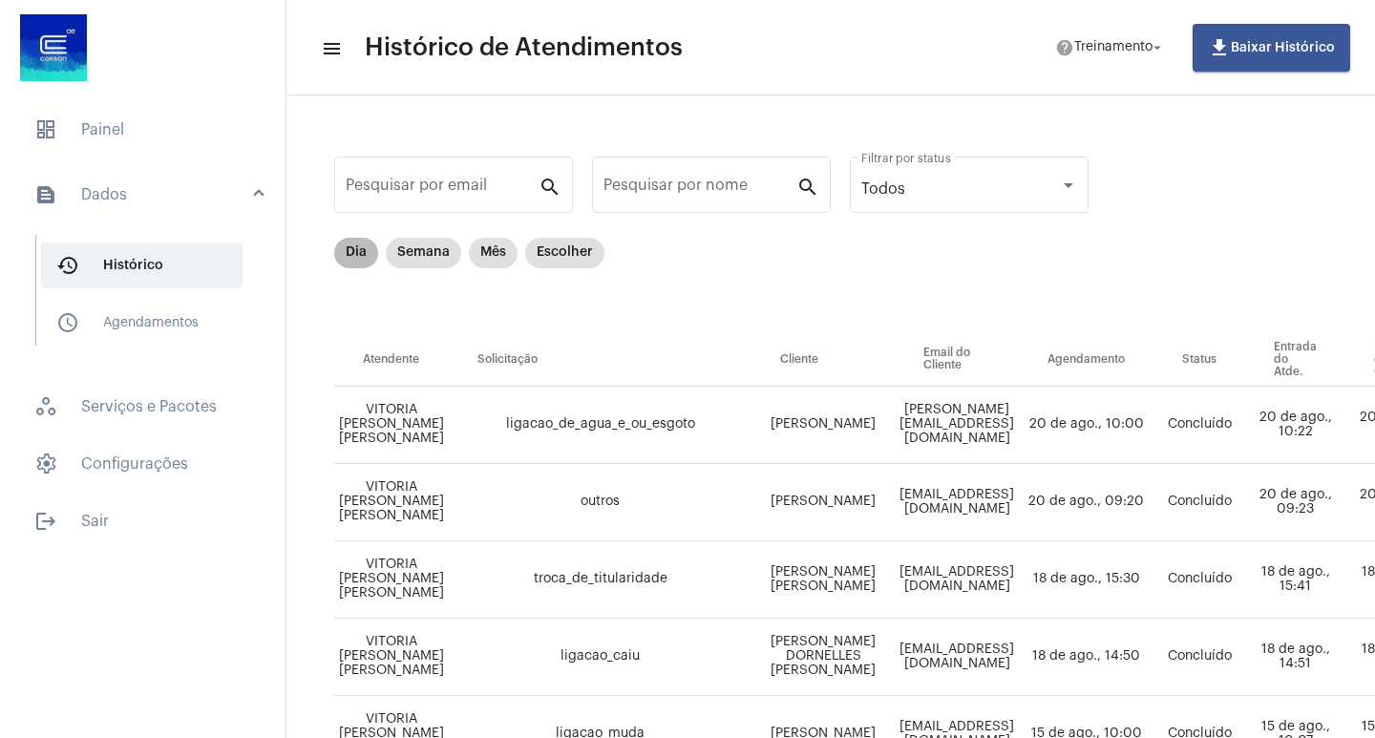
click at [351, 260] on mat-chip "Dia" at bounding box center [356, 253] width 44 height 31
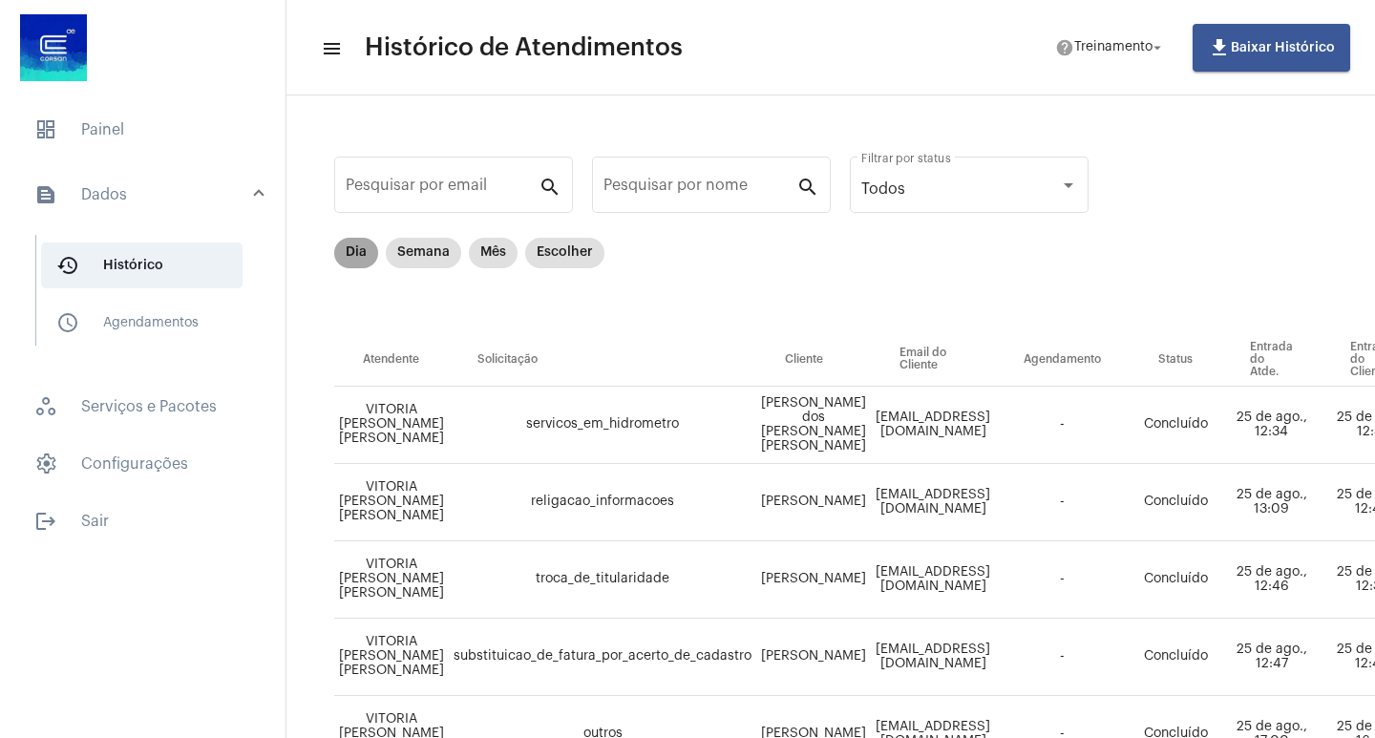
click at [351, 260] on mat-chip "Dia" at bounding box center [356, 253] width 44 height 31
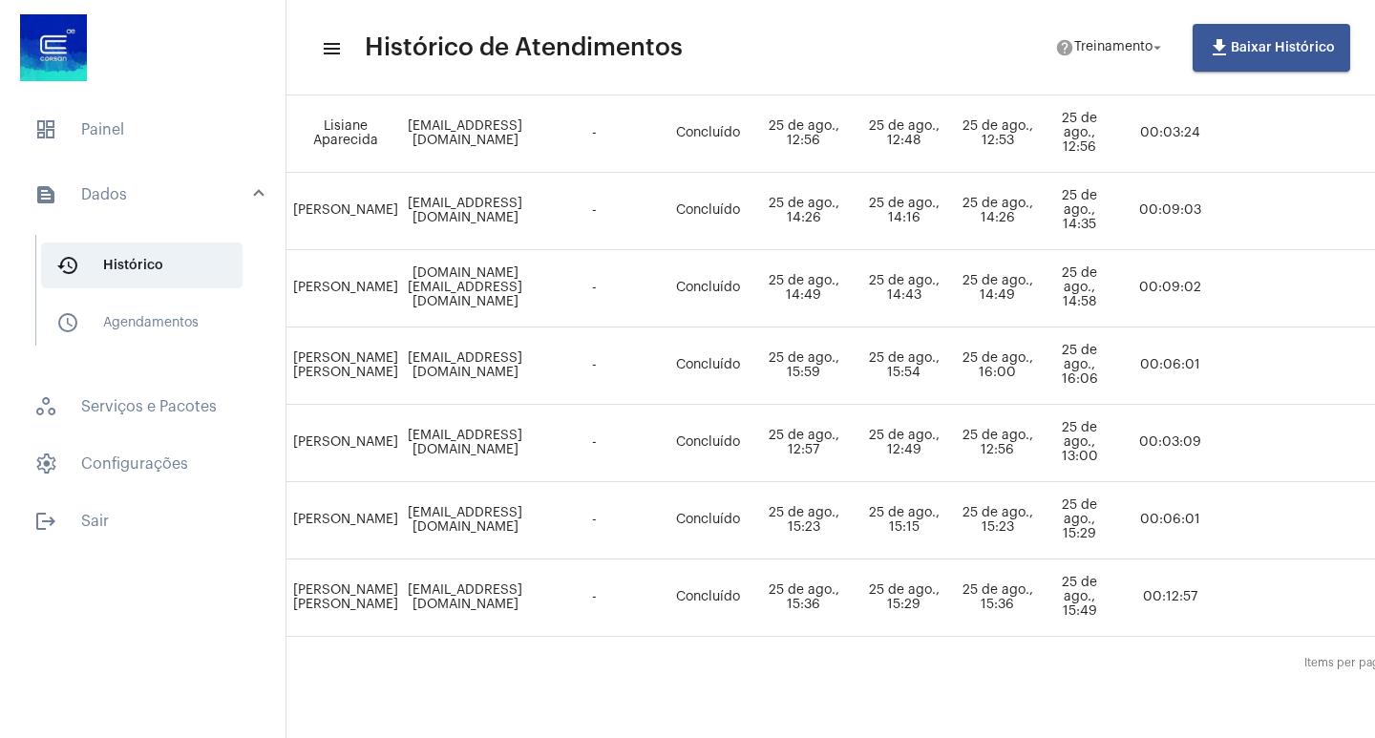
scroll to position [697, 832]
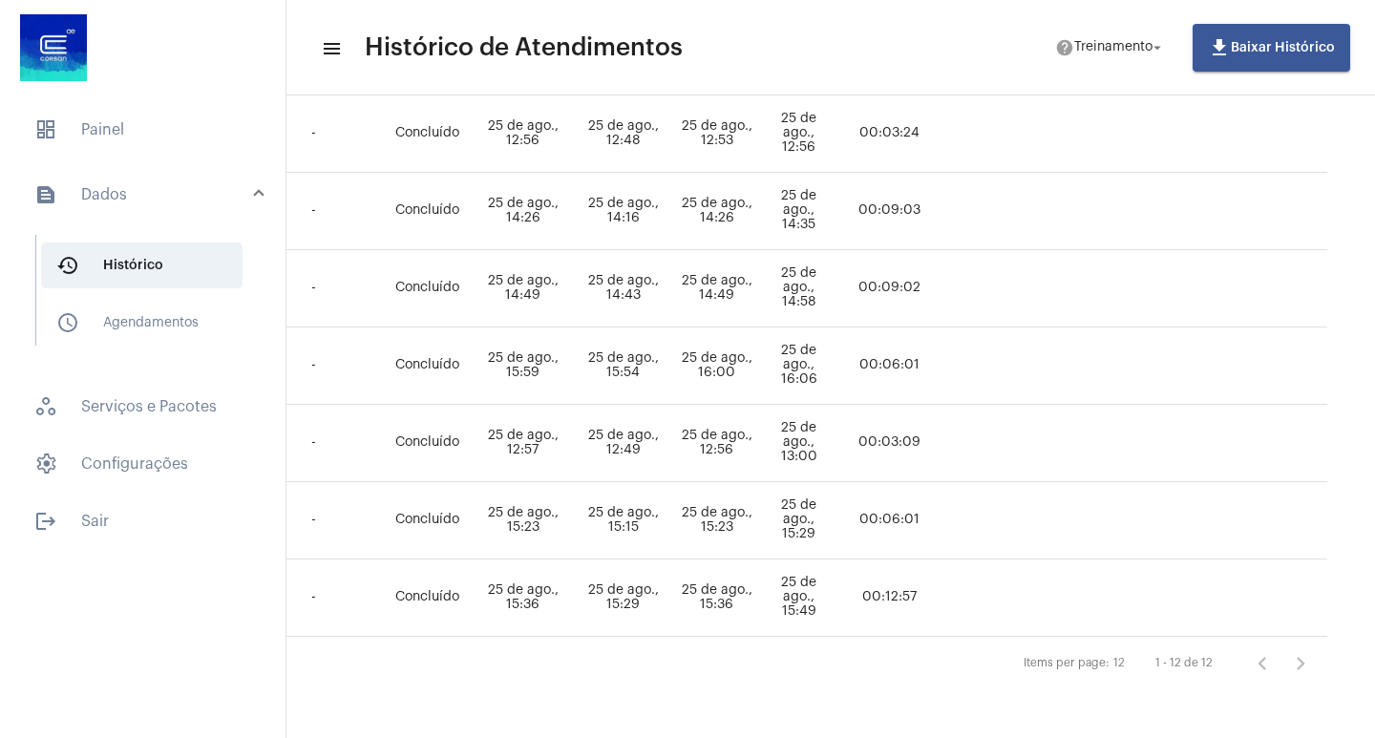
drag, startPoint x: 937, startPoint y: 723, endPoint x: 582, endPoint y: 692, distance: 355.5
click at [582, 692] on mat-sidenav-content "menu Histórico de Atendimentos help Treinamento arrow_drop_down file_download B…" at bounding box center [830, 369] width 1088 height 738
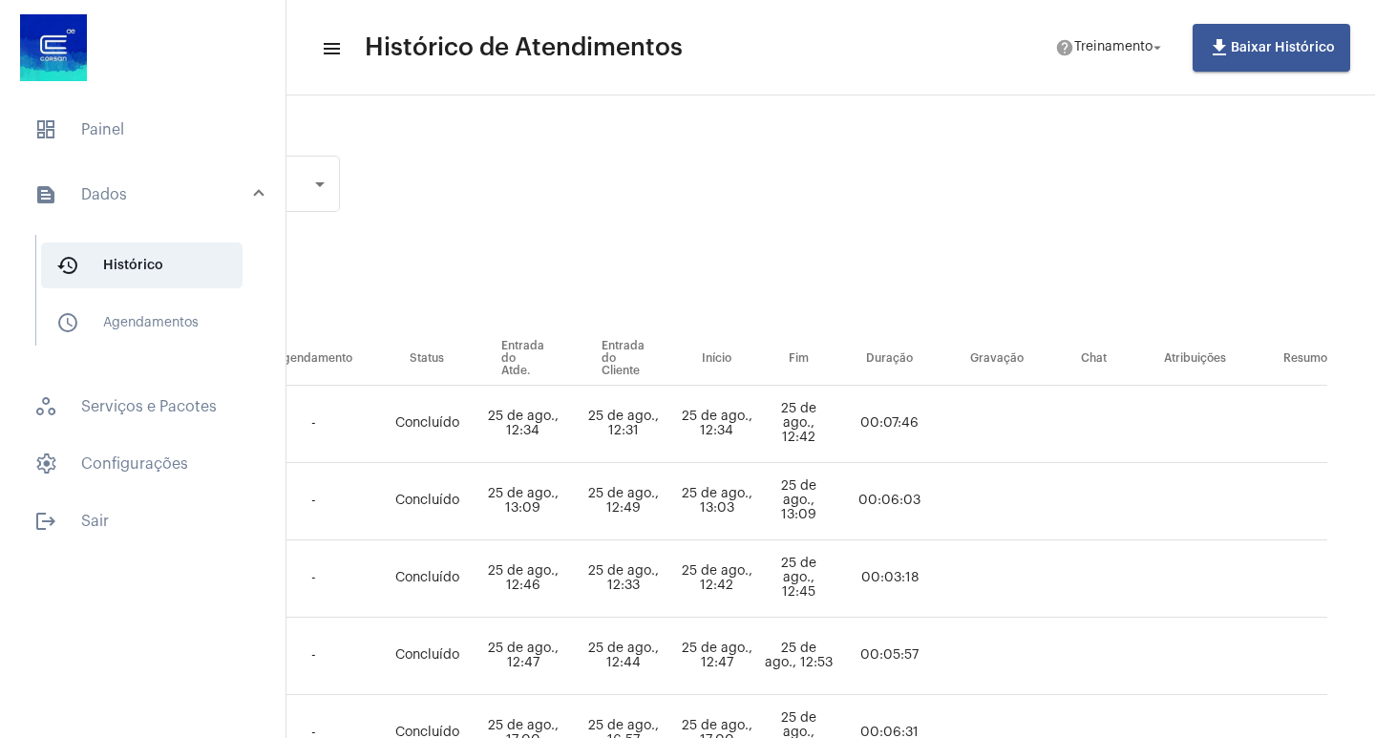
scroll to position [0, 832]
